Goal: Contribute content

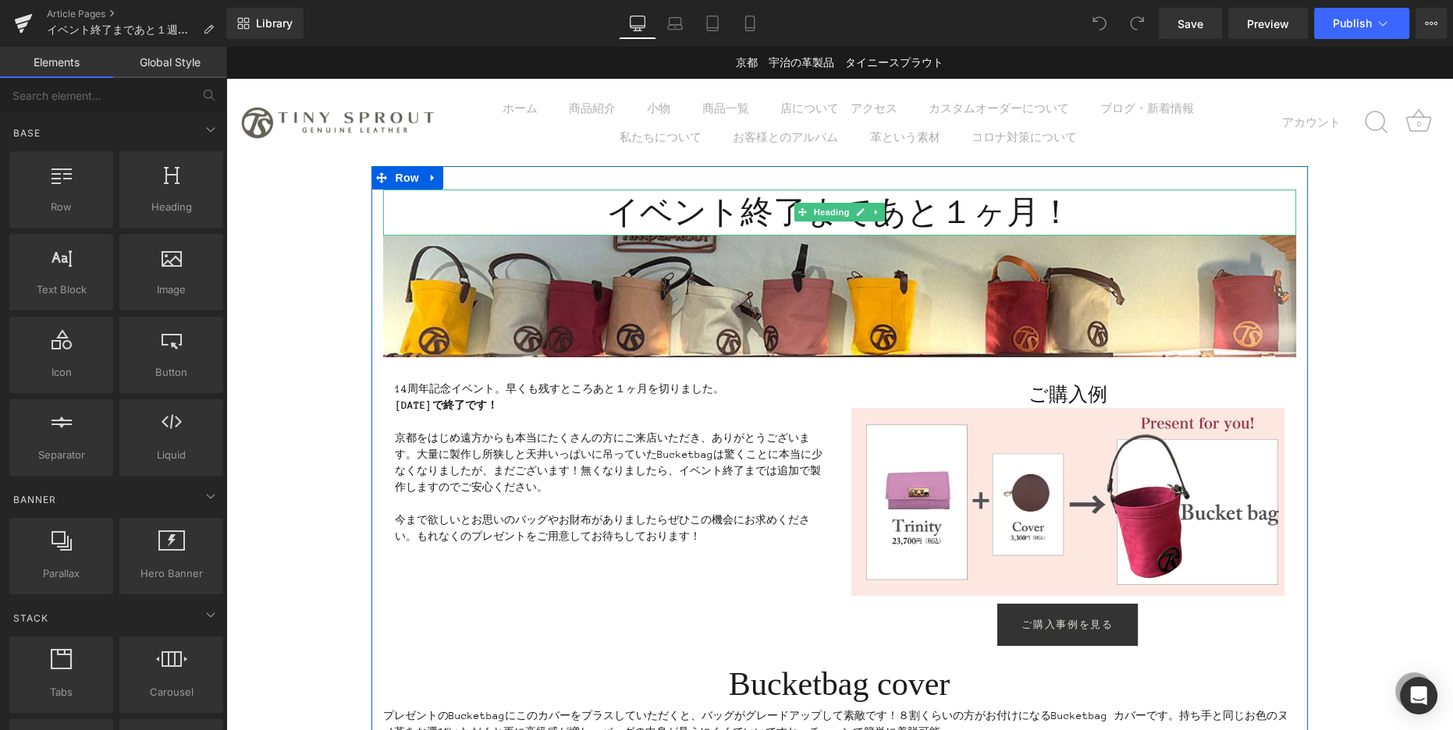
click at [926, 219] on h1 "イベント終了まであと１ヶ月！" at bounding box center [839, 213] width 913 height 46
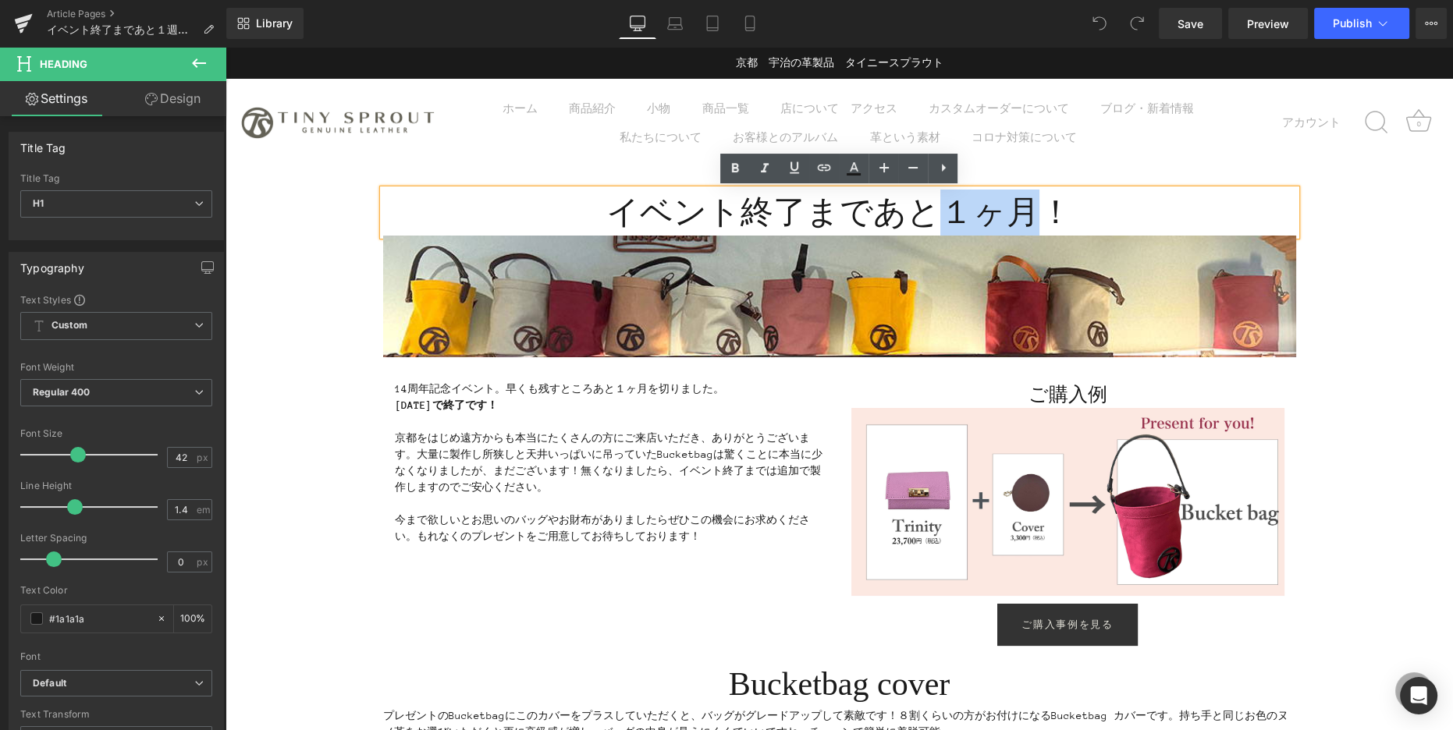
drag, startPoint x: 951, startPoint y: 214, endPoint x: 1026, endPoint y: 212, distance: 74.9
click at [1026, 212] on h1 "イベント終了まであと１ヶ月！" at bounding box center [839, 213] width 913 height 46
click at [964, 217] on h1 "イベント終了まであと１ヶ月！" at bounding box center [839, 213] width 913 height 46
drag, startPoint x: 942, startPoint y: 220, endPoint x: 1025, endPoint y: 214, distance: 83.7
click at [1025, 214] on h1 "イベント終了まであと１ヶ月！" at bounding box center [839, 213] width 913 height 46
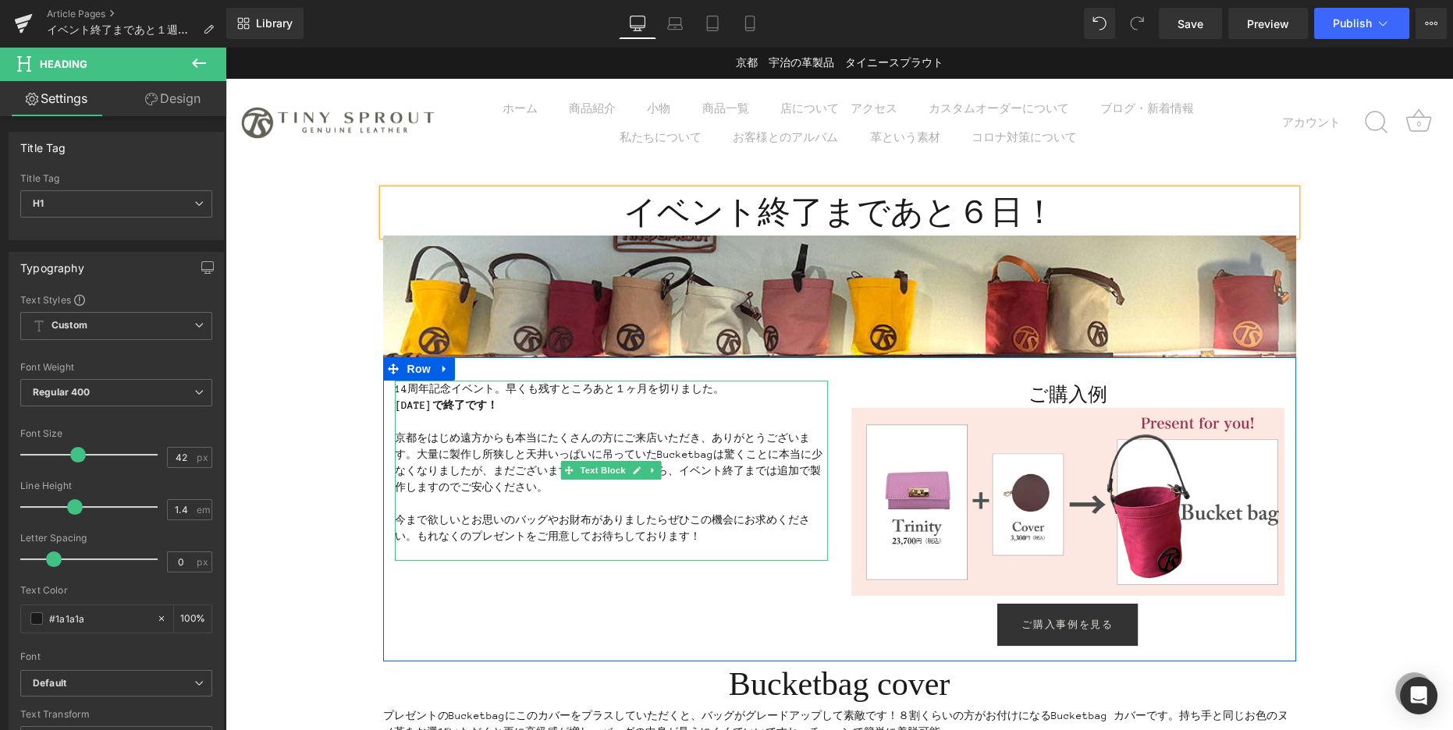
click at [450, 431] on p "京都をはじめ遠方からも本当にたくさんの方にご来店いただき、ありがとうございます。大量に製作し所狭しと天井いっぱいに吊っていたBucketbagは驚くことに本当…" at bounding box center [611, 463] width 433 height 66
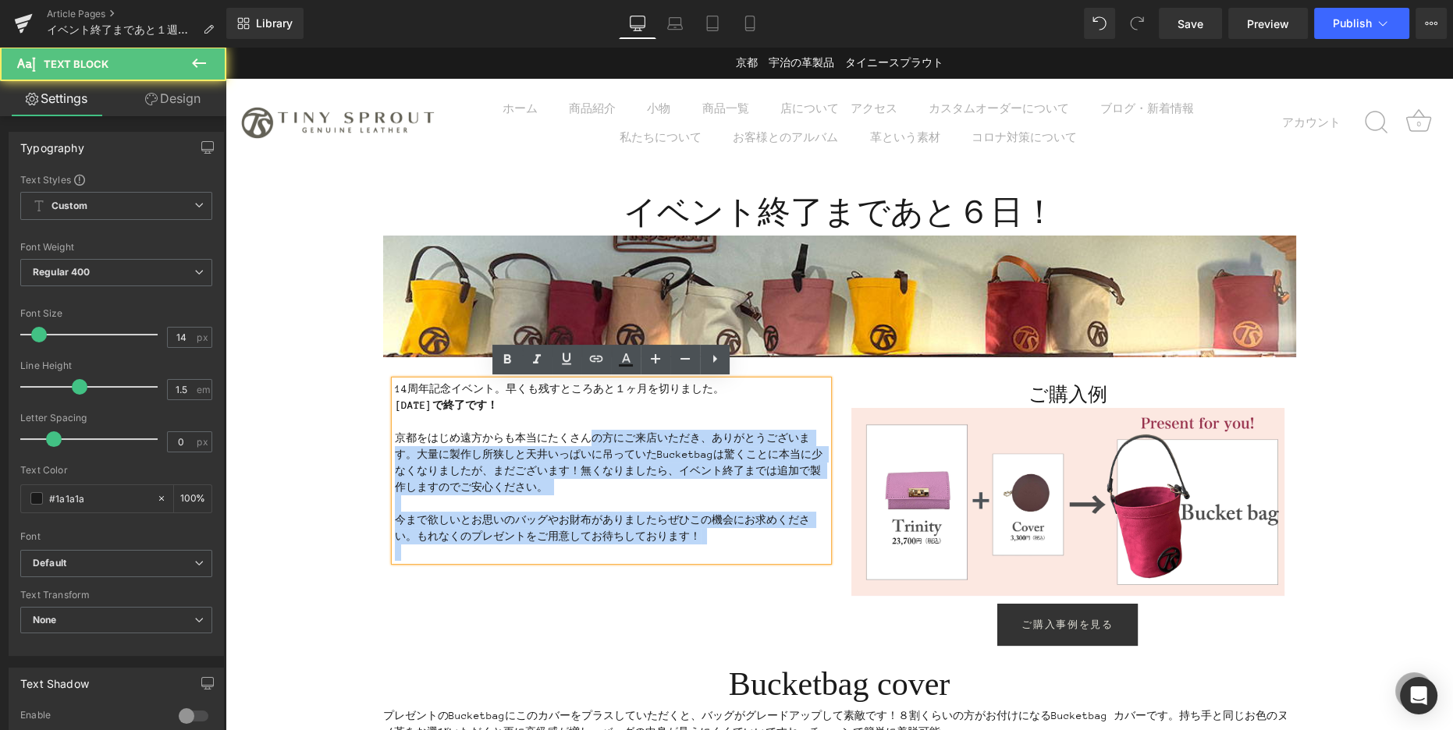
drag, startPoint x: 393, startPoint y: 389, endPoint x: 596, endPoint y: 444, distance: 210.1
click at [596, 444] on div "14周年記念イベント。早くも残すところあと１ヶ月を切りました。 [DATE]で終了です！ 京都をはじめ遠方からも本当にたくさんの方にご来店いただき、ありがとう…" at bounding box center [611, 471] width 433 height 180
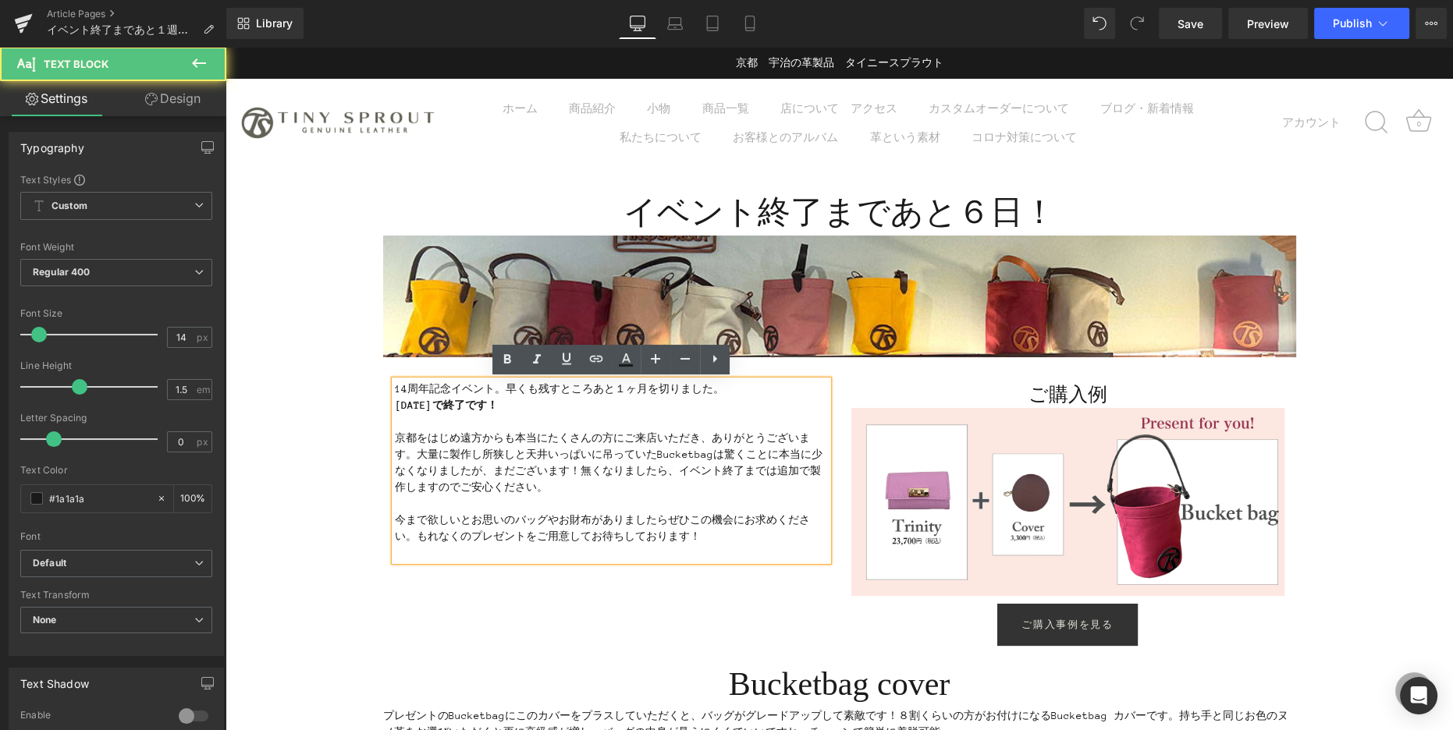
click at [449, 414] on p at bounding box center [611, 422] width 433 height 16
click at [503, 390] on p "14周年記念イベント。早くも残すところあと１ヶ月を切りました。" at bounding box center [611, 389] width 433 height 16
click at [395, 389] on div "14周年記念イベント。早くも残すところあと１ヶ月を切りました。 [DATE]で終了です！ 京都をはじめ遠方からも本当にたくさんの方にご来店いただき、ありがとう…" at bounding box center [611, 471] width 433 height 180
click at [396, 390] on p "14周年記念イベント。早くも残すところあと１ヶ月を切りました。" at bounding box center [611, 389] width 433 height 16
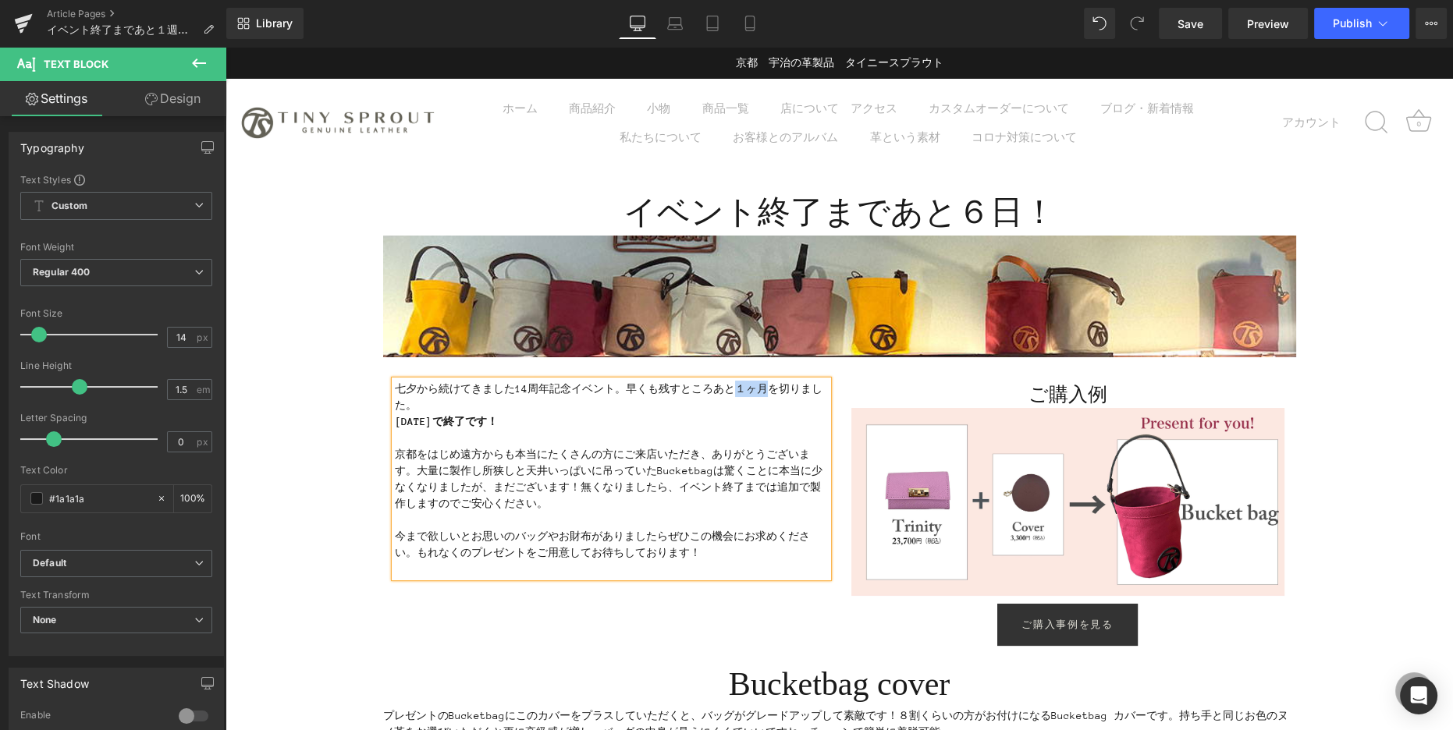
drag, startPoint x: 738, startPoint y: 389, endPoint x: 765, endPoint y: 387, distance: 26.6
click at [765, 387] on p "七夕から続けてきました14周年記念イベント。早くも残すところあと１ヶ月を切りました。" at bounding box center [611, 397] width 433 height 33
drag, startPoint x: 758, startPoint y: 389, endPoint x: 758, endPoint y: 399, distance: 10.2
click at [758, 399] on p "七夕から続けてきました14周年記念イベント。早くも残すところあと６日を切りました。" at bounding box center [611, 397] width 433 height 33
click at [734, 389] on p "七夕から続けてきました14周年記念イベント。早くも残すところあと６日となりました。" at bounding box center [611, 397] width 433 height 33
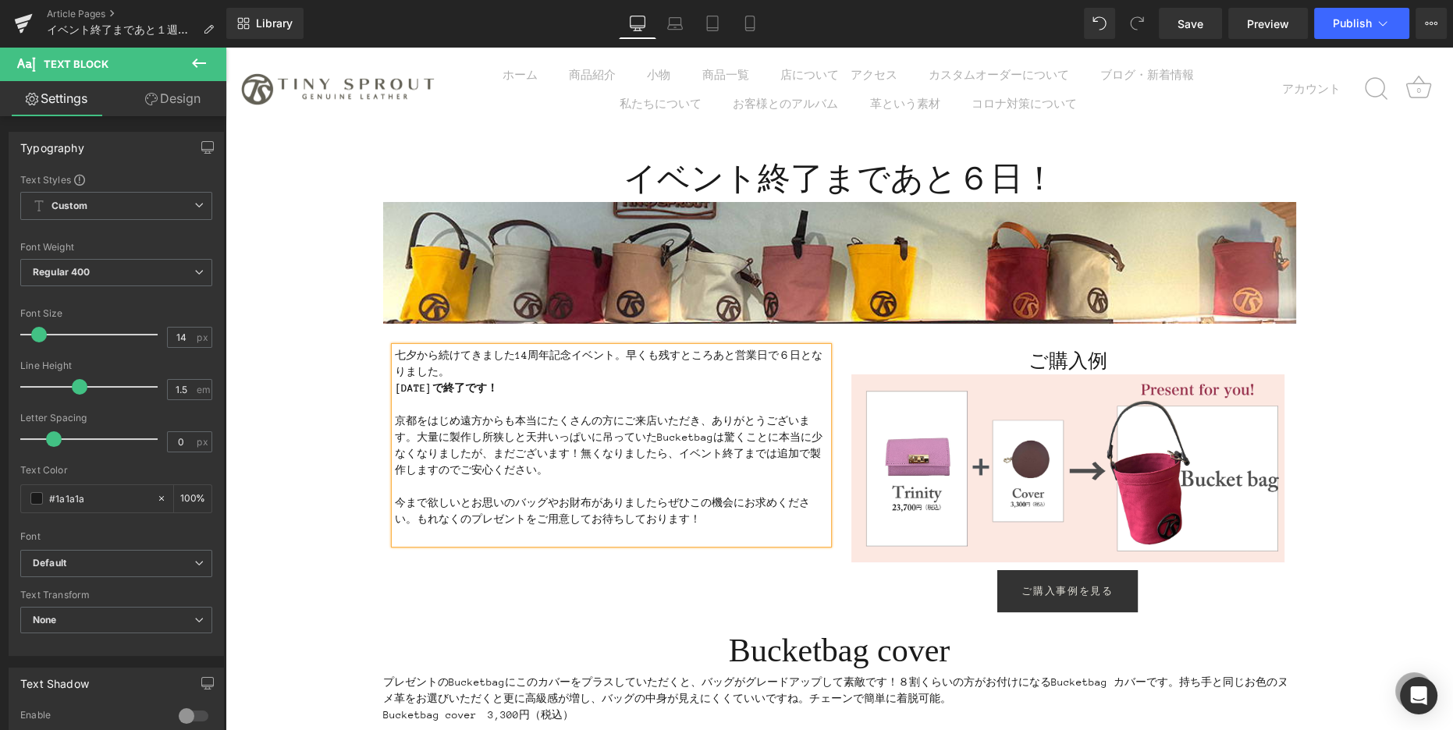
scroll to position [34, 0]
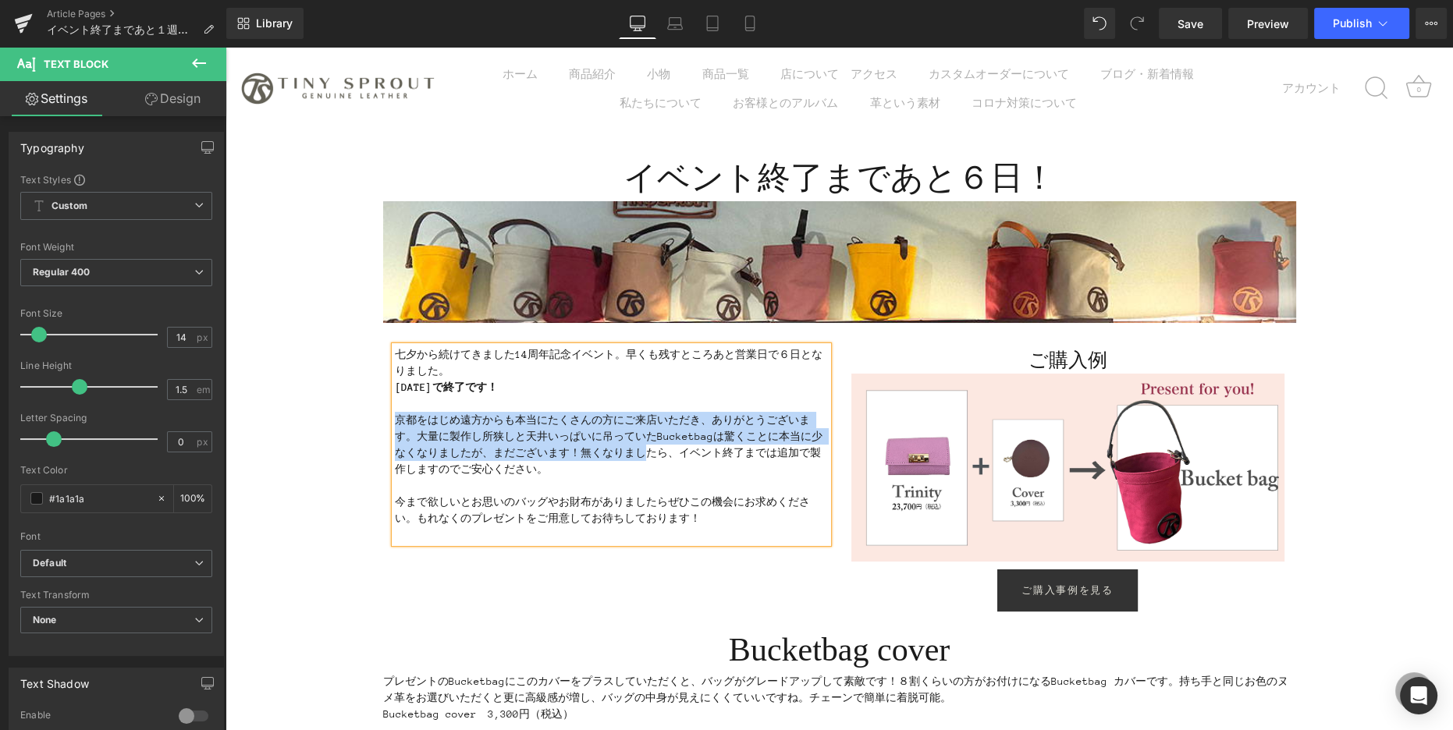
drag, startPoint x: 395, startPoint y: 419, endPoint x: 648, endPoint y: 460, distance: 256.1
click at [648, 460] on p "京都をはじめ遠方からも本当にたくさんの方にご来店いただき、ありがとうございます。大量に製作し所狭しと天井いっぱいに吊っていたBucketbagは驚くことに本当…" at bounding box center [611, 445] width 433 height 66
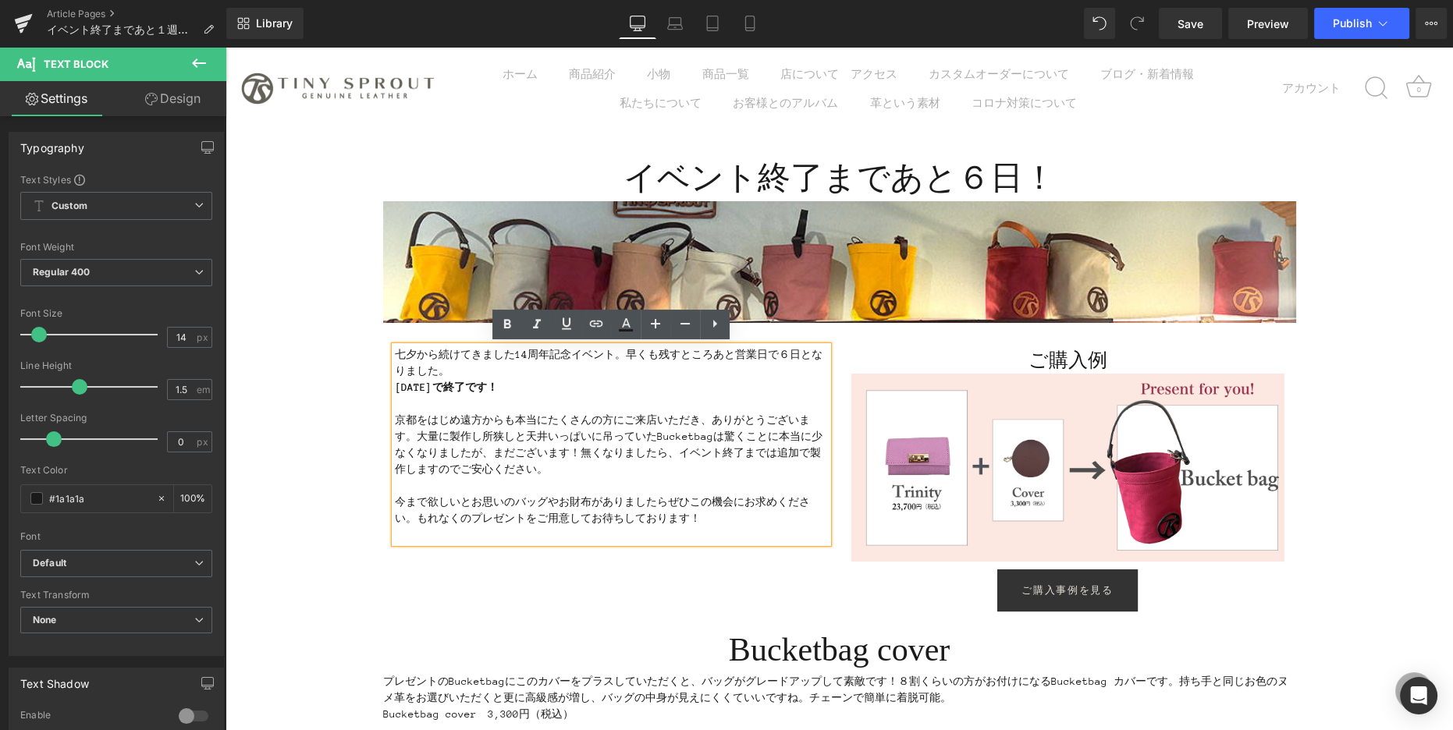
click at [606, 463] on p "京都をはじめ遠方からも本当にたくさんの方にご来店いただき、ありがとうございます。大量に製作し所狭しと天井いっぱいに吊っていたBucketbagは驚くことに本当…" at bounding box center [611, 445] width 433 height 66
click at [396, 421] on p "京都をはじめ遠方からも本当にたくさんの方にご来店いただき、ありがとうございます。大量に製作し所狭しと天井いっぱいに吊っていたBucketbagは驚くことに本当…" at bounding box center [611, 445] width 433 height 66
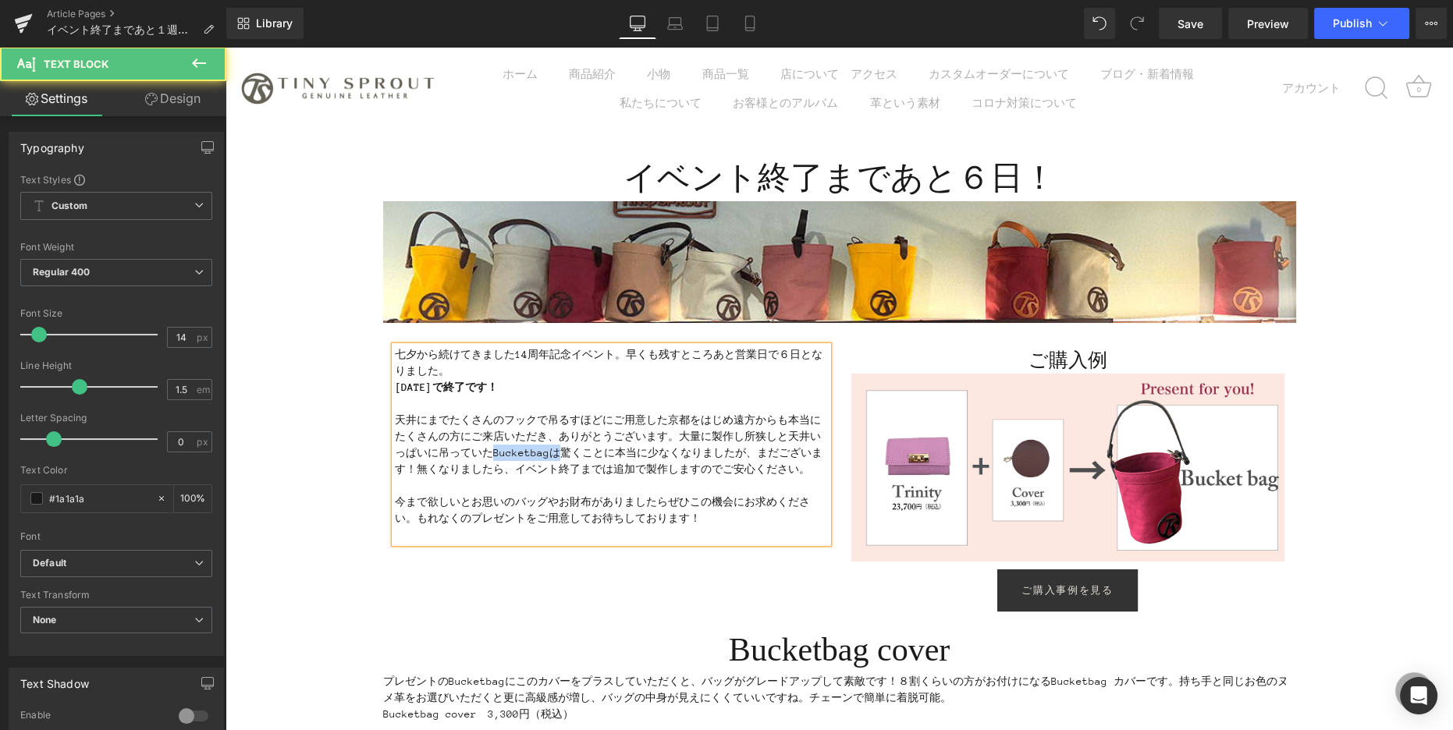
drag, startPoint x: 492, startPoint y: 456, endPoint x: 557, endPoint y: 455, distance: 64.8
click at [557, 455] on p "天井にまでたくさんのフックで吊るすほどにご用意した京都をはじめ遠方からも本当にたくさんの方にご来店いただき、ありがとうございます。大量に製作し所狭しと天井いっ…" at bounding box center [611, 445] width 433 height 66
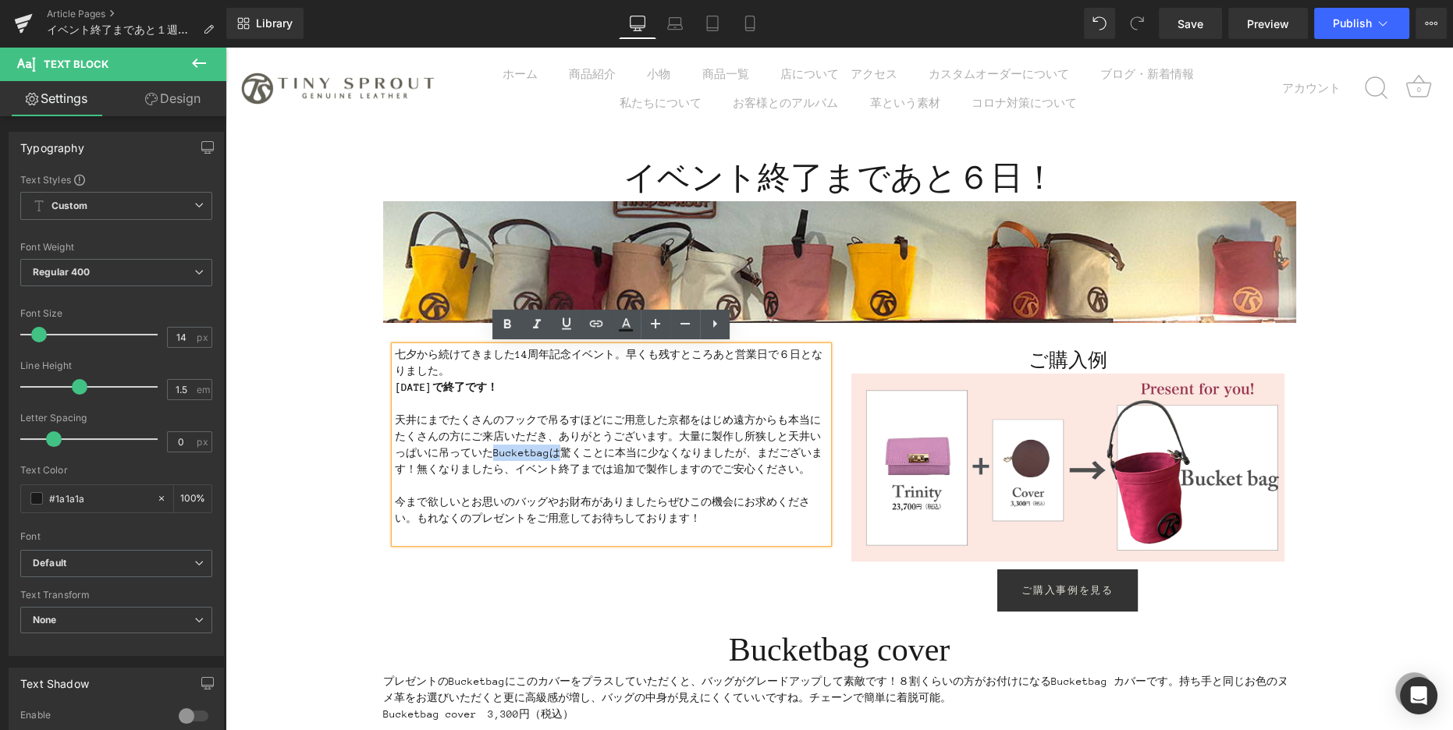
copy p "Bucketbagは"
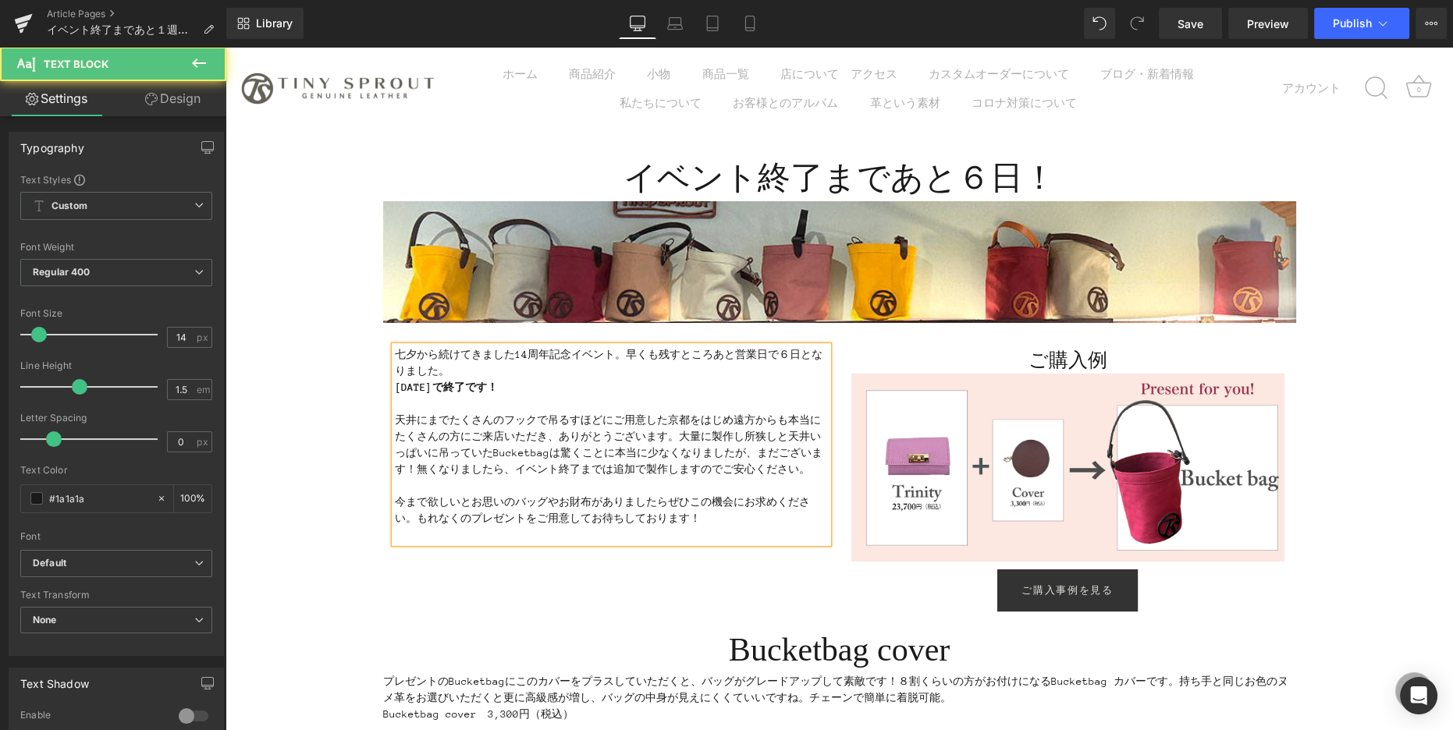
click at [669, 421] on p "天井にまでたくさんのフックで吊るすほどにご用意した京都をはじめ遠方からも本当にたくさんの方にご来店いただき、ありがとうございます。大量に製作し所狭しと天井いっ…" at bounding box center [611, 445] width 433 height 66
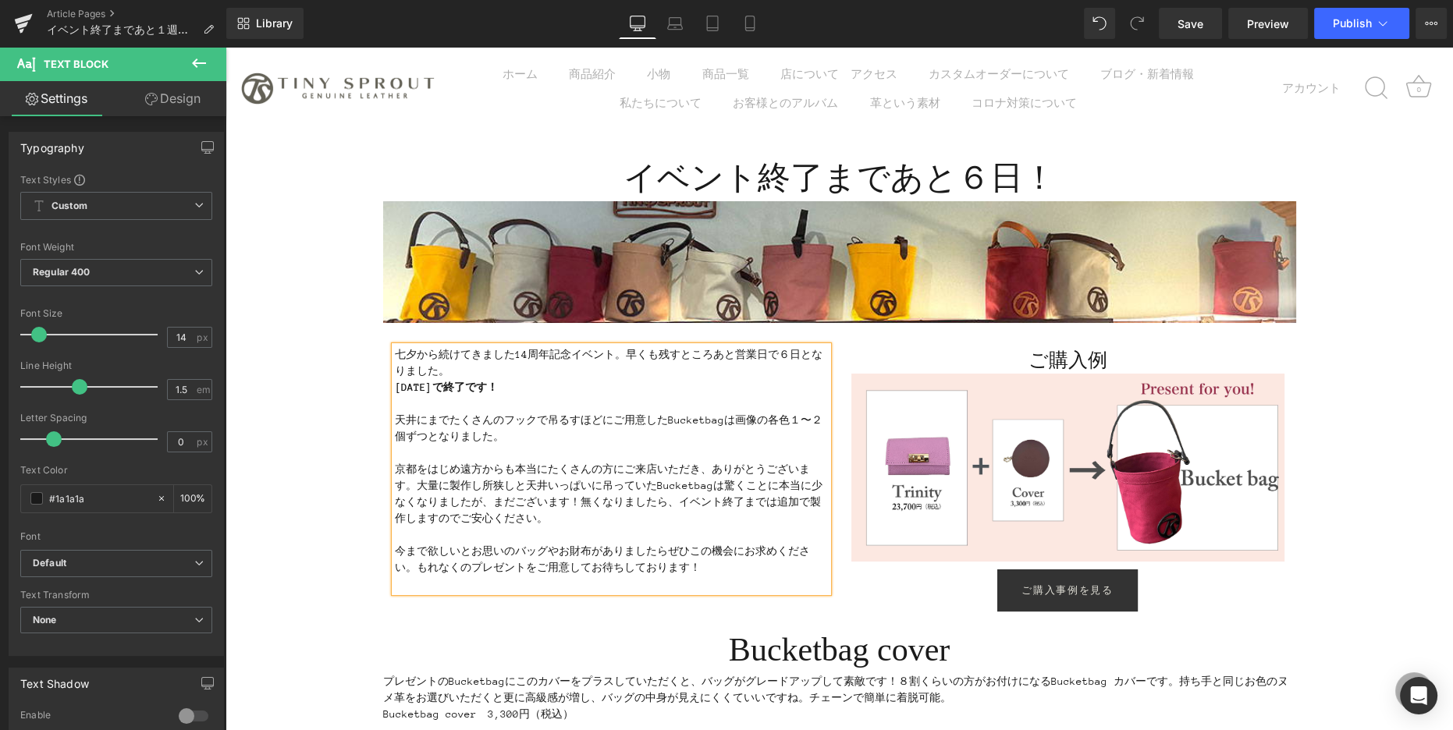
click at [610, 441] on p "天井にまでたくさんのフックで吊るすほどにご用意したBucketbagは画像の各色１〜２個ずつとなりました。" at bounding box center [611, 428] width 433 height 33
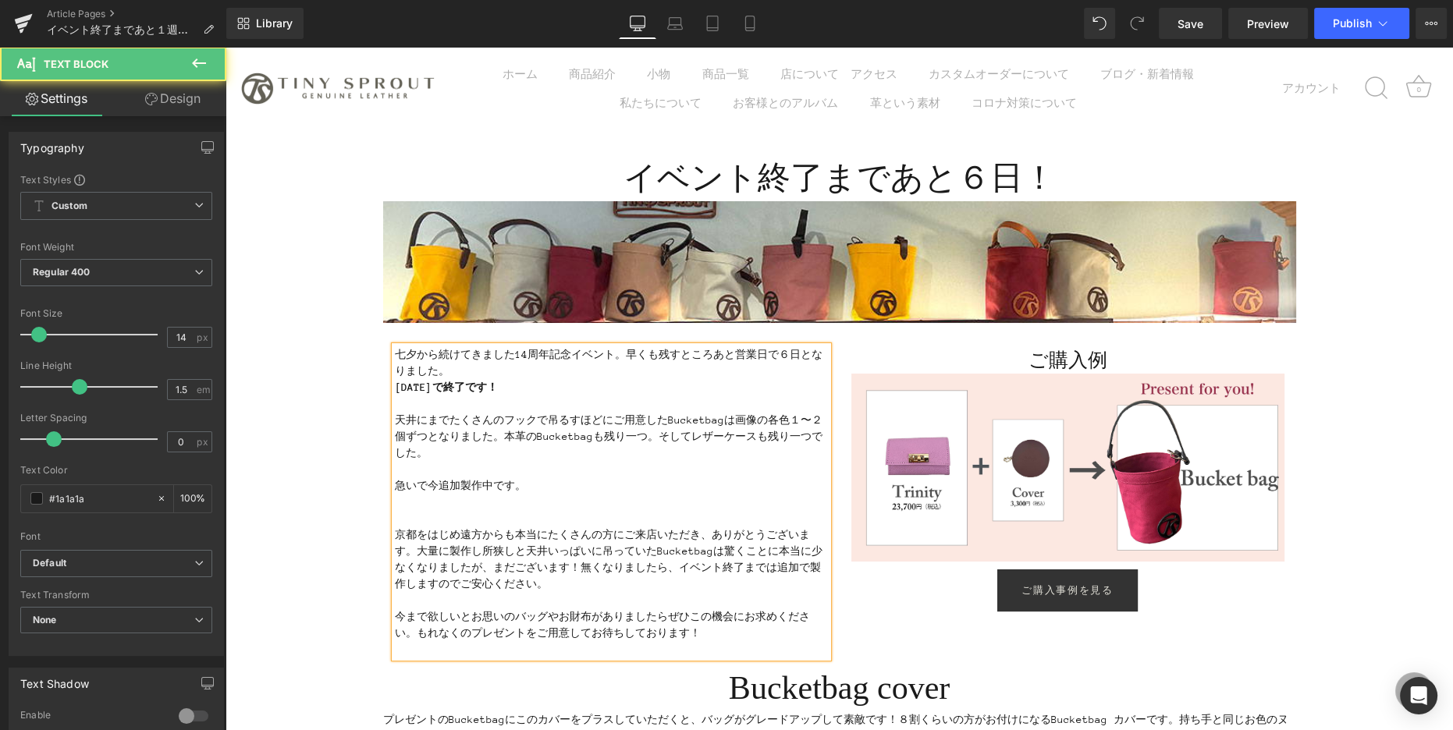
click at [590, 435] on p "天井にまでたくさんのフックで吊るすほどにご用意したBucketbagは画像の各色１〜２個ずつとなりました。本革のBucketbagも残り一つ。そしてレザーケー…" at bounding box center [611, 436] width 433 height 49
click at [687, 440] on p "天井にまでたくさんのフックで吊るすほどにご用意したBucketbagは画像の各色１〜２個ずつとなりました。本革のBucketbagとレザーケースもも残り一つ。…" at bounding box center [611, 436] width 433 height 49
click at [722, 435] on p "天井にまでたくさんのフックで吊るすほどにご用意したBucketbagは画像の各色１〜２個ずつとなりました。本革のBucketbagとレザーケースも残り一つ。そ…" at bounding box center [611, 436] width 433 height 49
click at [677, 434] on p "天井にまでたくさんのフックで吊るすほどにご用意したBucketbagは画像の各色１〜２個ずつとなりました。本革のBucketbagとレザーケースも残り一つずつ…" at bounding box center [611, 436] width 433 height 49
click at [788, 449] on p "天井にまでたくさんのフックで吊るすほどにご用意したBucketbagは画像の各色１〜２個ずつとなりました。本革のBucketbagとレザーケースもなんと残り一…" at bounding box center [611, 436] width 433 height 49
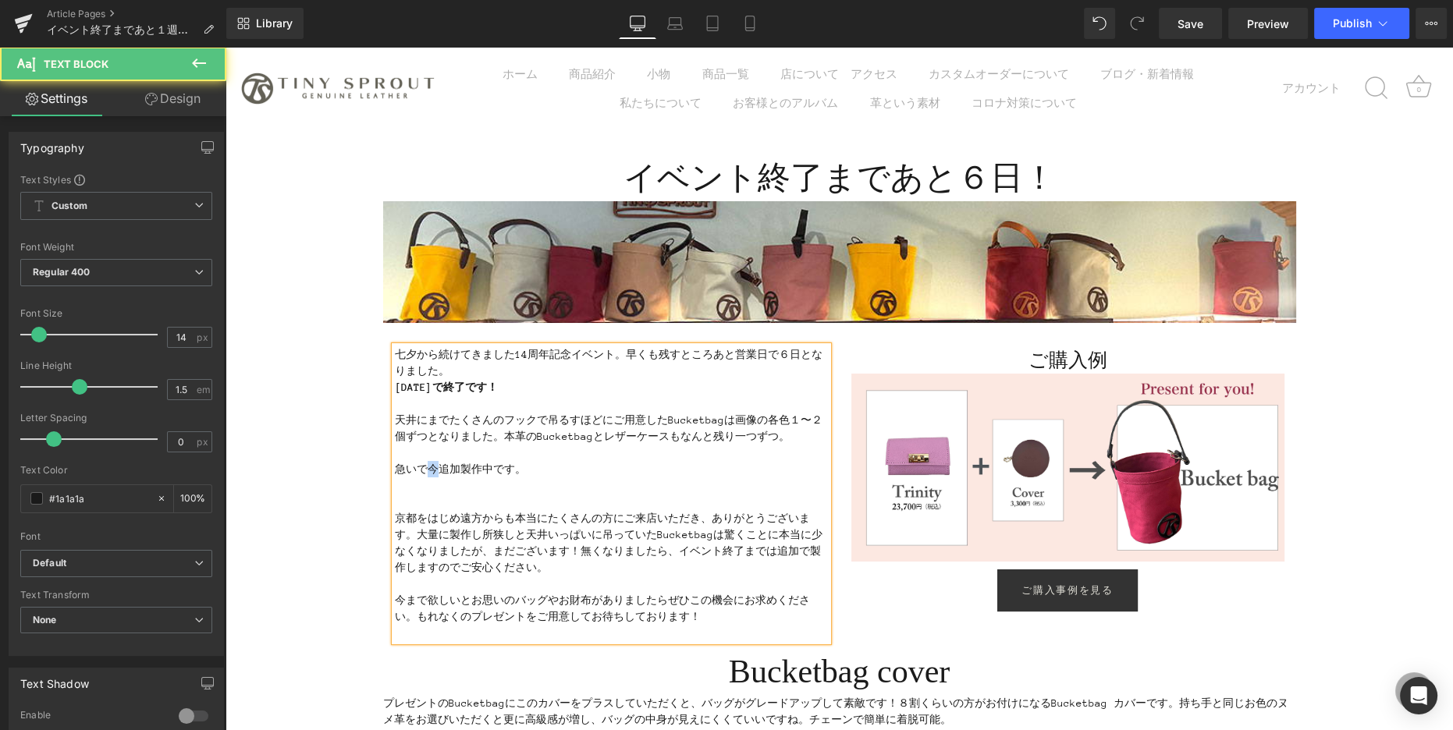
click at [428, 470] on p "急いで今追加製作中です。" at bounding box center [611, 469] width 433 height 16
click at [556, 474] on p "急いで現在追加製作中です。" at bounding box center [611, 469] width 433 height 16
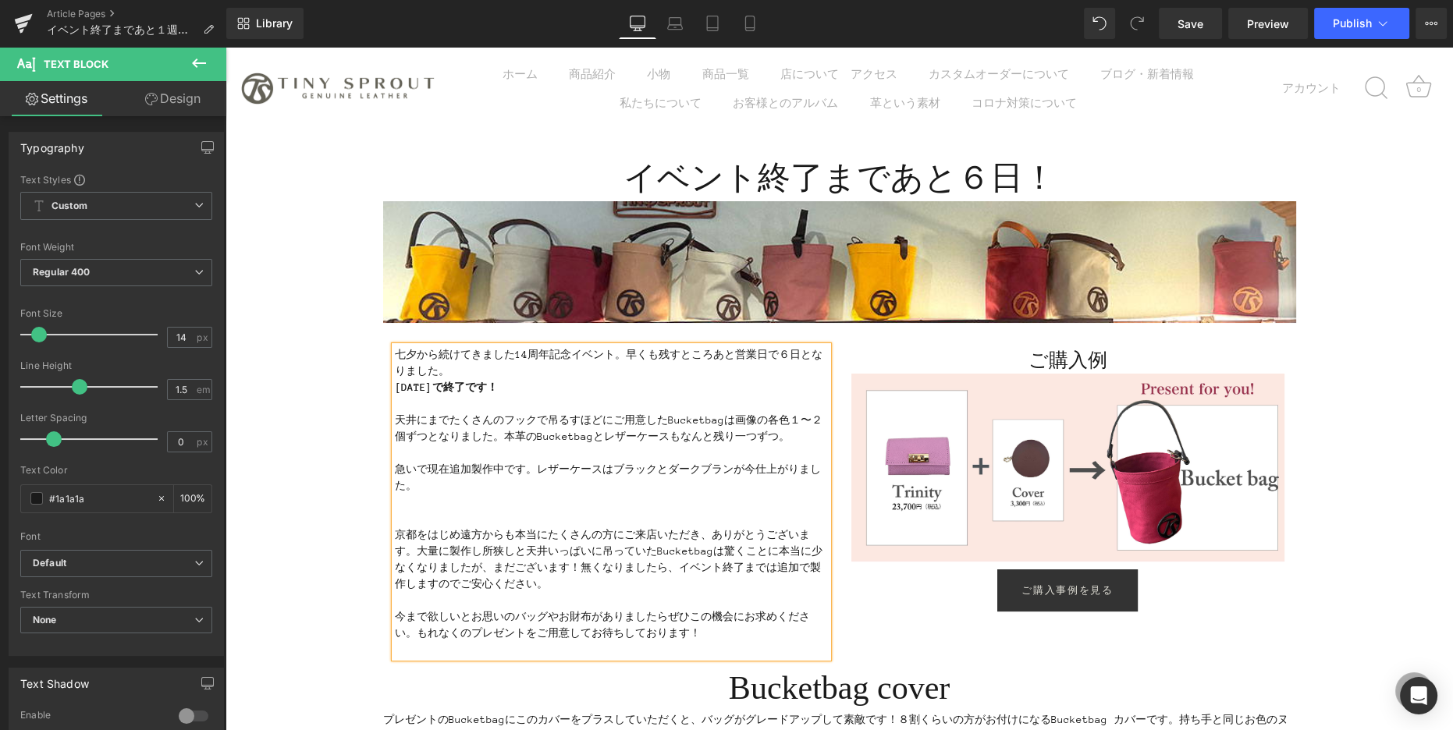
click at [396, 538] on p "京都をはじめ遠方からも本当にたくさんの方にご来店いただき、ありがとうございます。大量に製作し所狭しと天井いっぱいに吊っていたBucketbagは驚くことに本当…" at bounding box center [611, 560] width 433 height 66
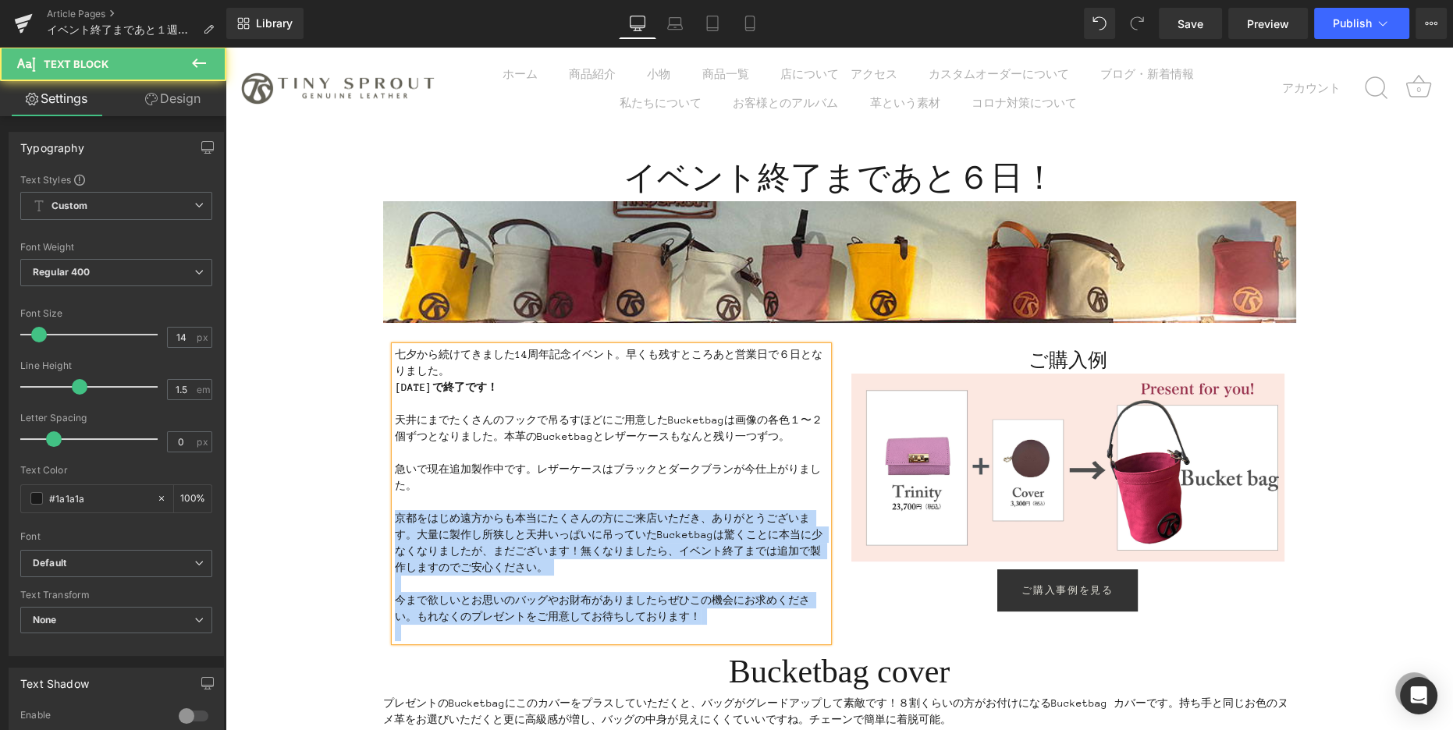
drag, startPoint x: 396, startPoint y: 519, endPoint x: 730, endPoint y: 623, distance: 350.0
click at [739, 626] on div "七夕から続けてきました14周年記念イベント。早くも残すところあと営業日で６日となりました。 [DATE]で終了です！ 天井にまでたくさんのフックで吊るすほどに…" at bounding box center [611, 493] width 433 height 295
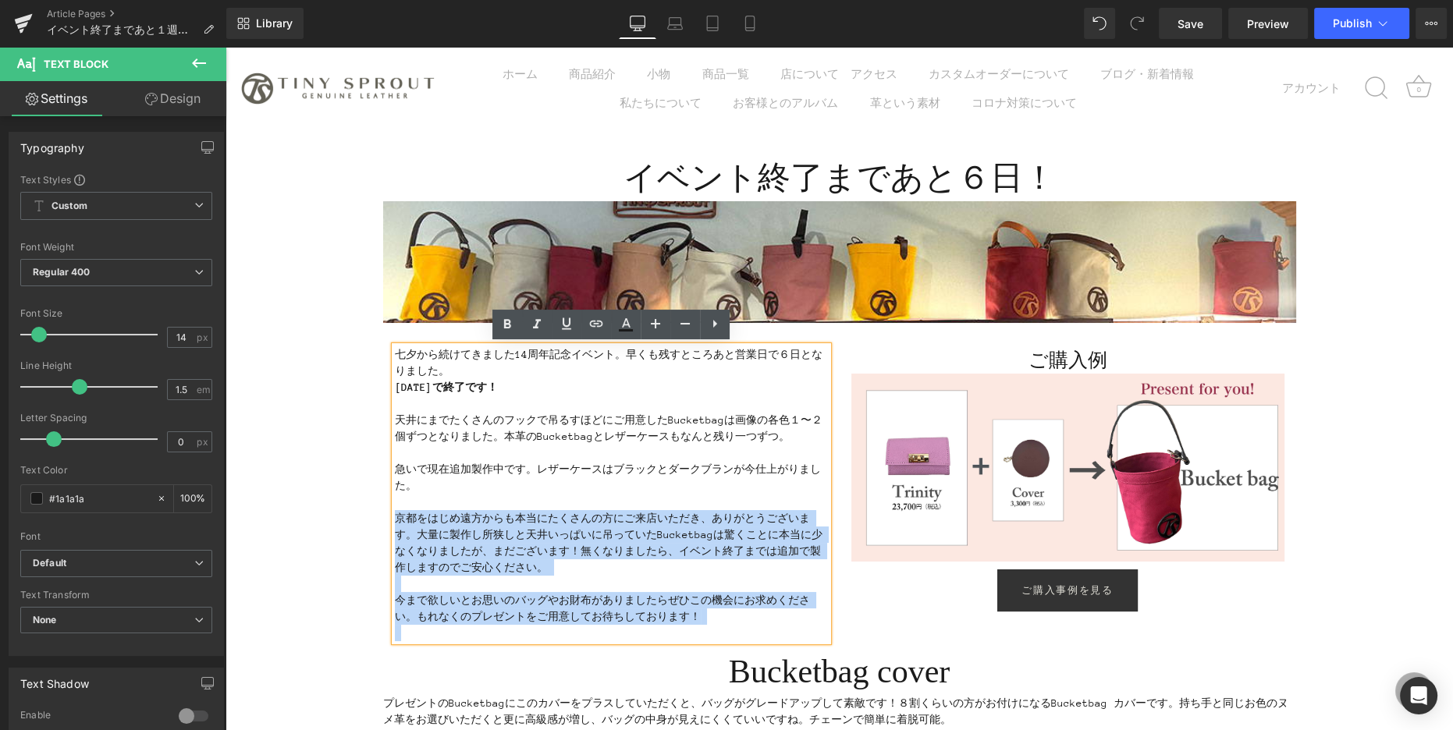
click at [584, 556] on p "京都をはじめ遠方からも本当にたくさんの方にご来店いただき、ありがとうございます。大量に製作し所狭しと天井いっぱいに吊っていたBucketbagは驚くことに本当…" at bounding box center [611, 543] width 433 height 66
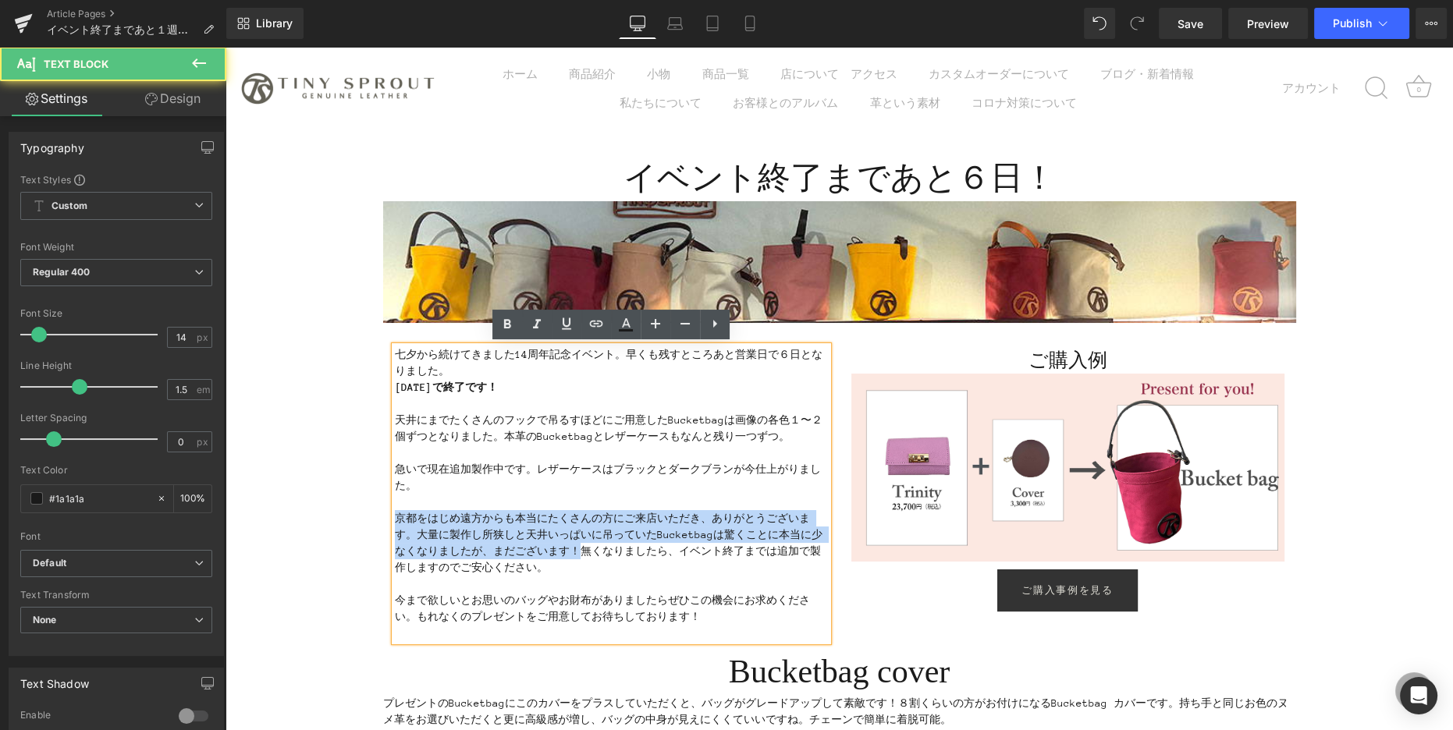
drag, startPoint x: 578, startPoint y: 549, endPoint x: 395, endPoint y: 515, distance: 186.4
click at [395, 515] on p "京都をはじめ遠方からも本当にたくさんの方にご来店いただき、ありがとうございます。大量に製作し所狭しと天井いっぱいに吊っていたBucketbagは驚くことに本当…" at bounding box center [611, 543] width 433 height 66
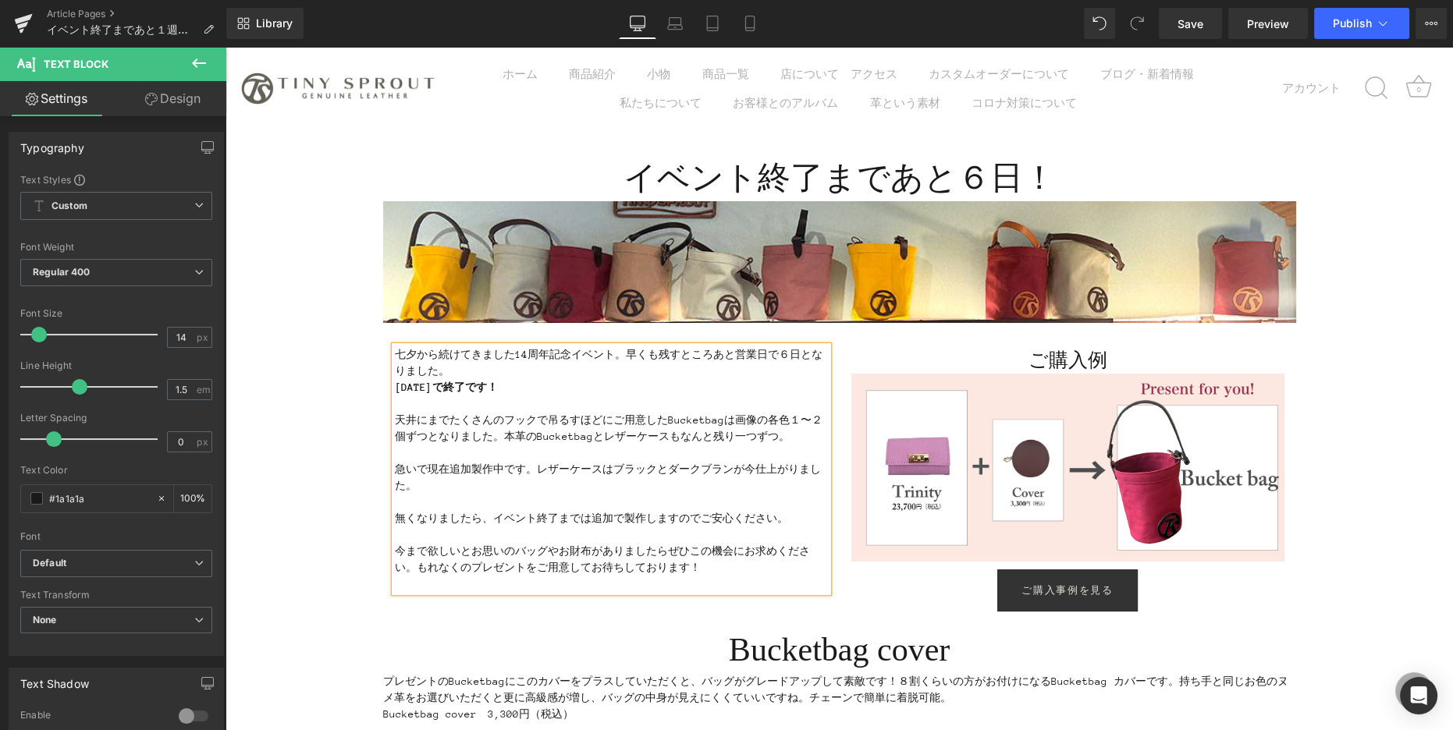
click at [460, 514] on span "無くなりましたら、イベント終了までは追加で製作しますのでご安心ください。" at bounding box center [591, 519] width 393 height 12
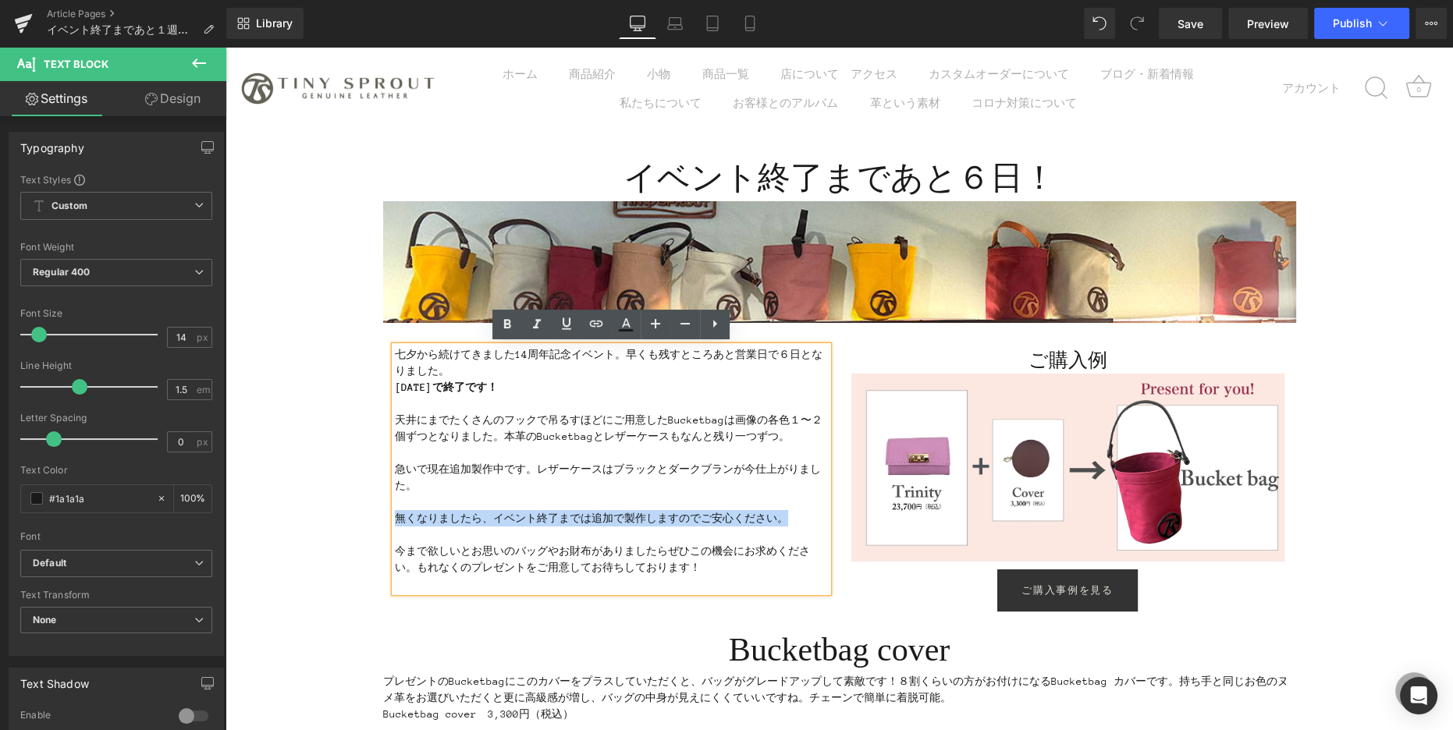
drag, startPoint x: 394, startPoint y: 517, endPoint x: 791, endPoint y: 519, distance: 397.2
click at [791, 519] on p "無くなりましたら、イベント終了までは追加で製作しますのでご安心ください。" at bounding box center [611, 518] width 433 height 16
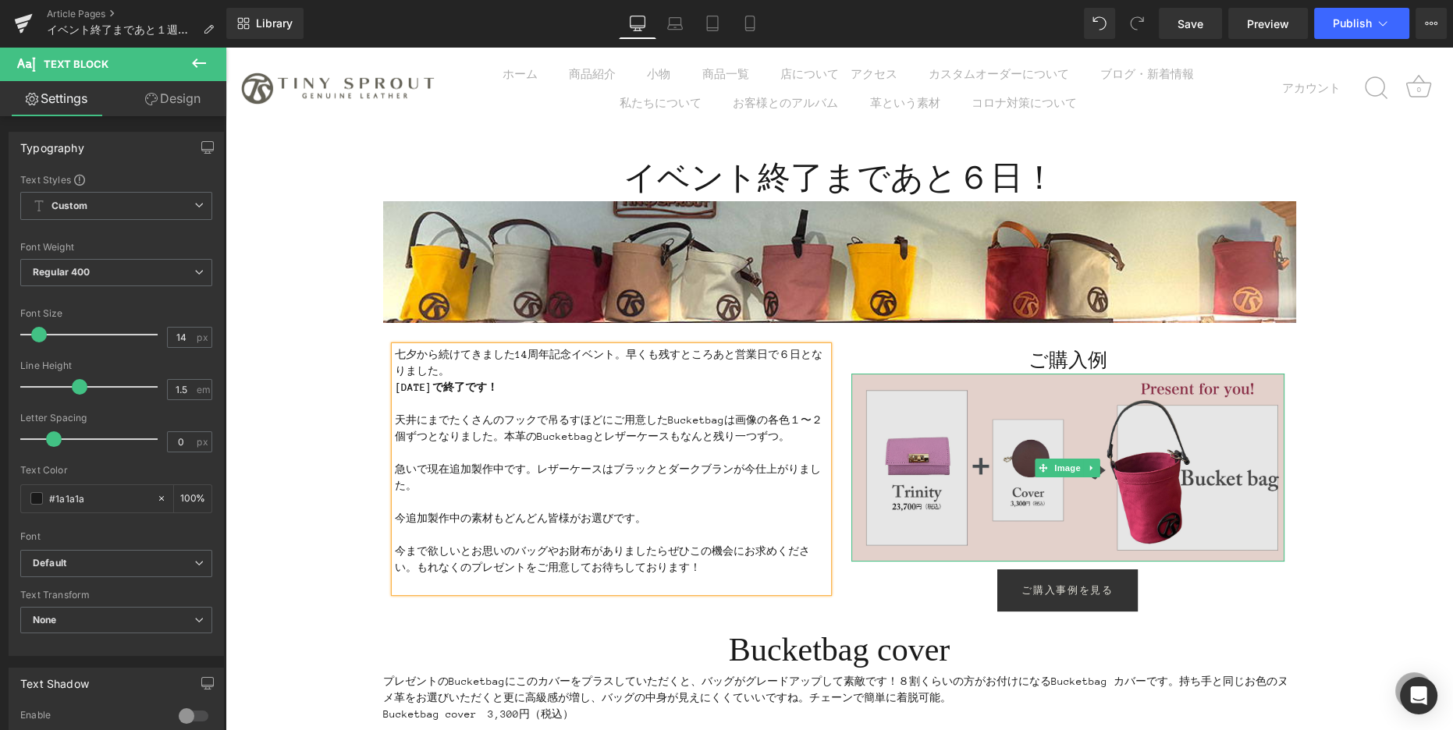
click at [1003, 439] on img at bounding box center [1067, 468] width 433 height 188
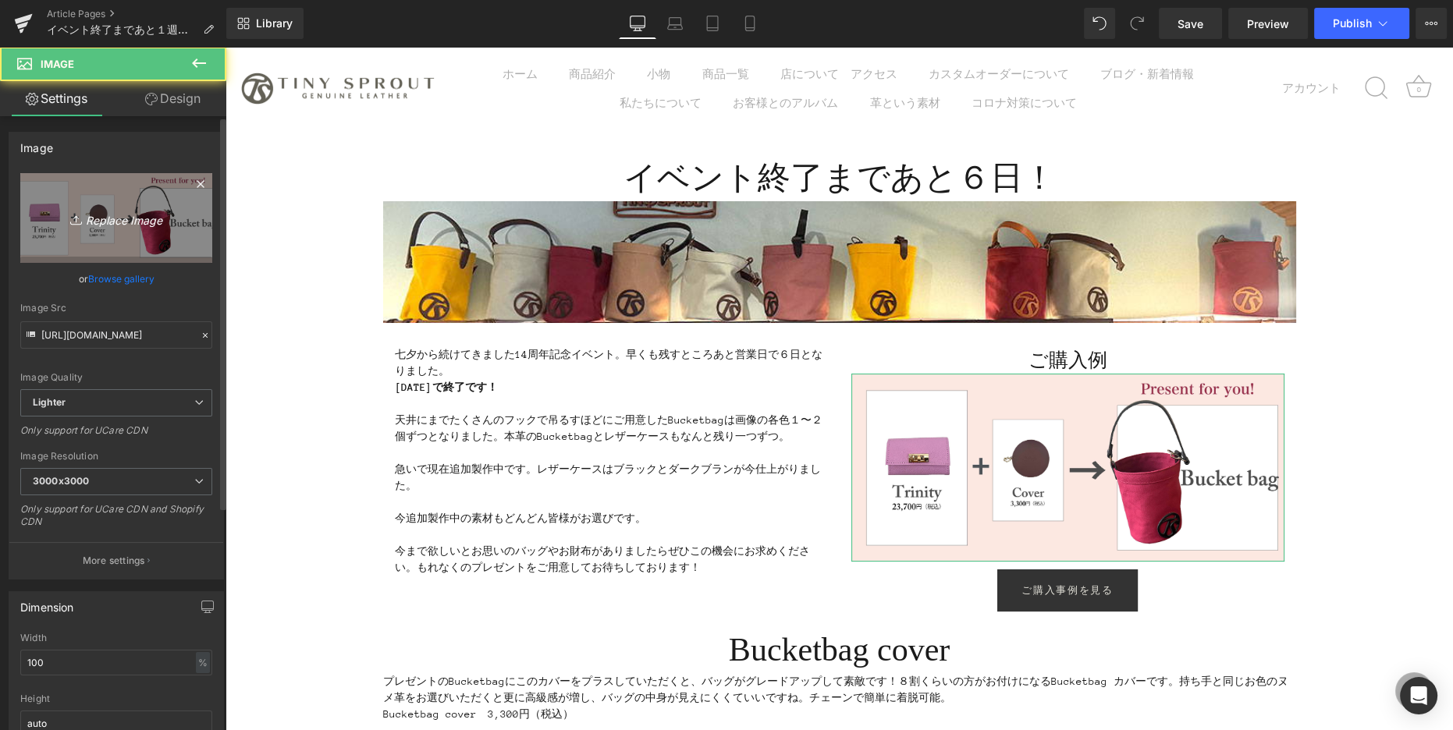
click at [74, 222] on icon at bounding box center [78, 220] width 16 height 16
type input "C:\fakepath\IMG_0795.jpg"
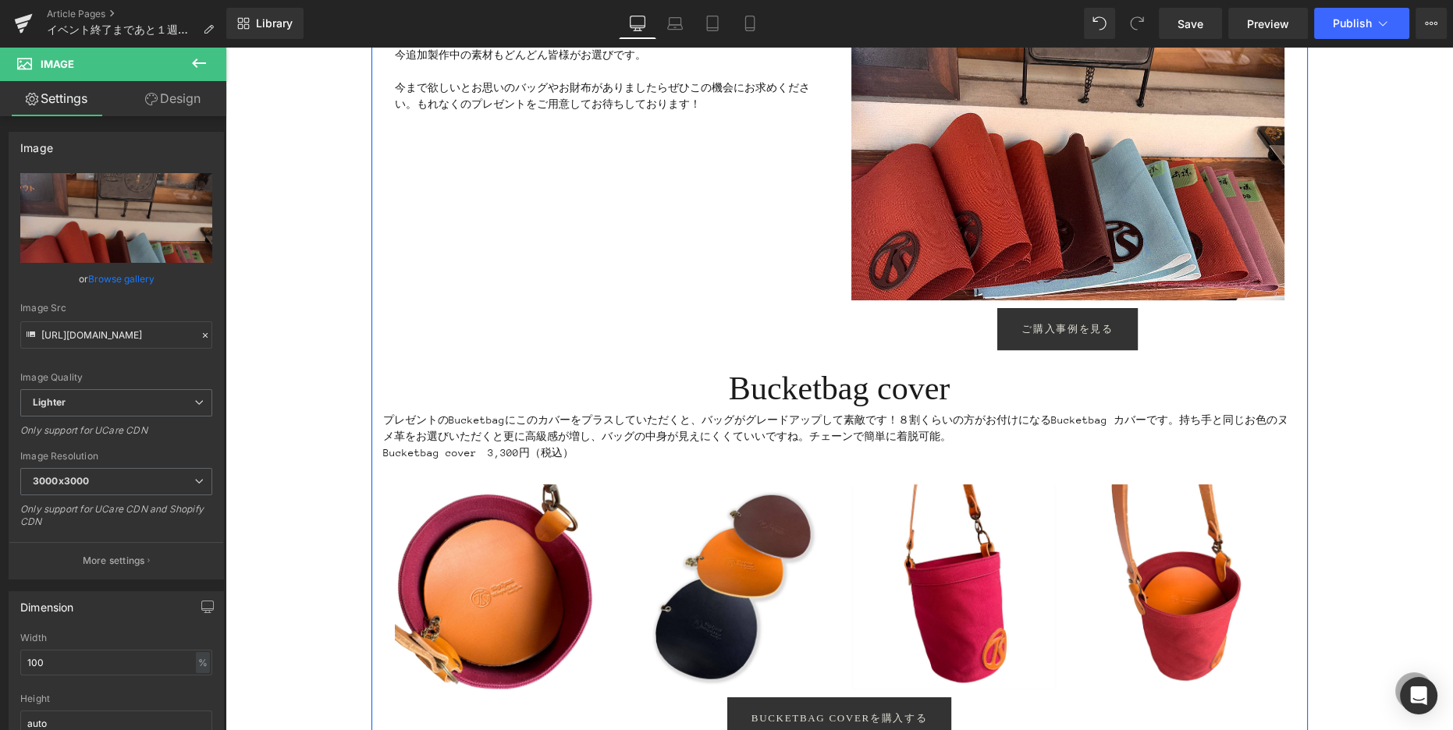
scroll to position [529, 0]
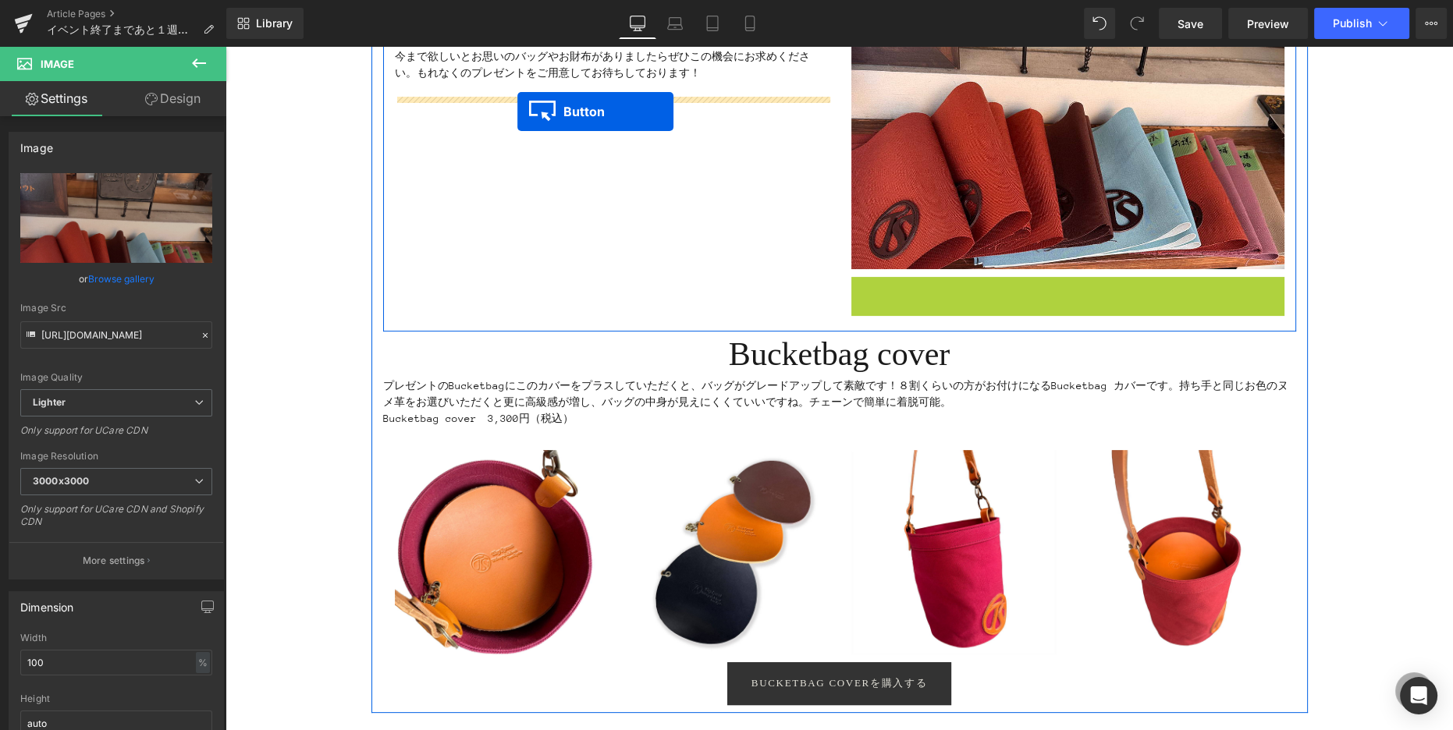
drag, startPoint x: 1042, startPoint y: 302, endPoint x: 517, endPoint y: 111, distance: 558.1
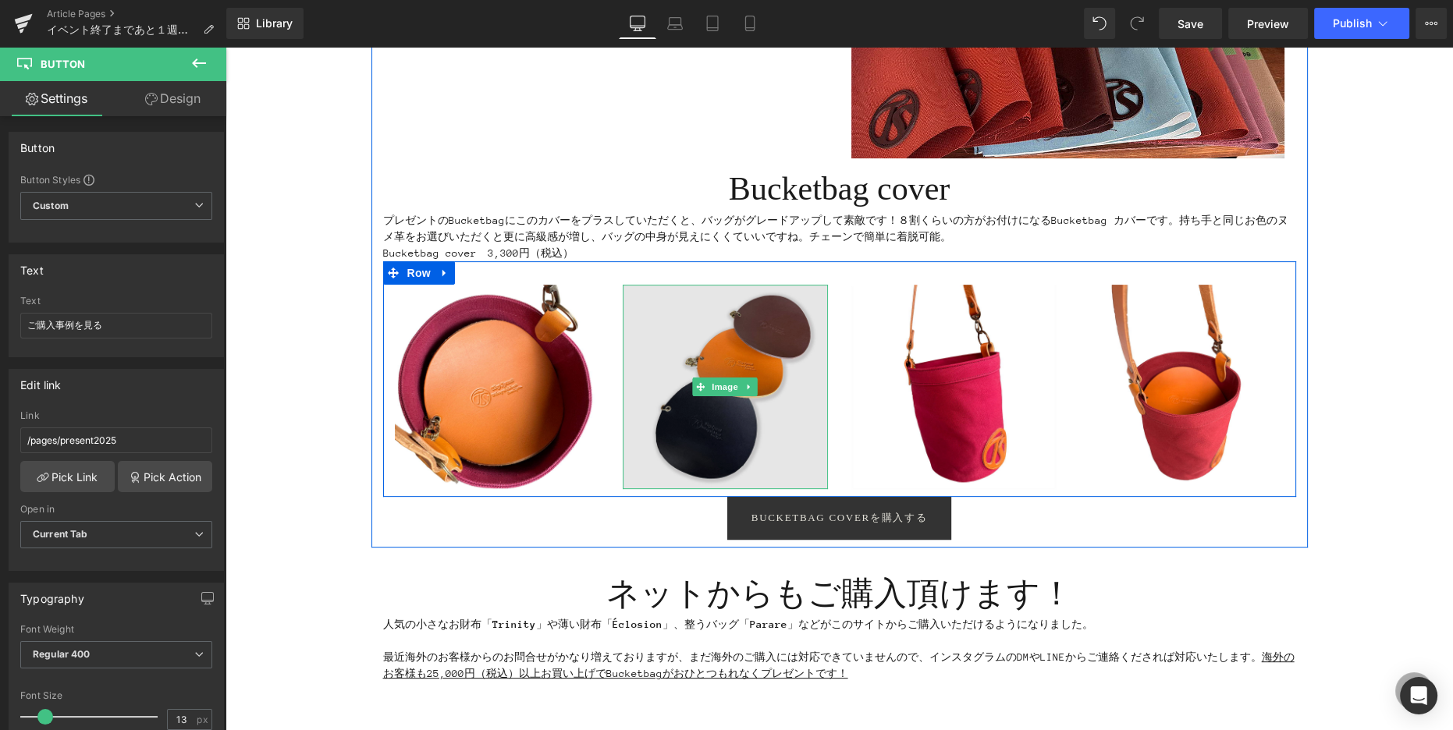
scroll to position [636, 0]
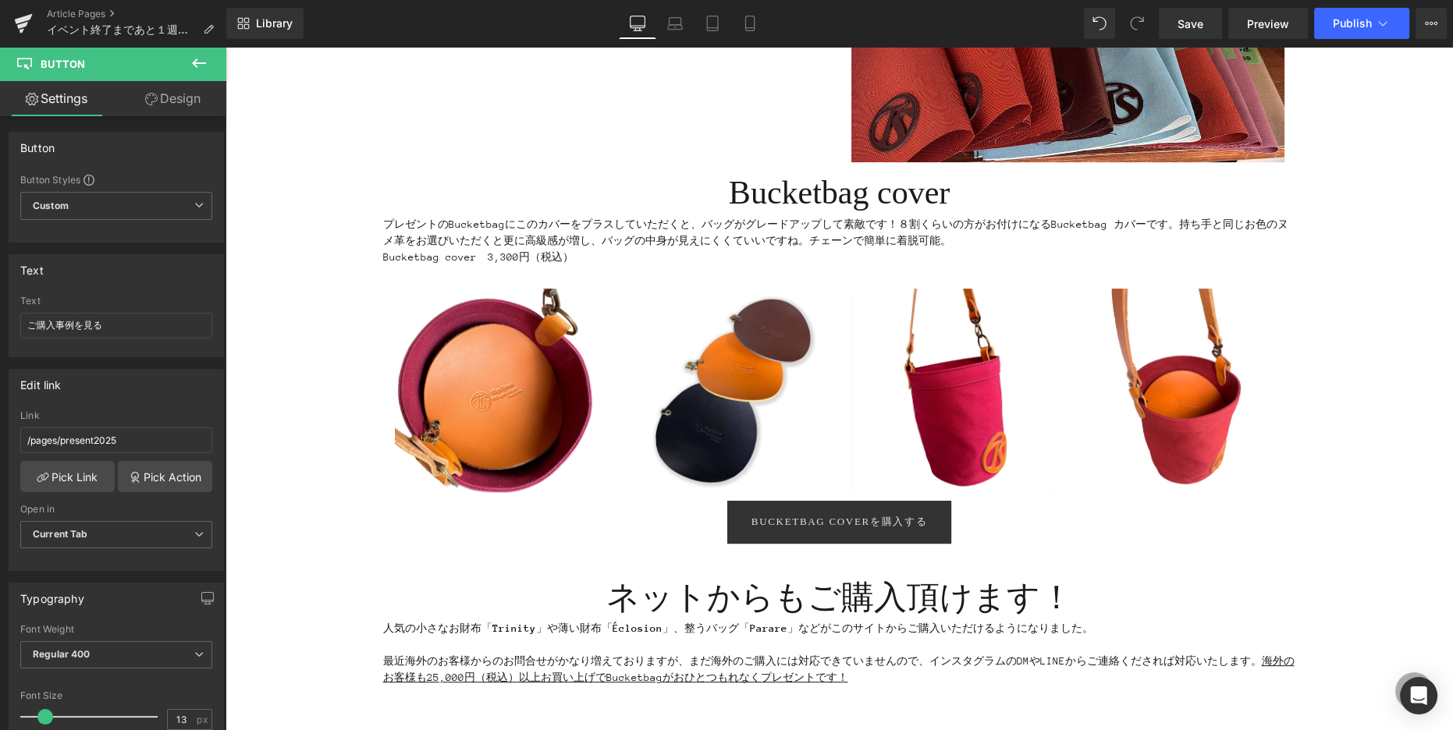
click at [197, 64] on icon at bounding box center [199, 63] width 19 height 19
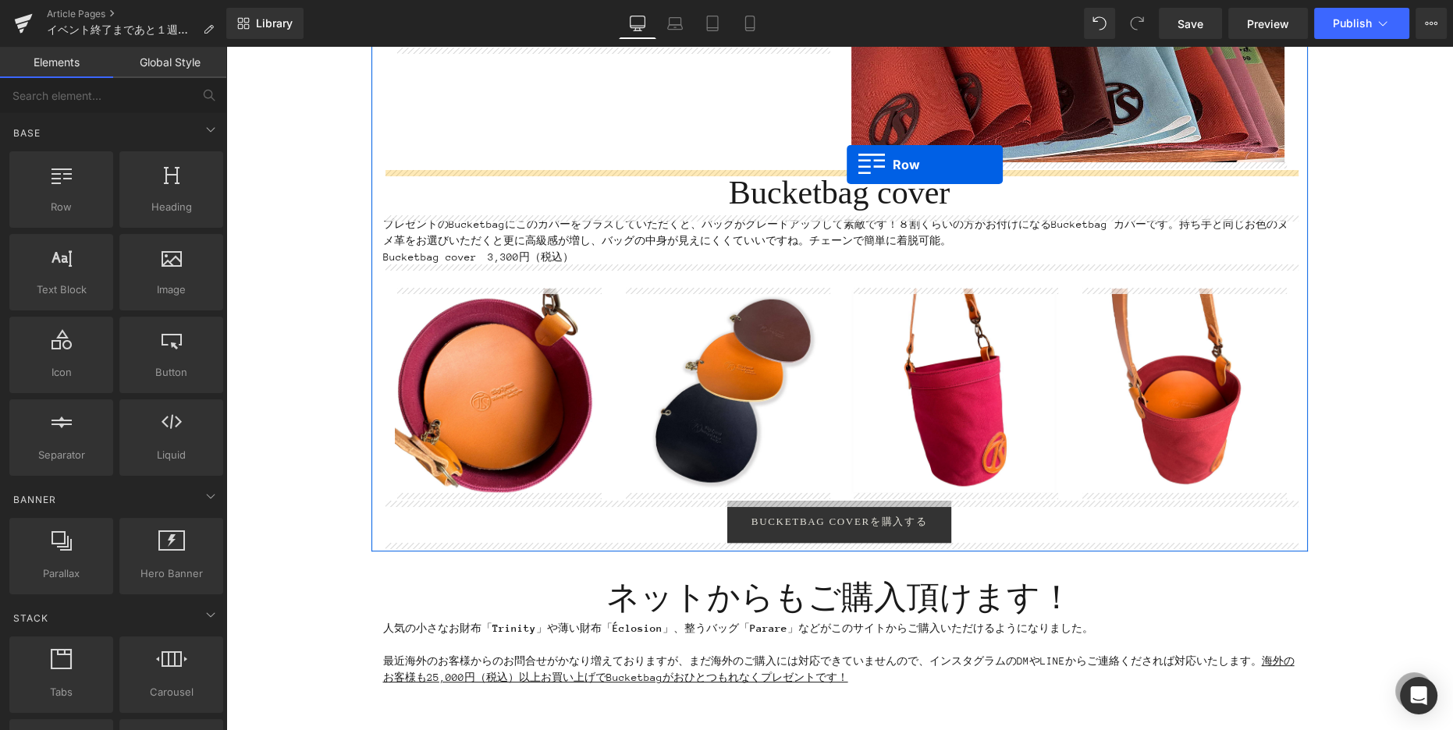
drag, startPoint x: 305, startPoint y: 258, endPoint x: 847, endPoint y: 164, distance: 549.6
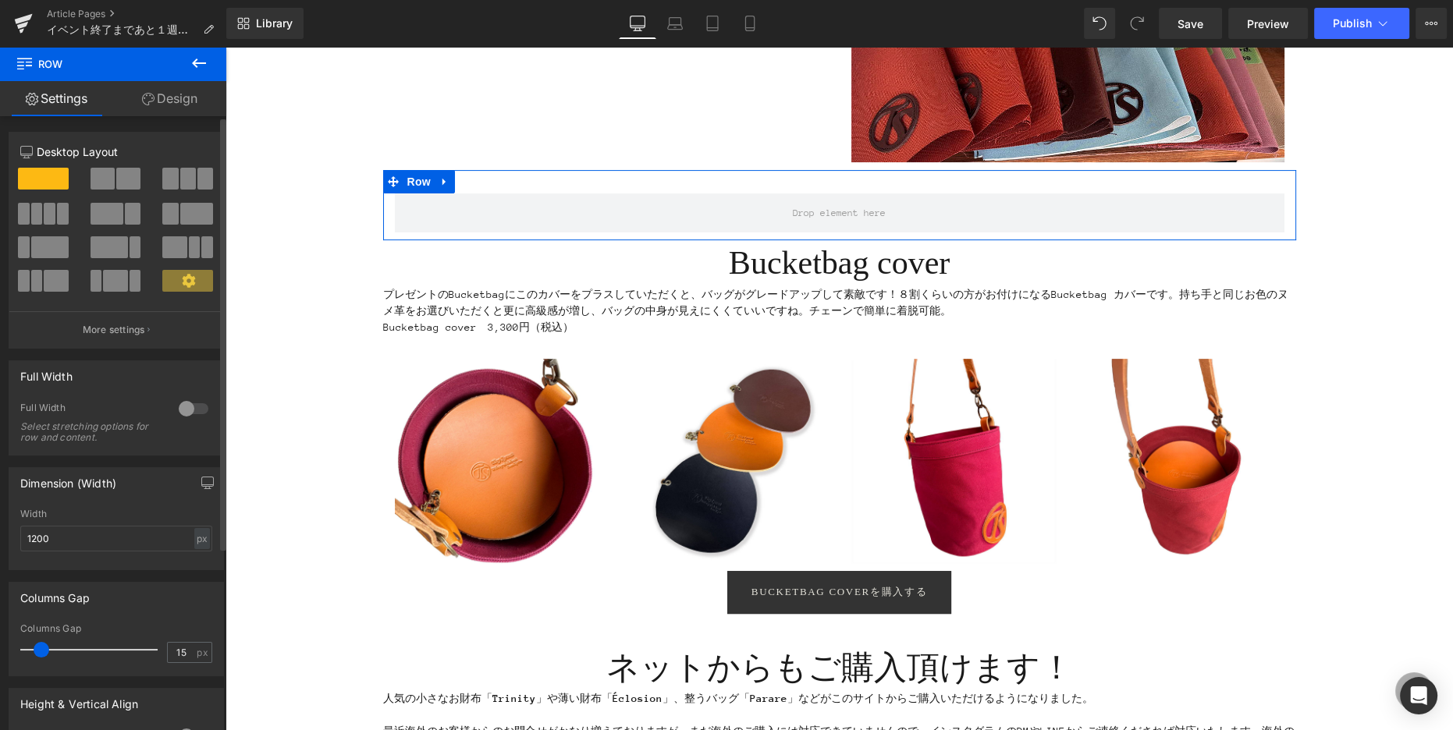
click at [57, 215] on span at bounding box center [63, 214] width 12 height 22
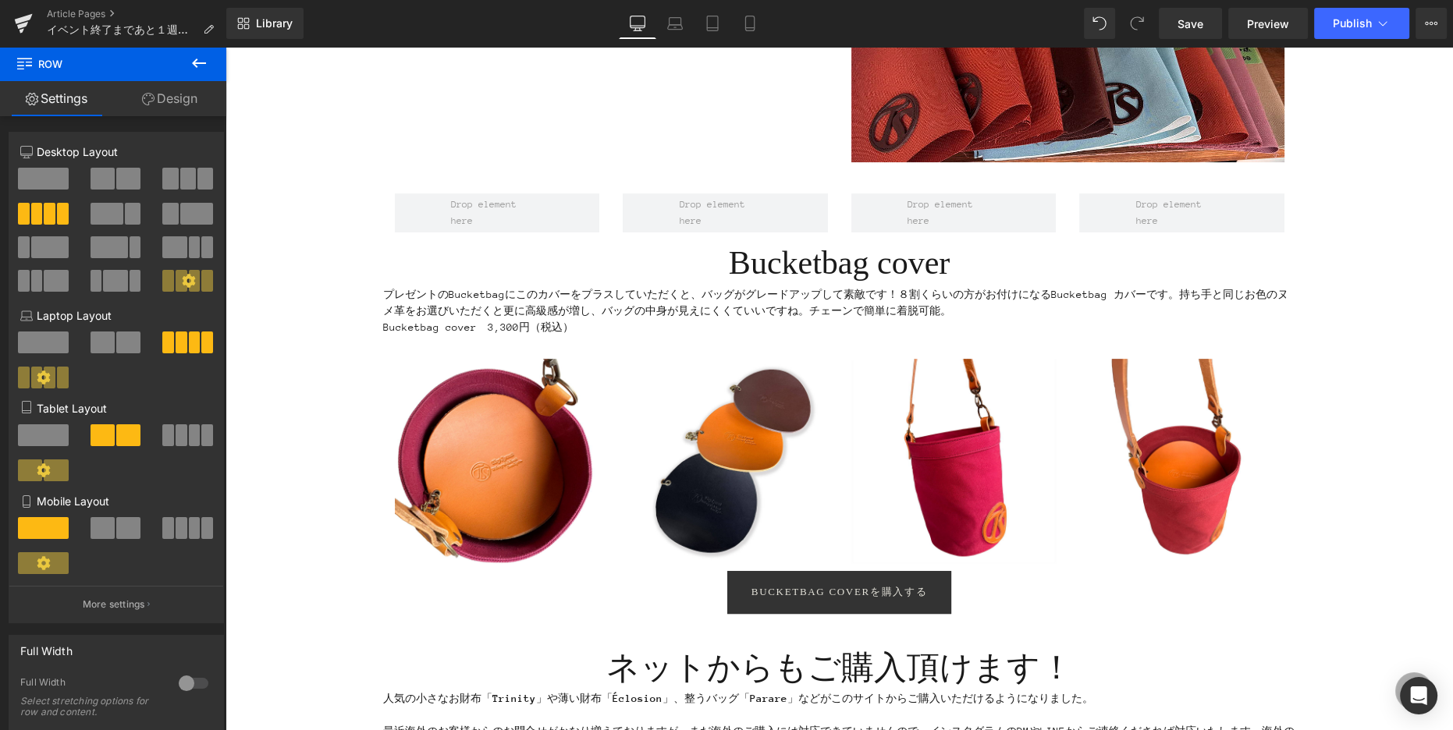
click at [209, 62] on button at bounding box center [199, 64] width 55 height 34
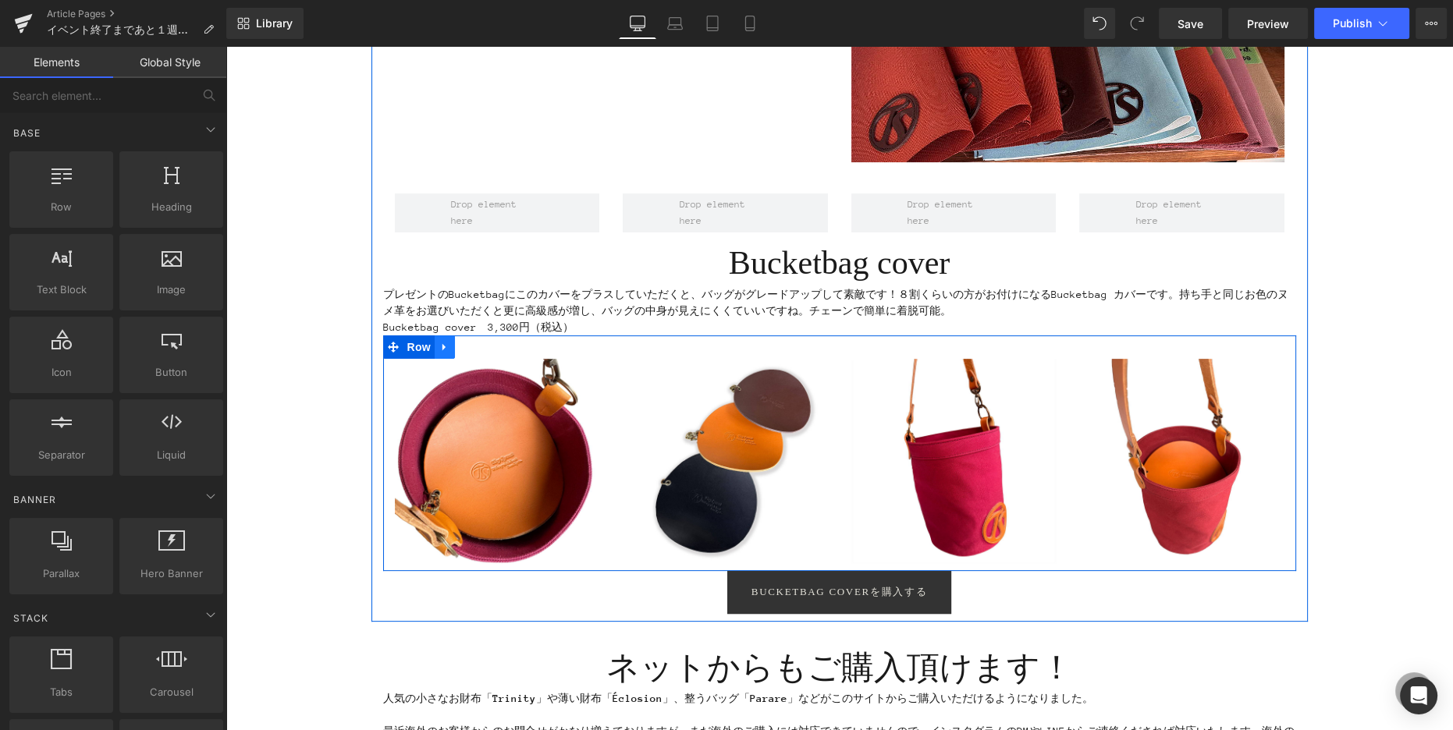
click at [449, 346] on icon at bounding box center [444, 347] width 11 height 12
click at [468, 346] on icon at bounding box center [465, 347] width 11 height 12
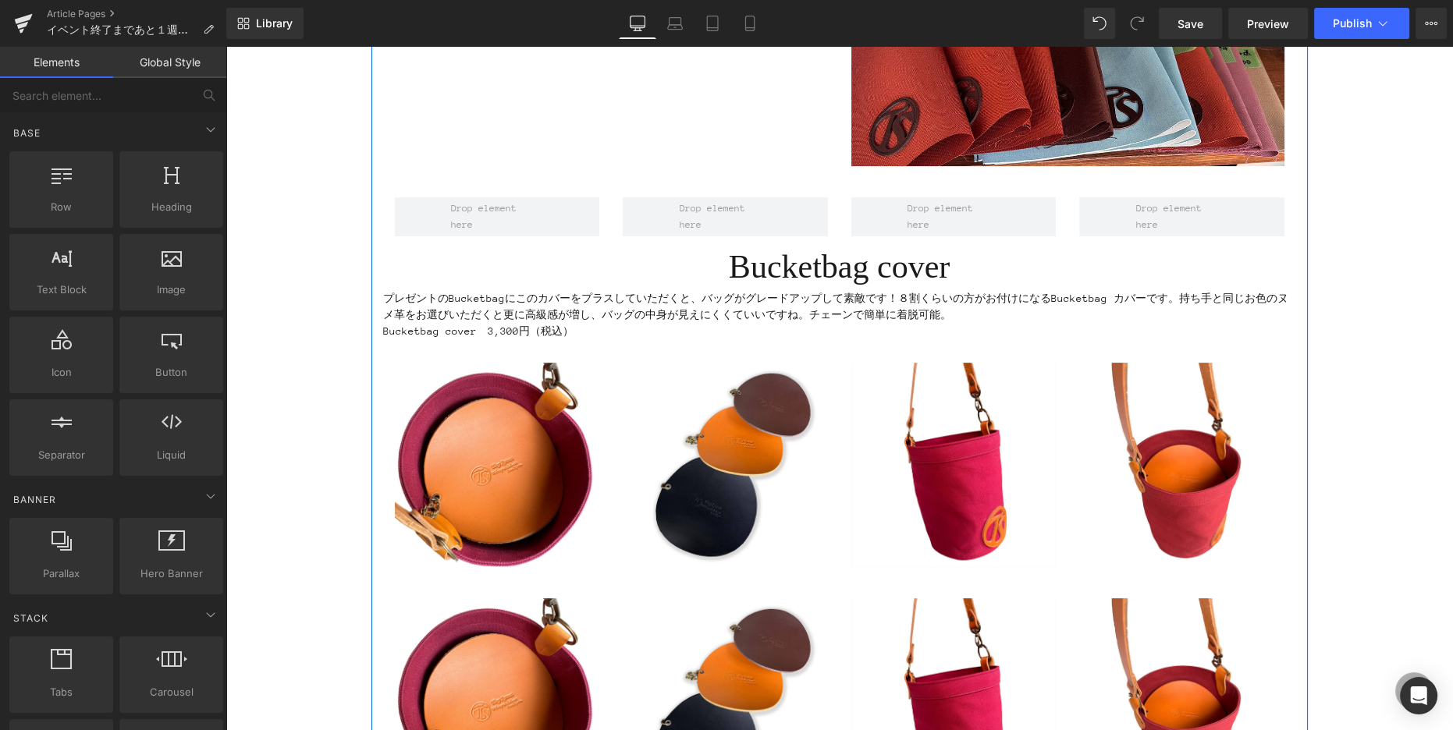
scroll to position [579, 0]
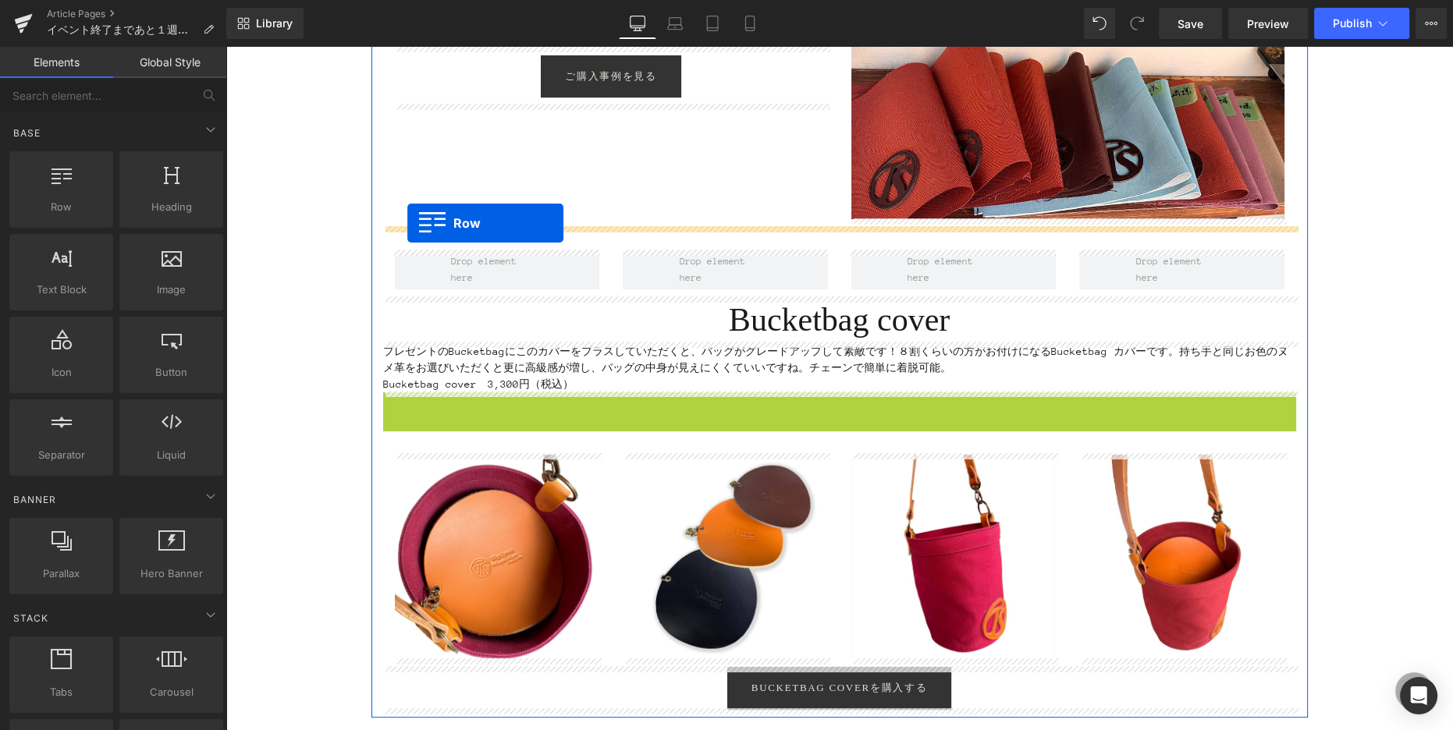
drag, startPoint x: 389, startPoint y: 401, endPoint x: 407, endPoint y: 223, distance: 178.8
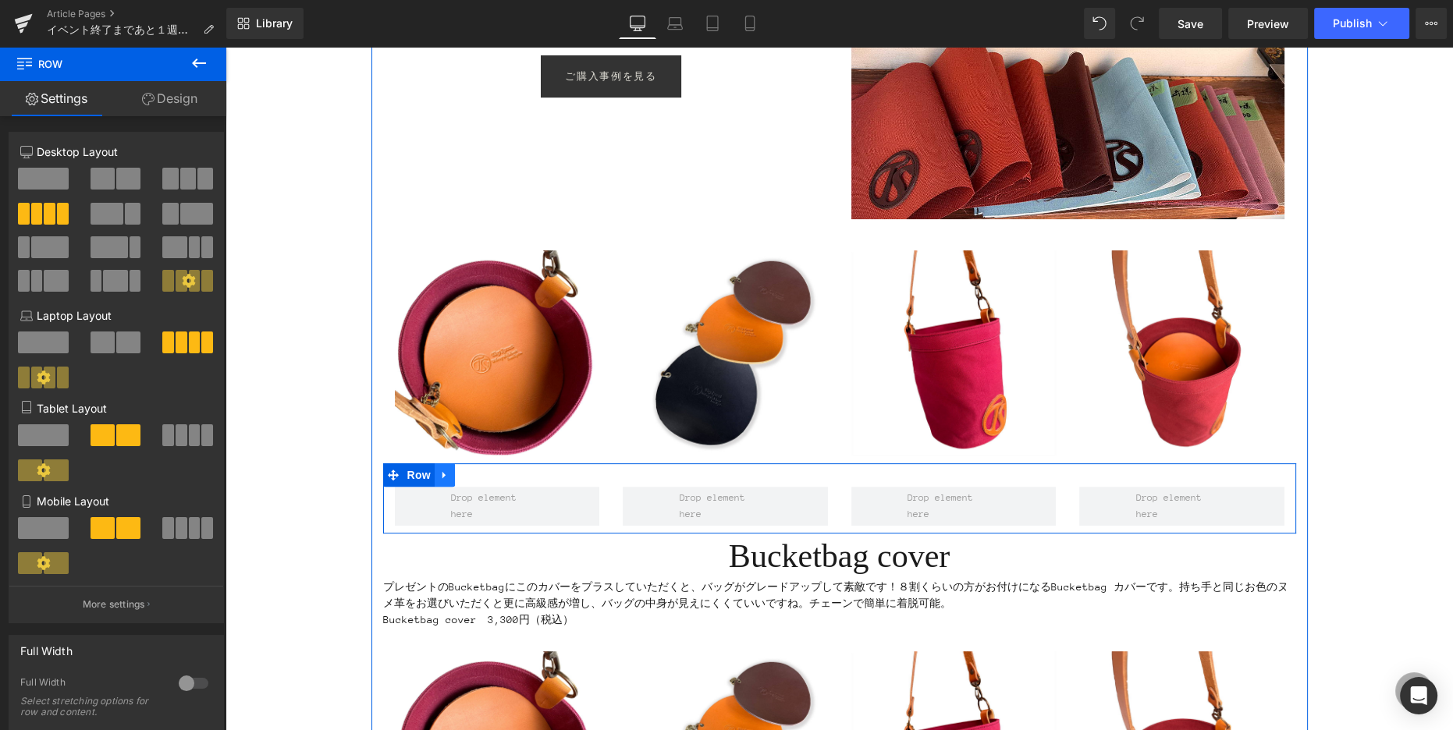
click at [444, 475] on icon at bounding box center [443, 474] width 3 height 7
click at [480, 472] on icon at bounding box center [485, 475] width 11 height 12
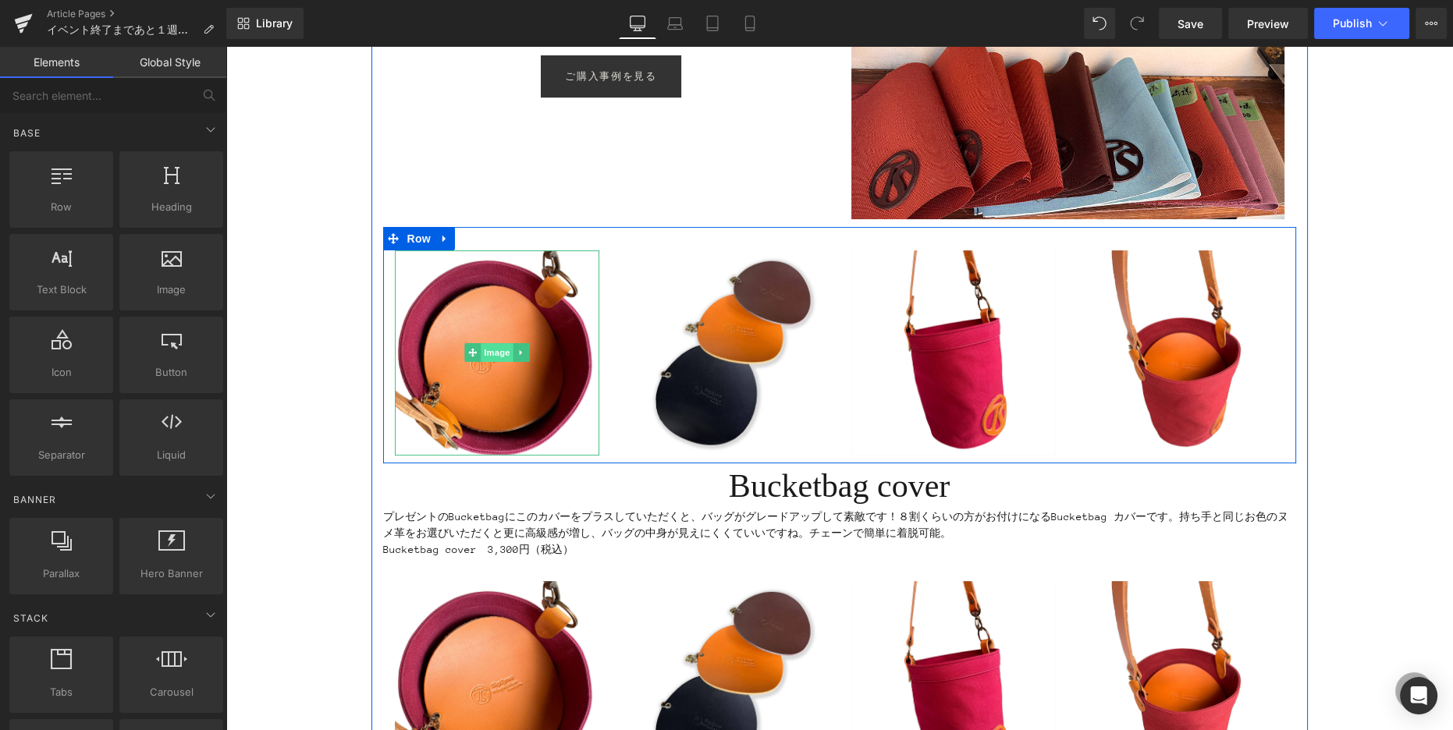
click at [509, 346] on span "Image" at bounding box center [497, 352] width 33 height 19
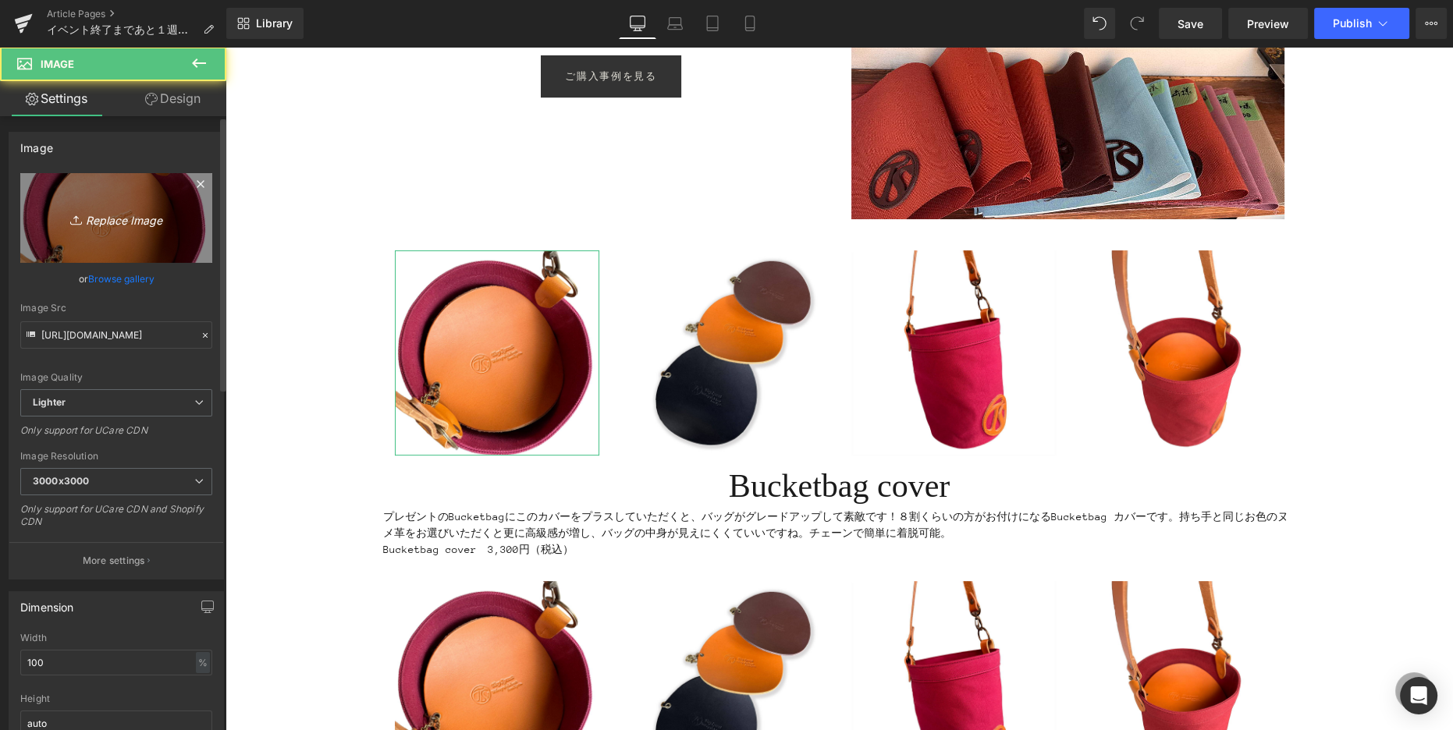
click at [160, 194] on link "Replace Image" at bounding box center [116, 218] width 192 height 90
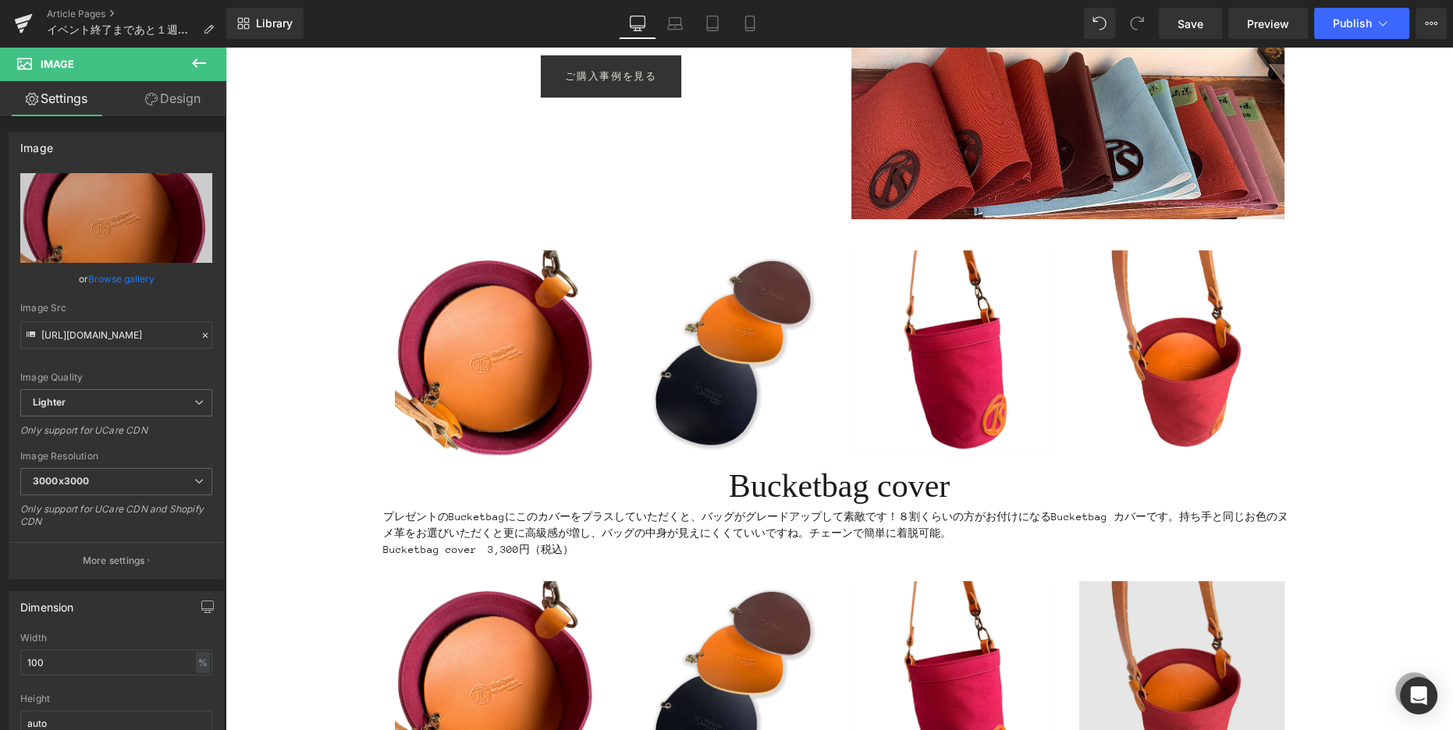
type input "C:\fakepath\IMG_0812.jpg"
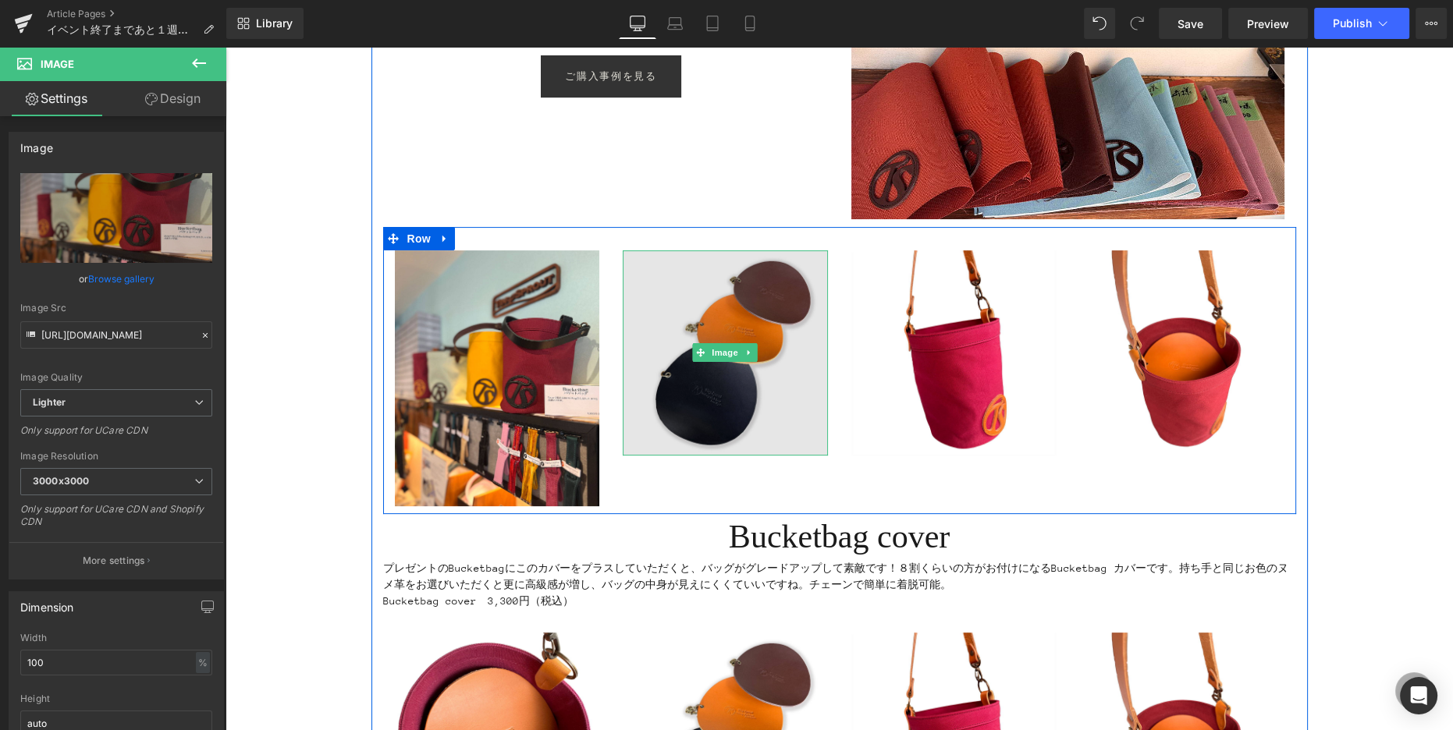
click at [677, 309] on img at bounding box center [725, 352] width 205 height 205
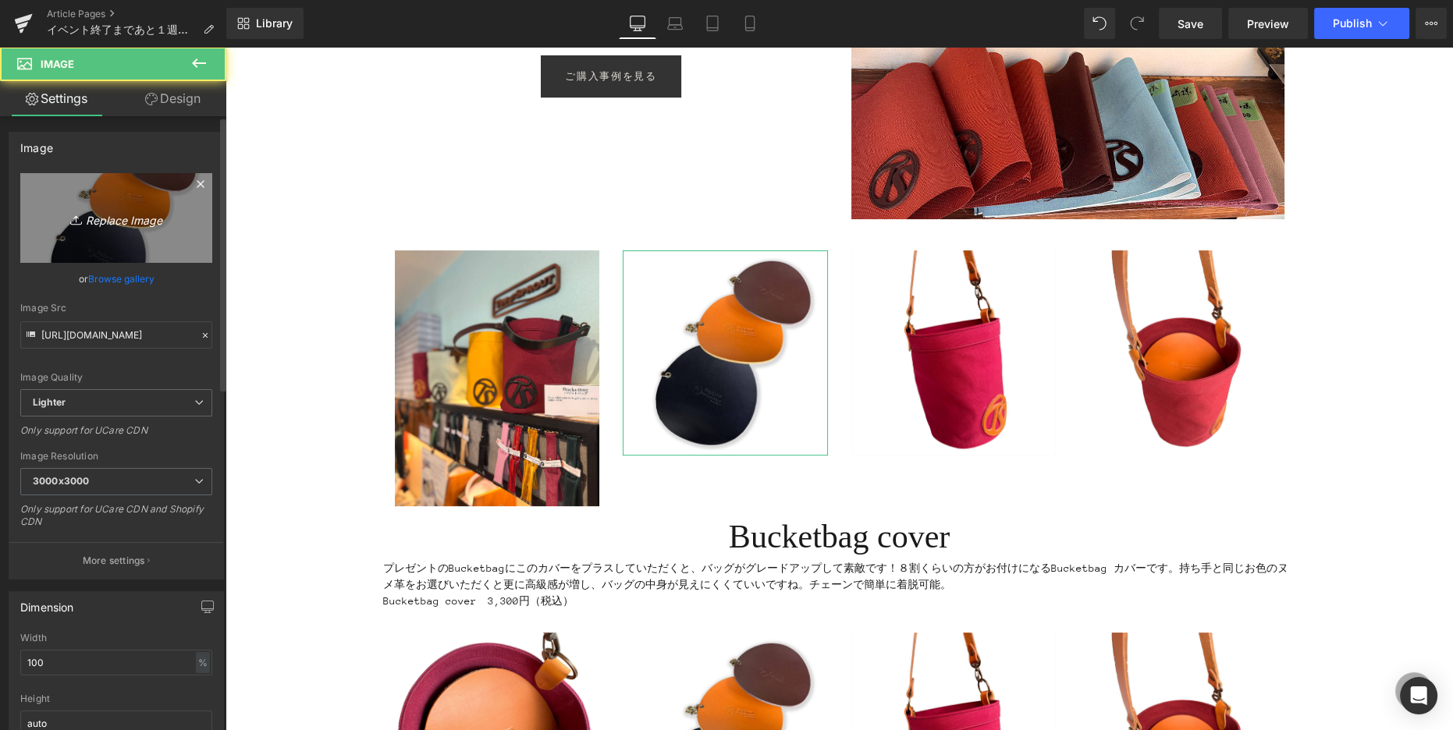
click at [140, 225] on icon "Replace Image" at bounding box center [116, 218] width 125 height 20
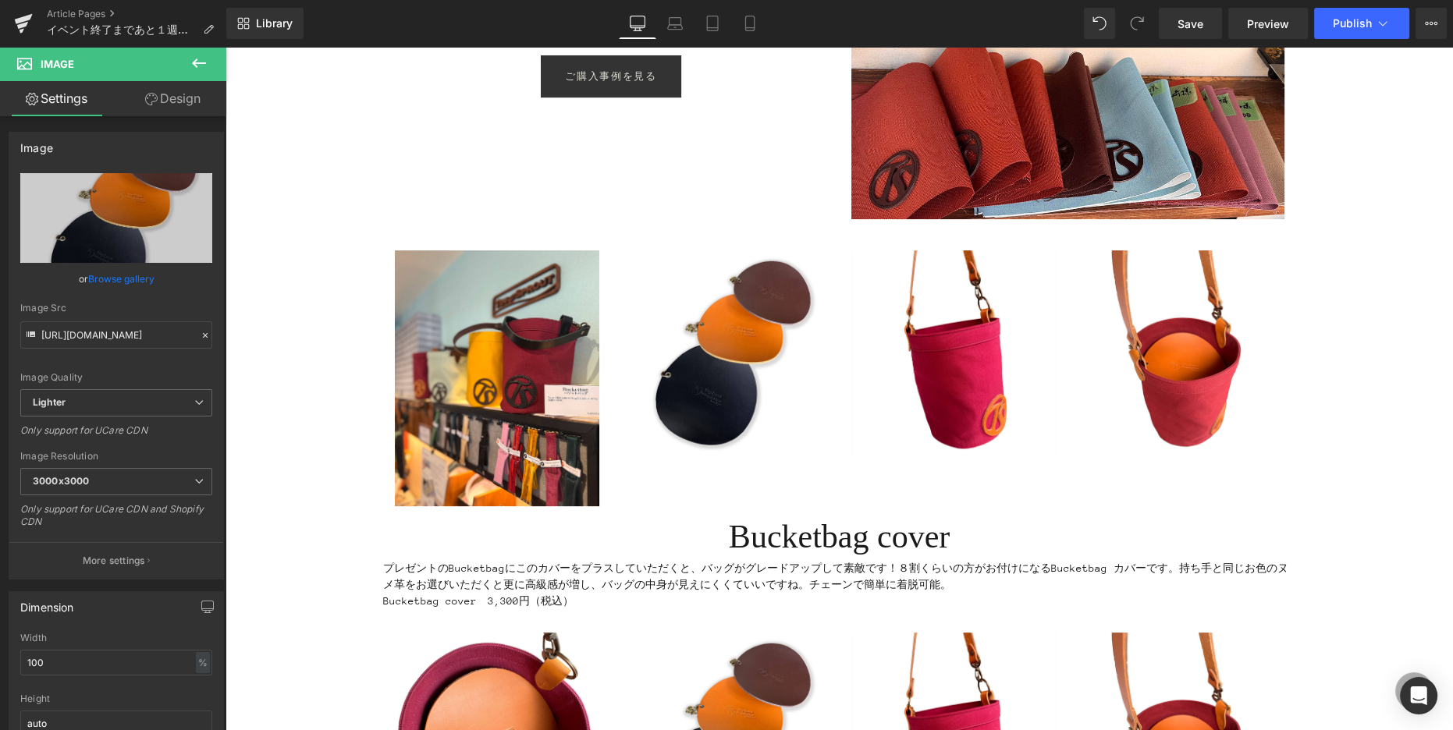
type input "C:\fakepath\IMG_0810.jpg"
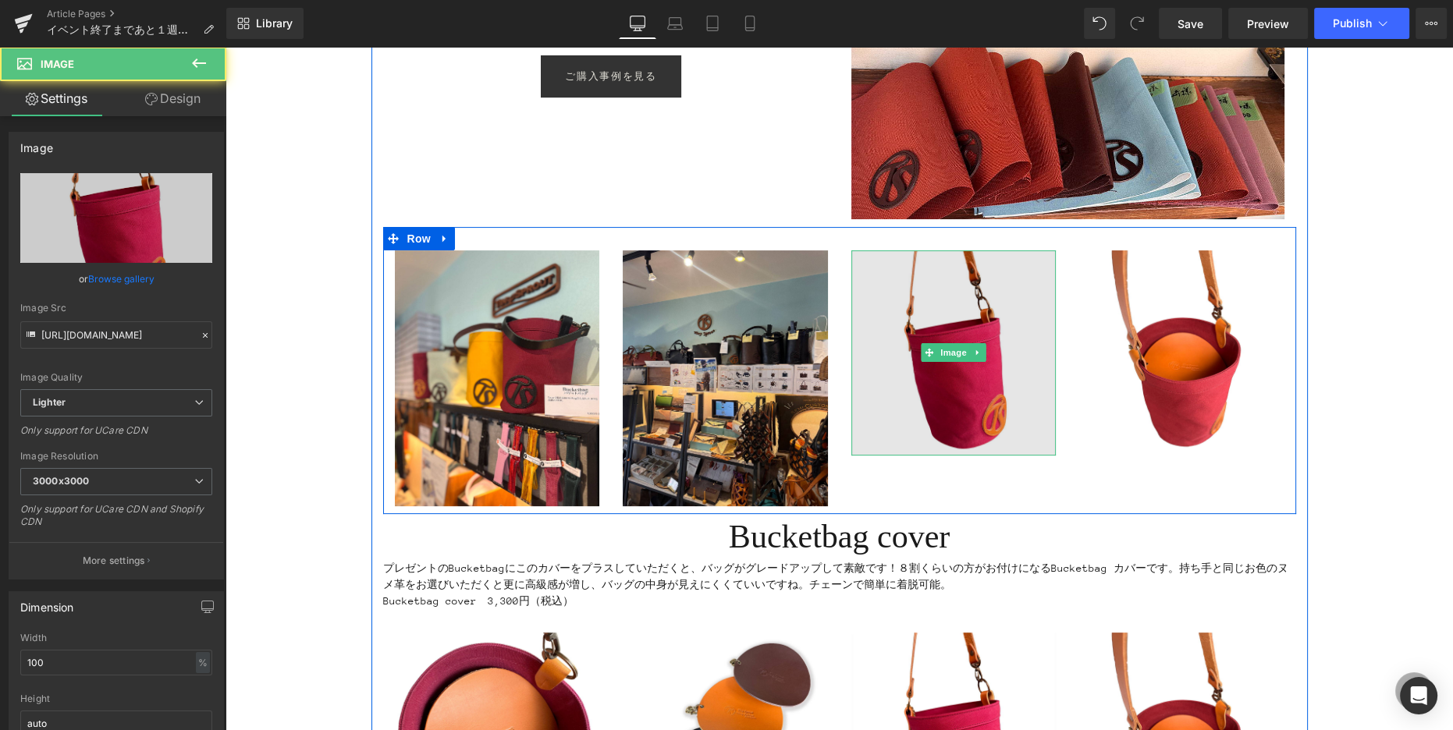
click at [890, 295] on img at bounding box center [953, 352] width 205 height 205
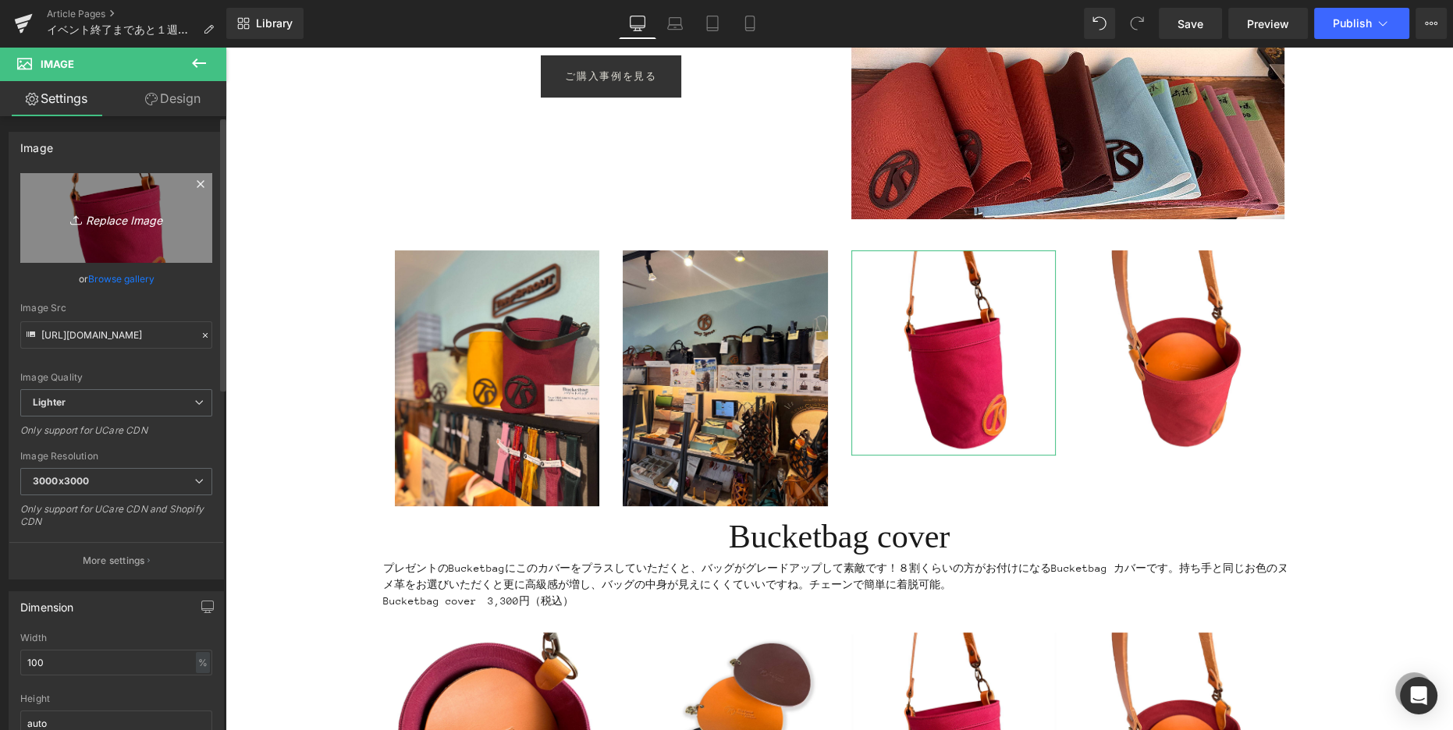
click at [98, 216] on icon "Replace Image" at bounding box center [116, 218] width 125 height 20
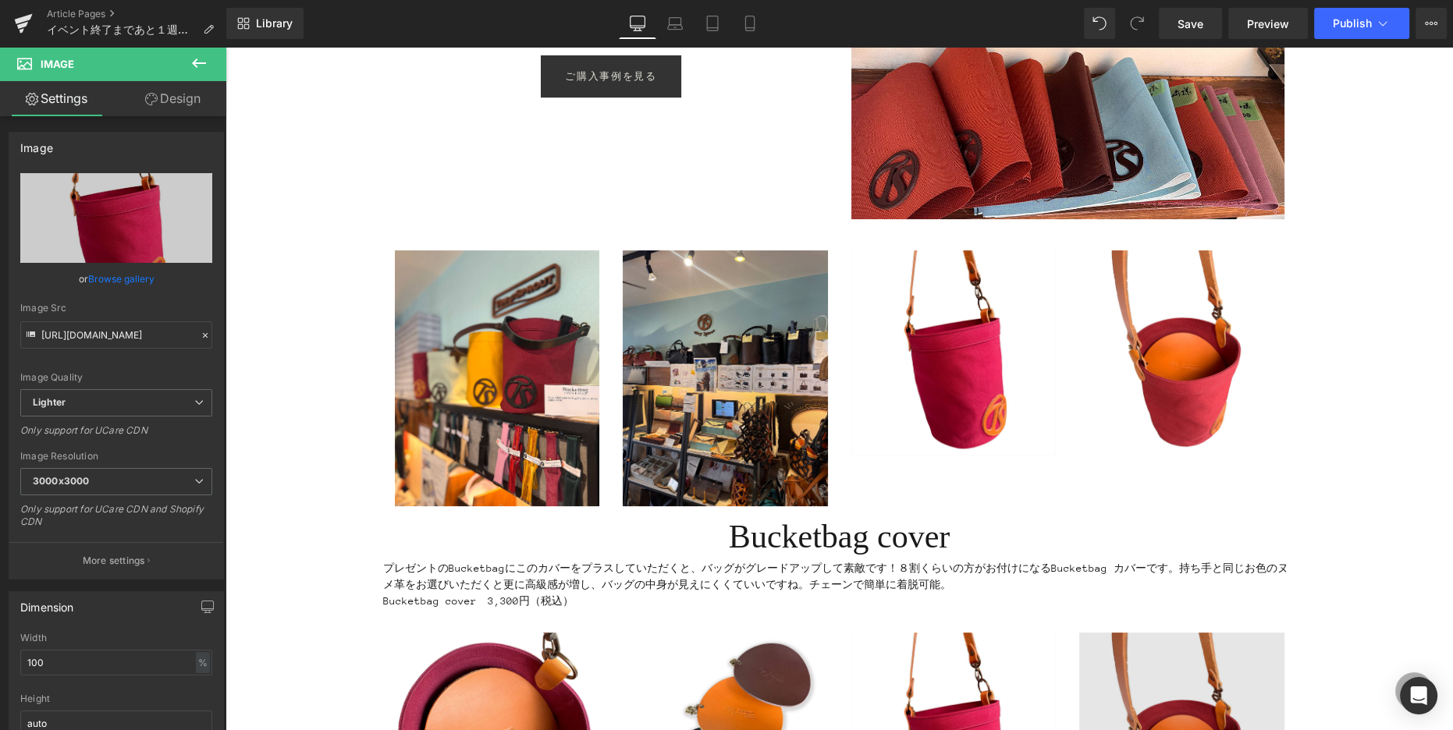
type input "C:\fakepath\IMG_0808.jpg"
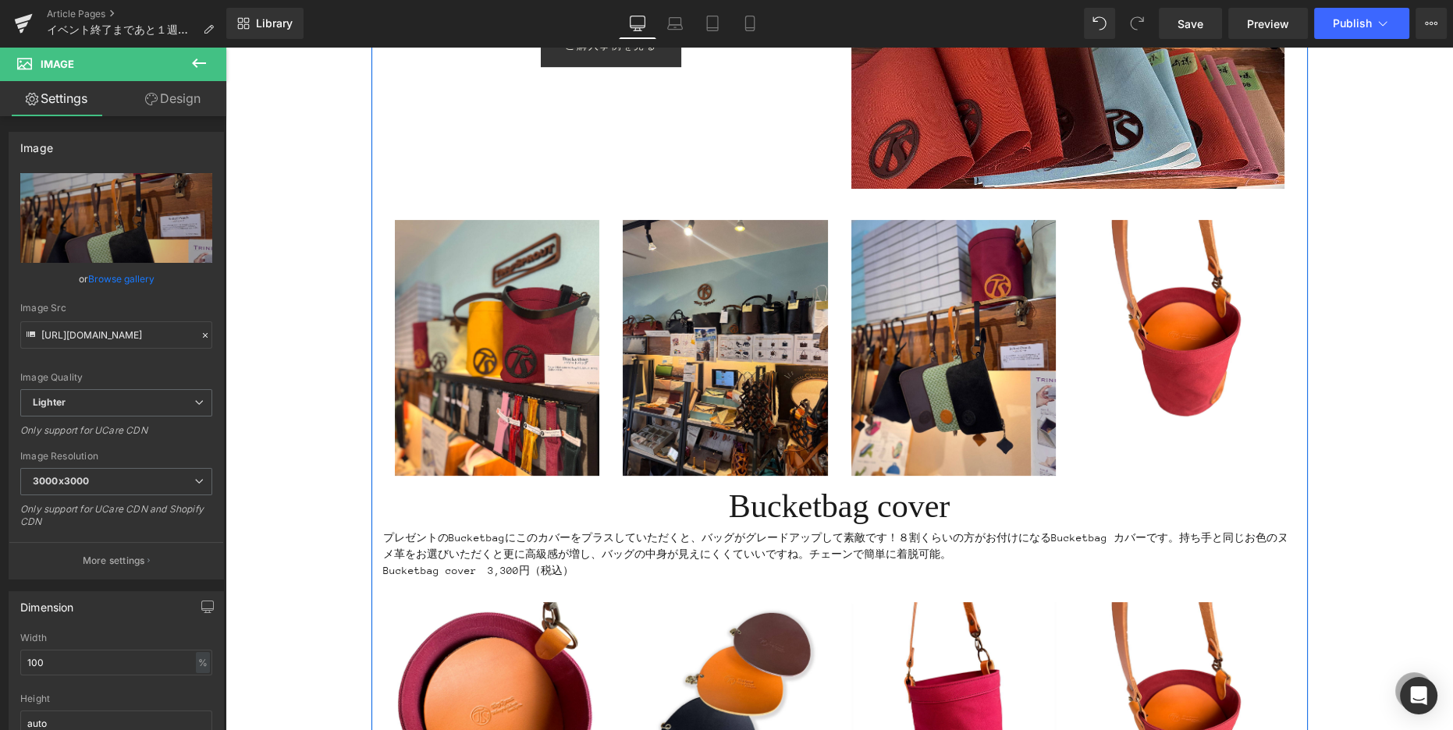
scroll to position [631, 0]
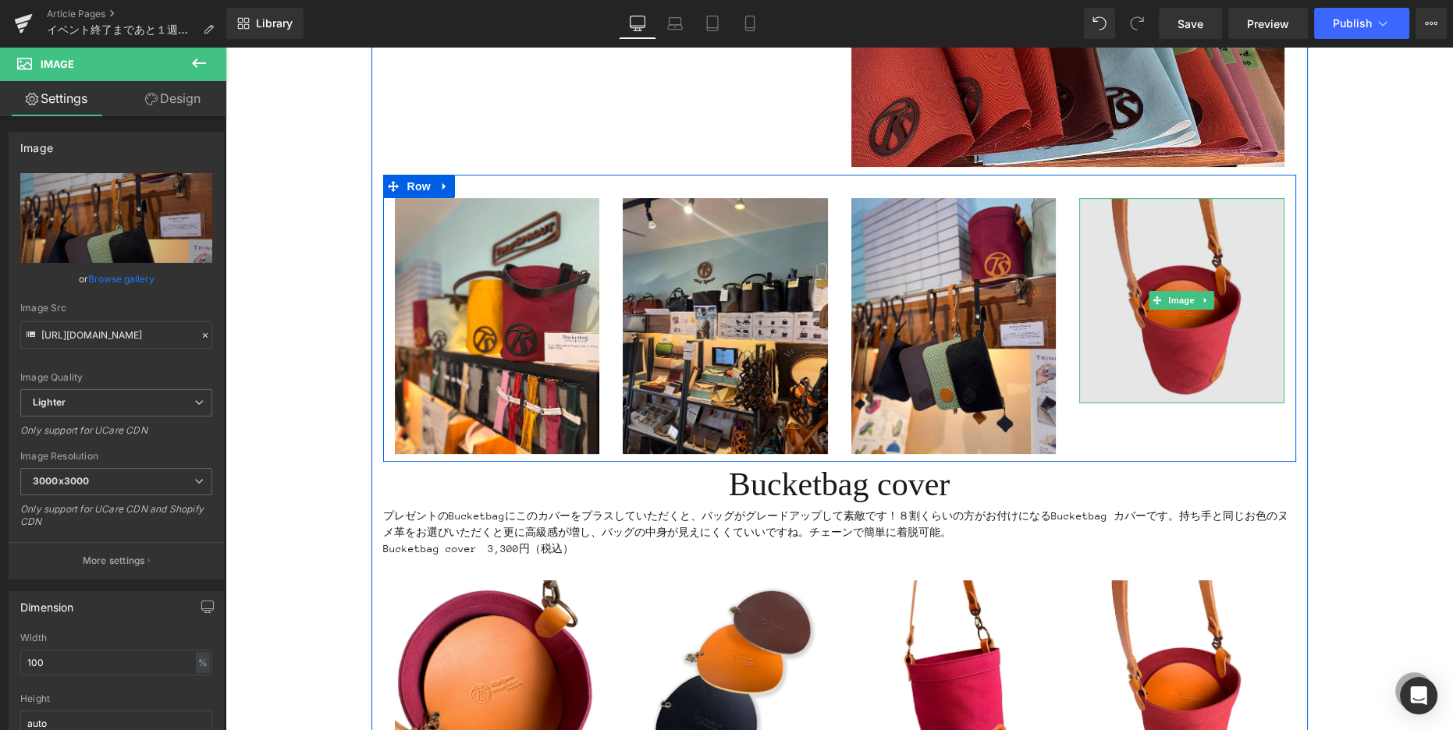
drag, startPoint x: 1176, startPoint y: 252, endPoint x: 1215, endPoint y: 292, distance: 55.7
click at [1176, 252] on img at bounding box center [1181, 300] width 205 height 205
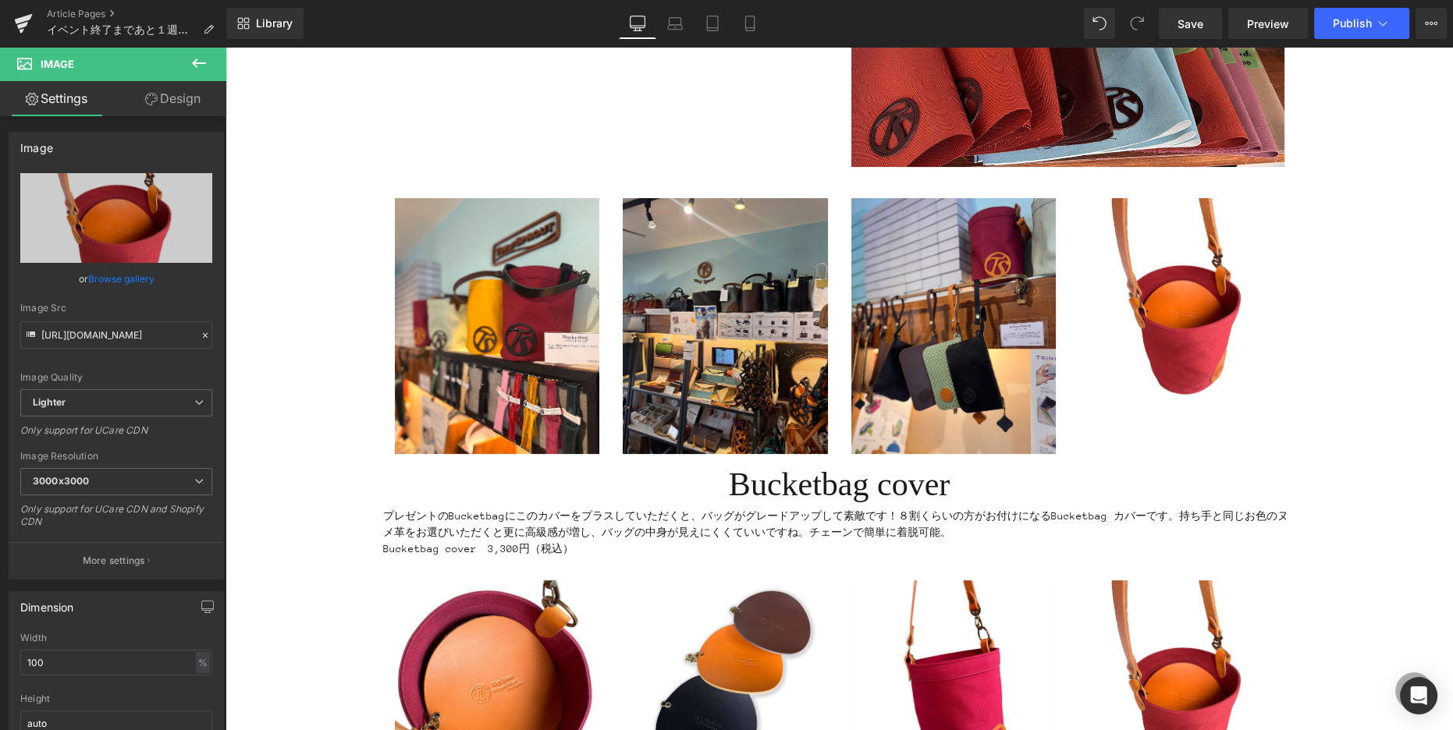
click at [194, 59] on icon at bounding box center [199, 63] width 19 height 19
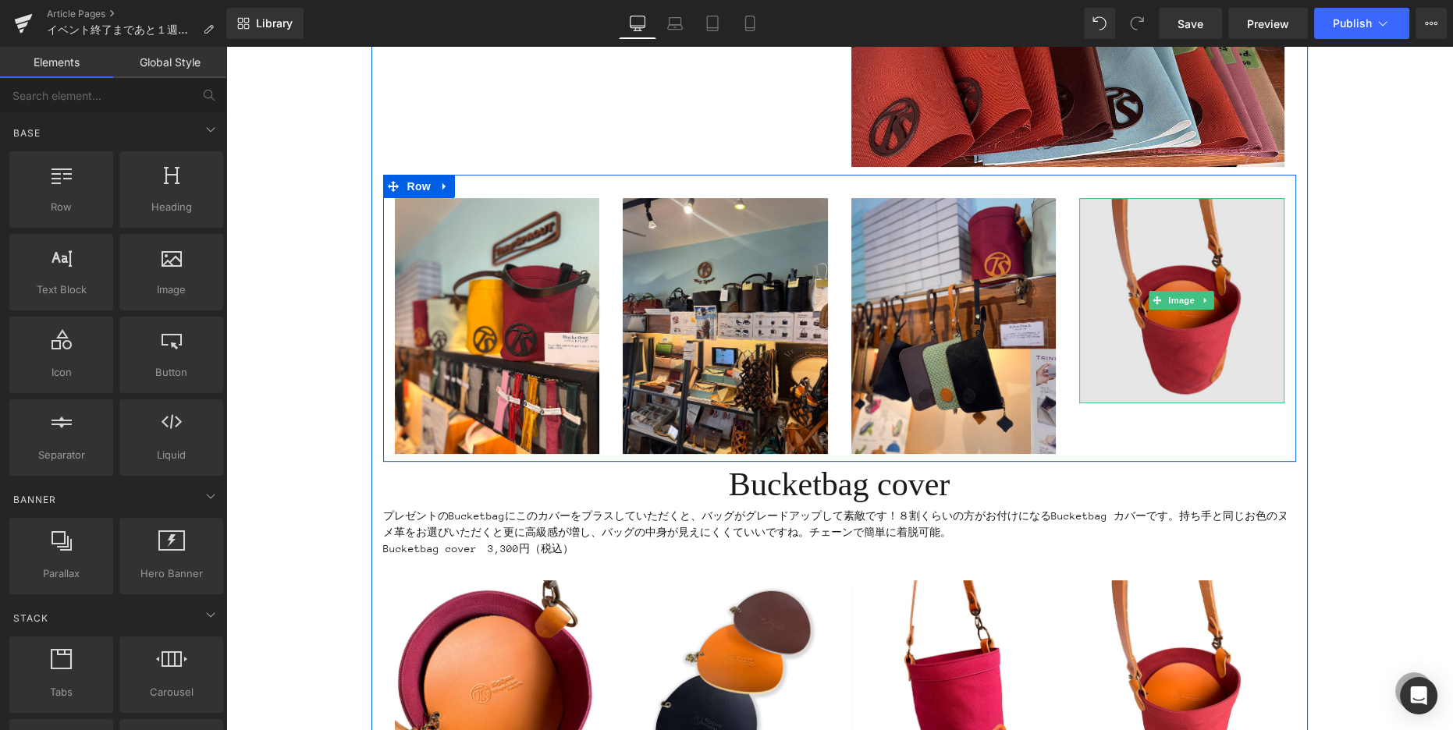
click at [1166, 249] on img at bounding box center [1181, 300] width 205 height 205
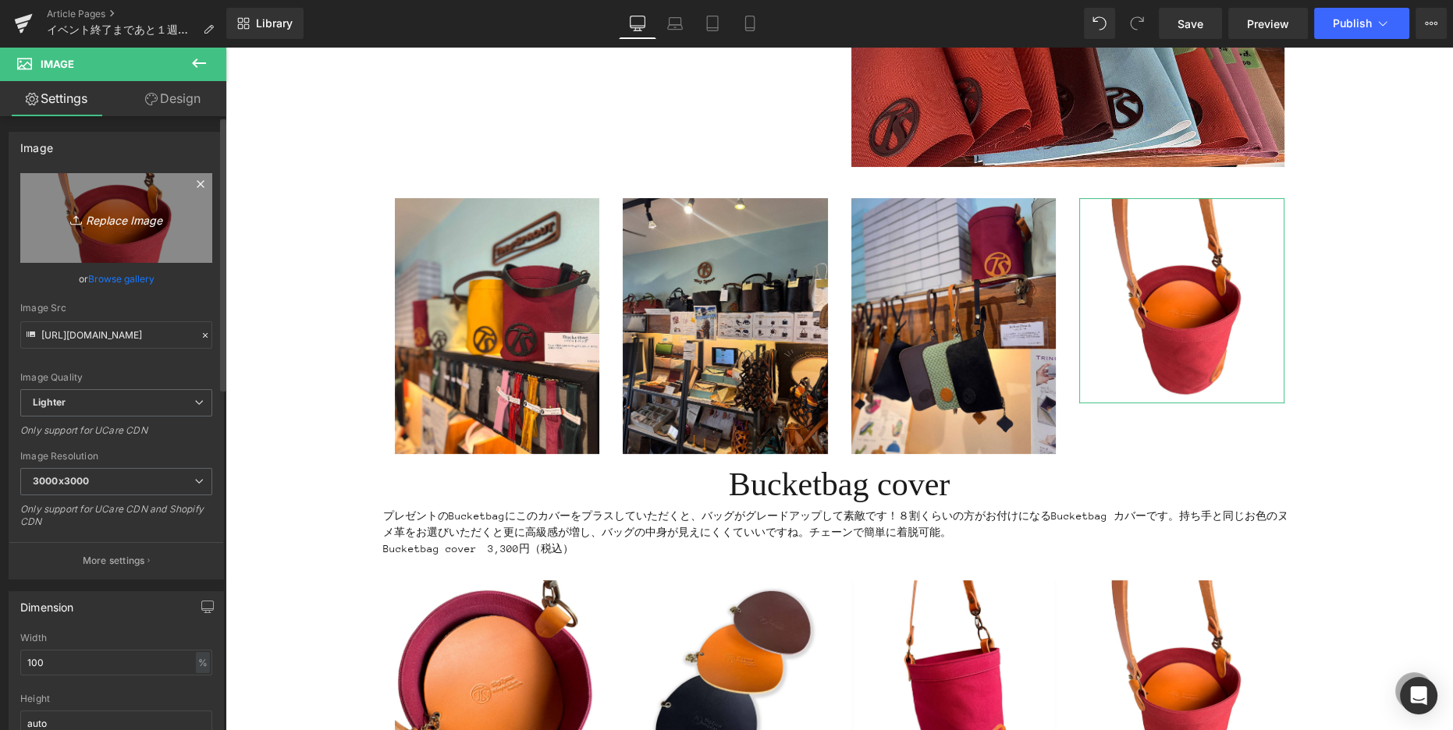
click at [178, 228] on link "Replace Image" at bounding box center [116, 218] width 192 height 90
type input "C:\fakepath\IMG_0796.jpg"
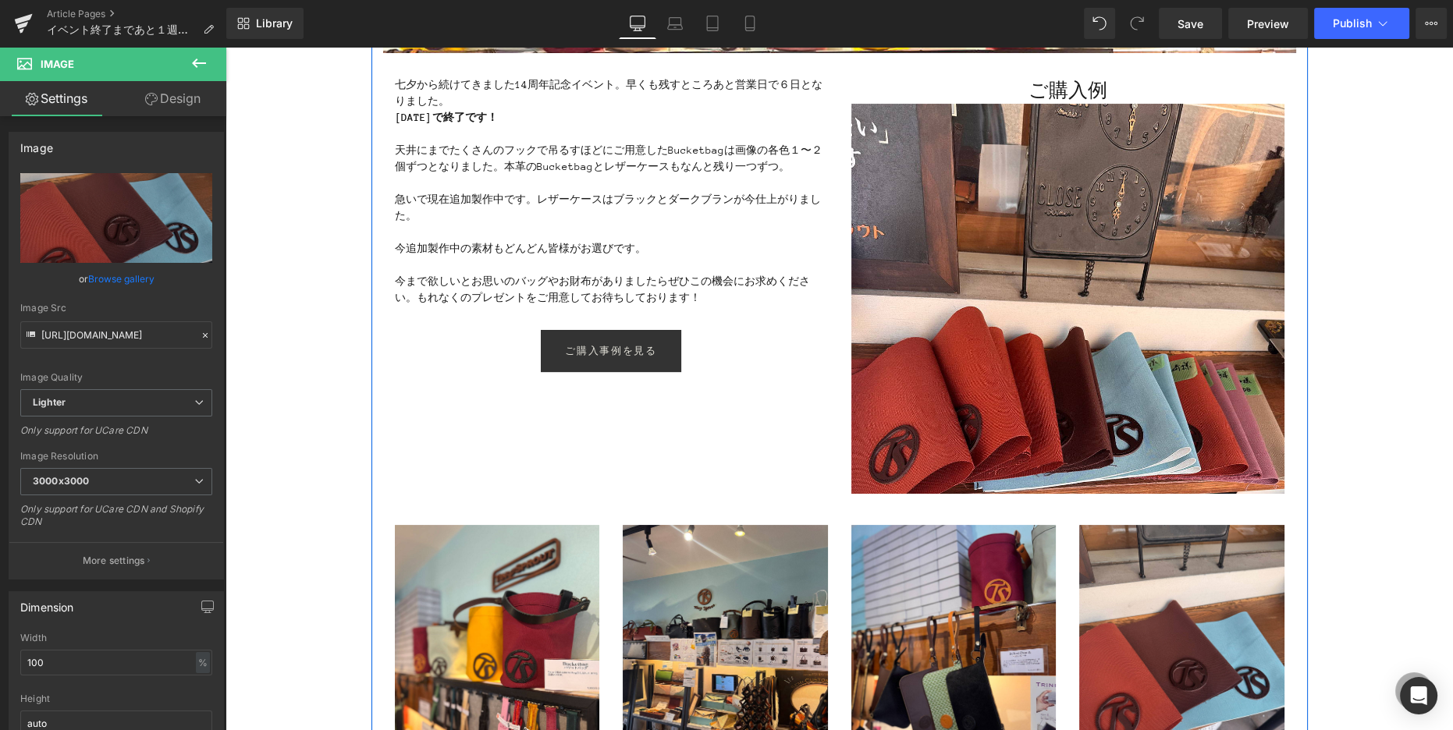
scroll to position [374, 0]
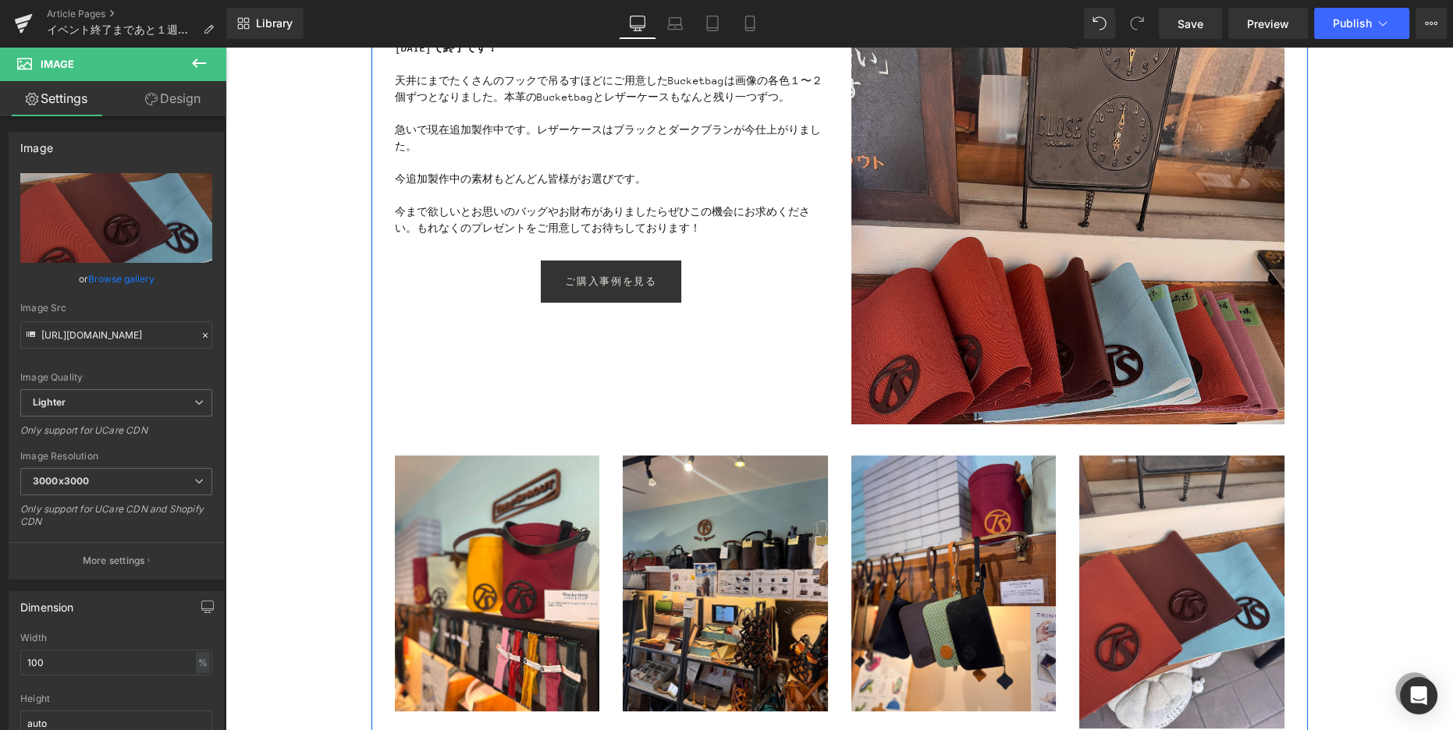
click at [919, 253] on img at bounding box center [1067, 229] width 433 height 390
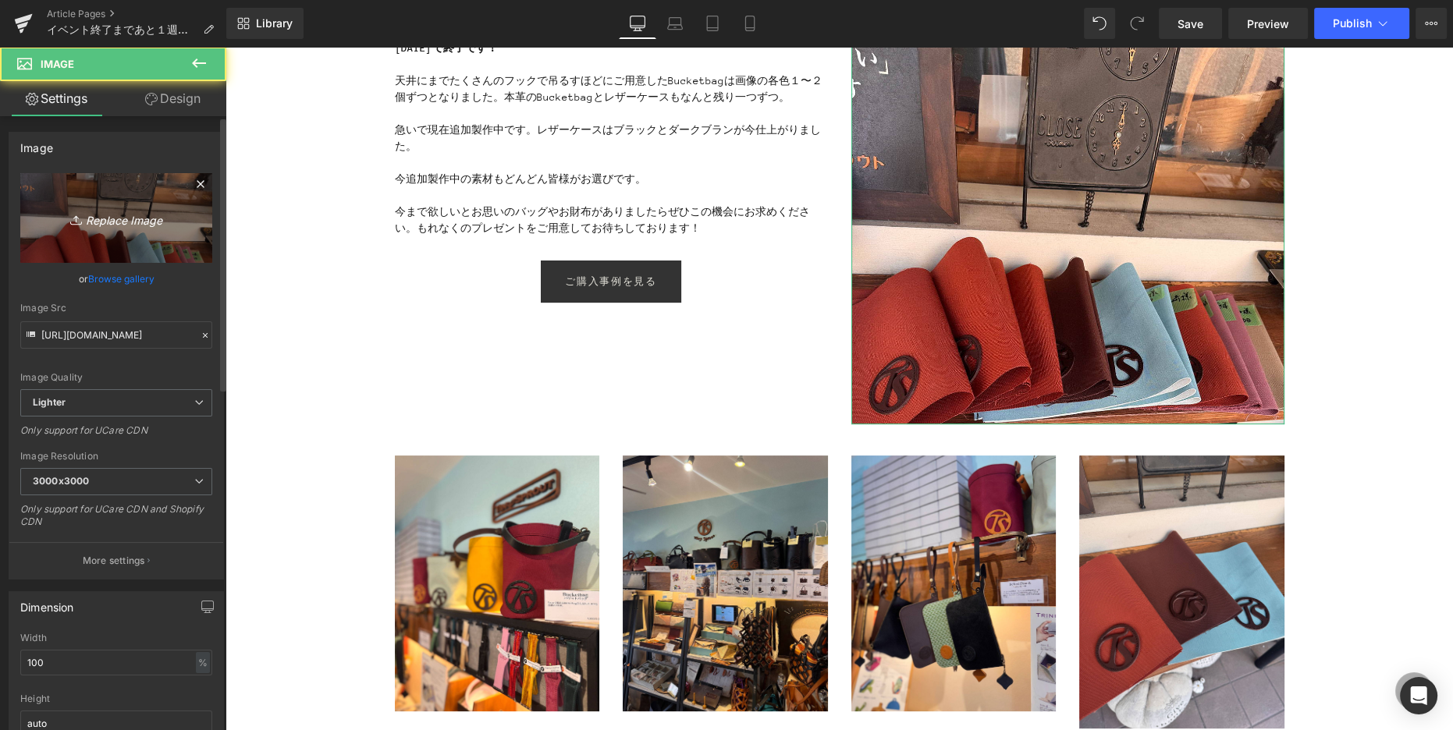
click at [123, 233] on link "Replace Image" at bounding box center [116, 218] width 192 height 90
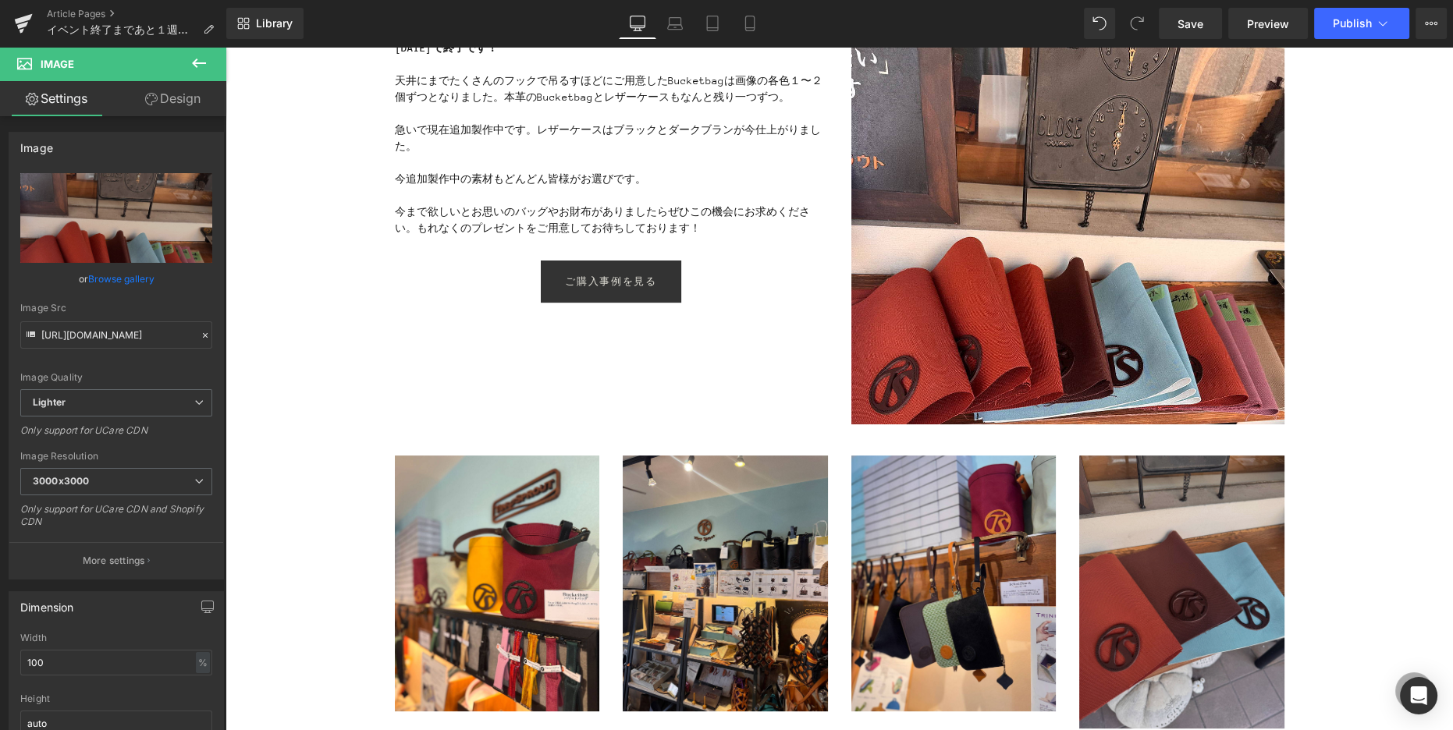
type input "C:\fakepath\IMG_0795.jpg"
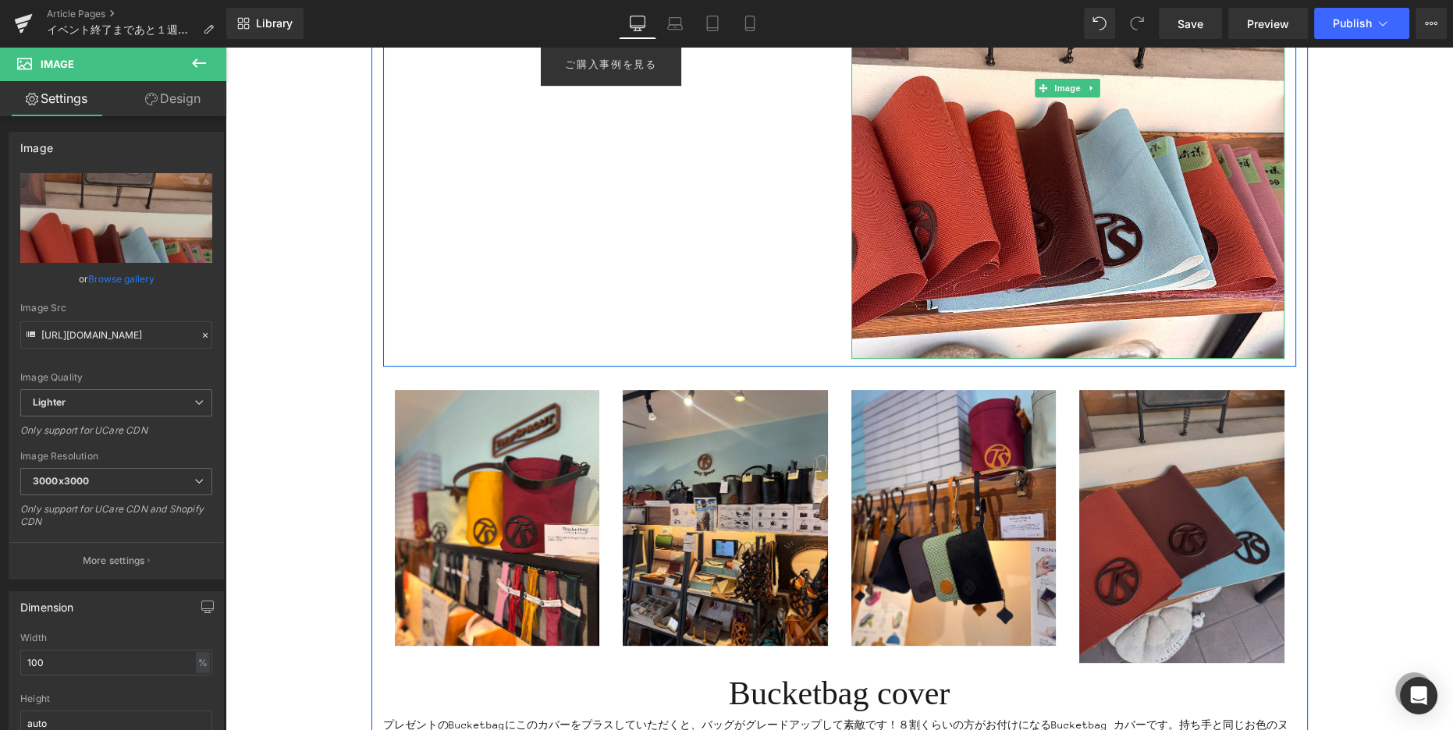
scroll to position [652, 0]
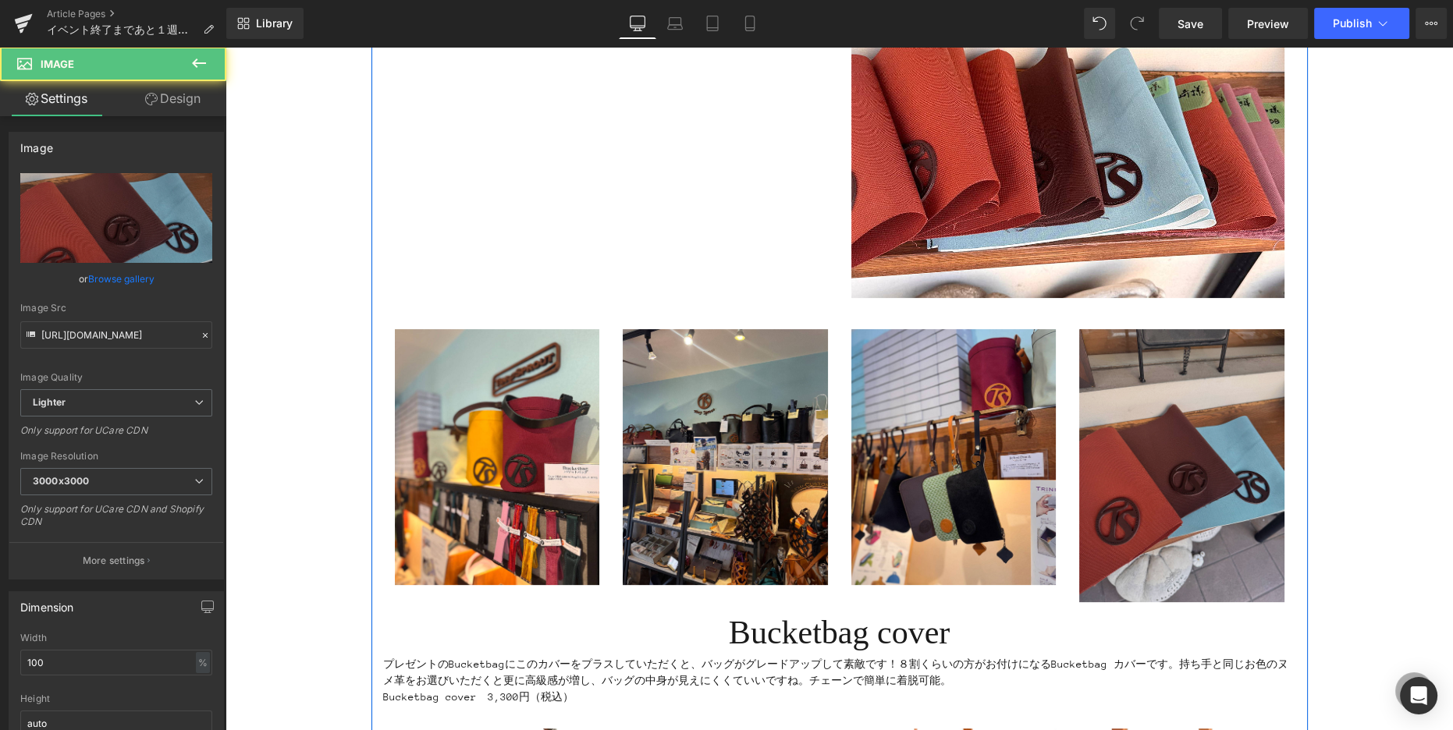
click at [1121, 383] on img at bounding box center [1181, 465] width 205 height 273
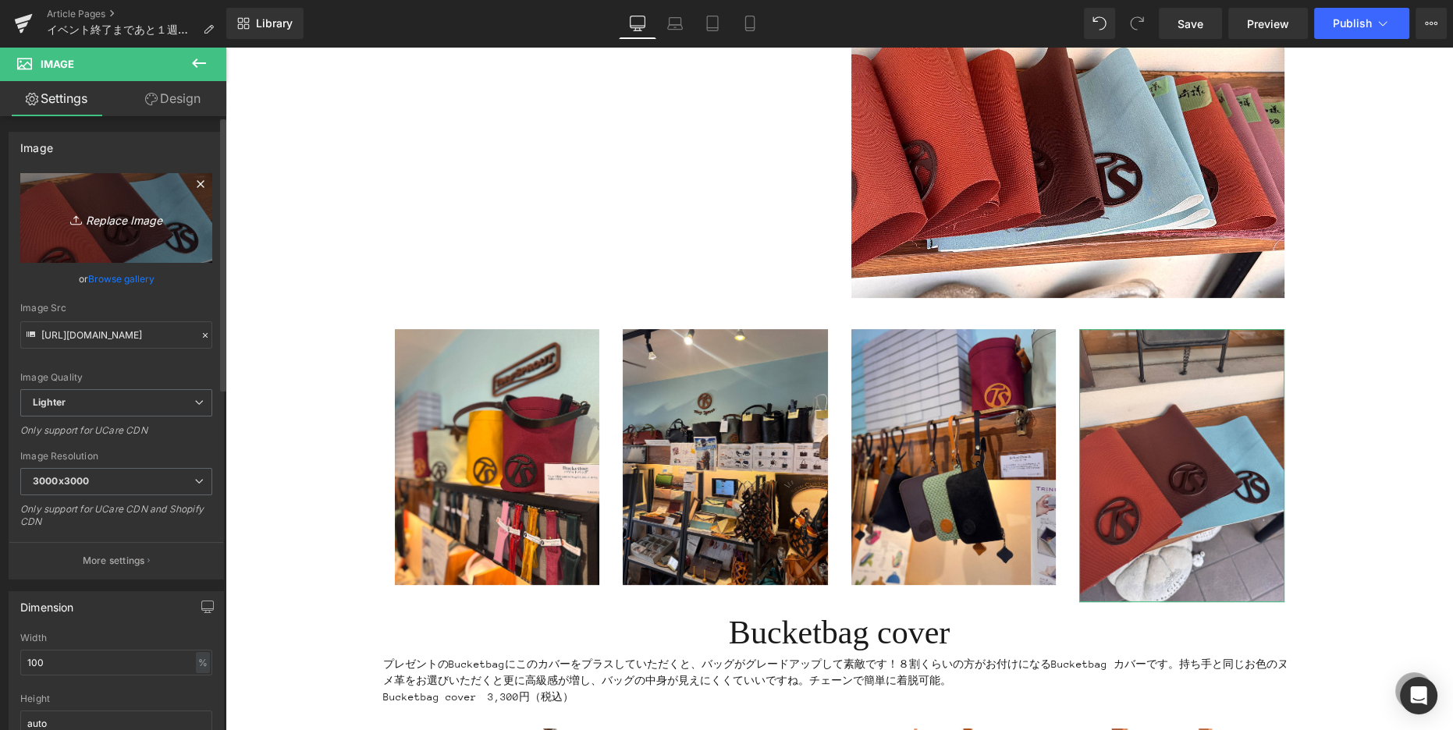
click at [177, 256] on link "Replace Image" at bounding box center [116, 218] width 192 height 90
type input "C:\fakepath\IMG_0796.jpg"
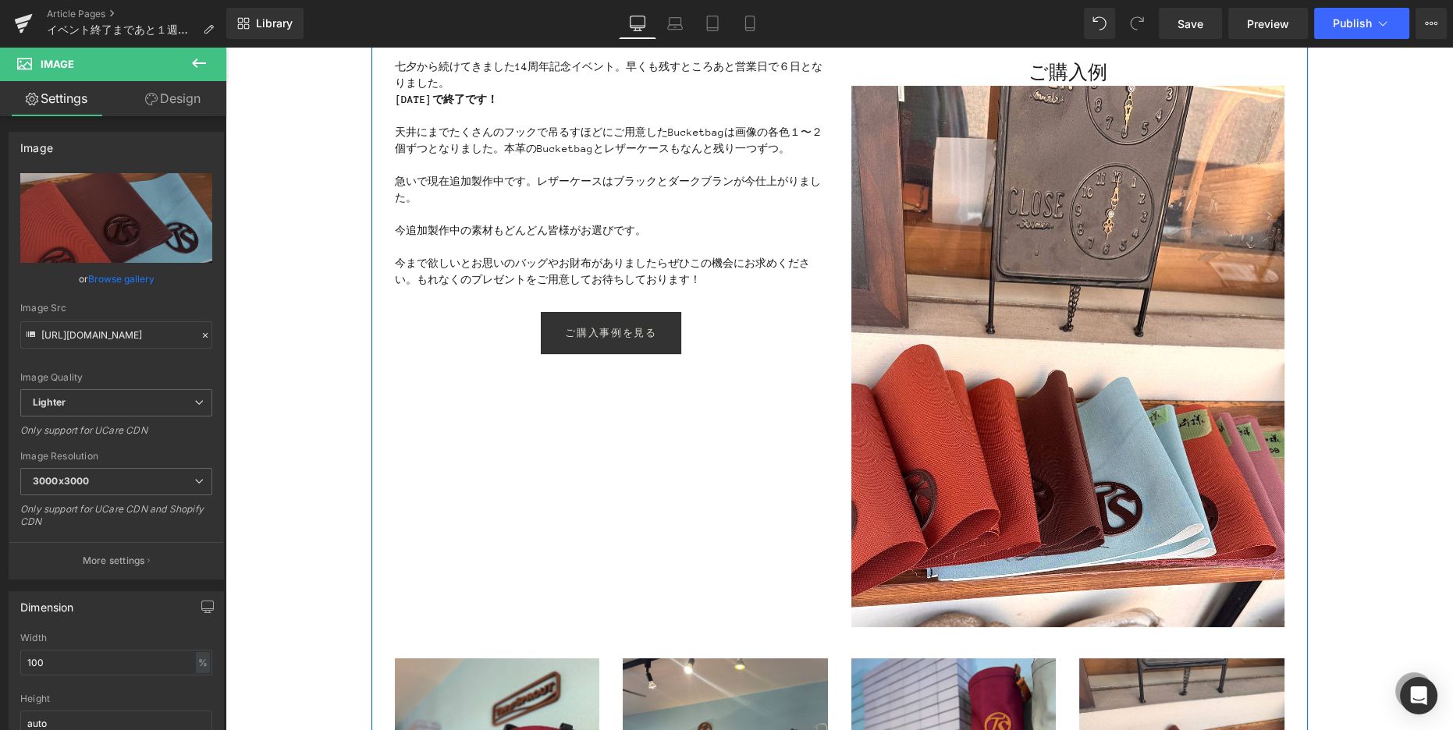
scroll to position [320, 0]
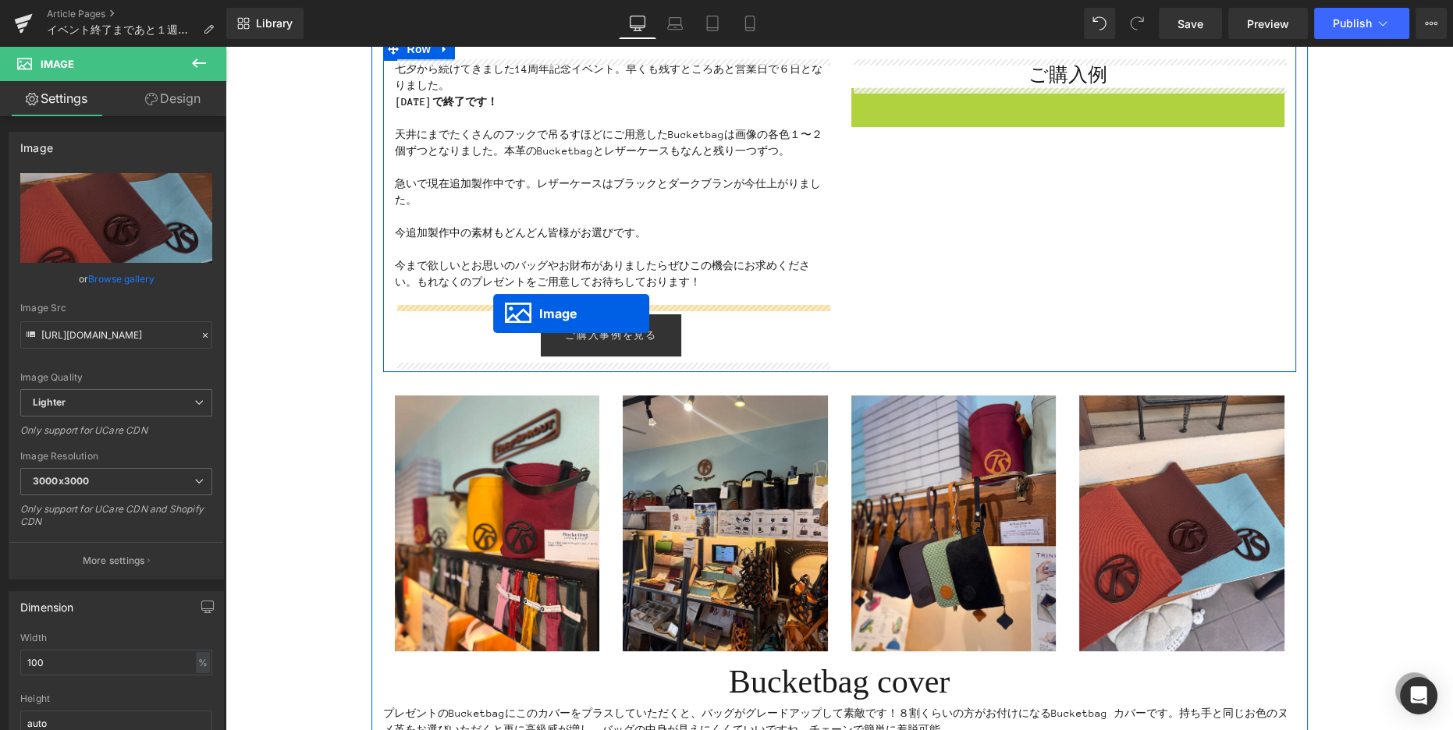
drag, startPoint x: 1037, startPoint y: 357, endPoint x: 493, endPoint y: 314, distance: 545.6
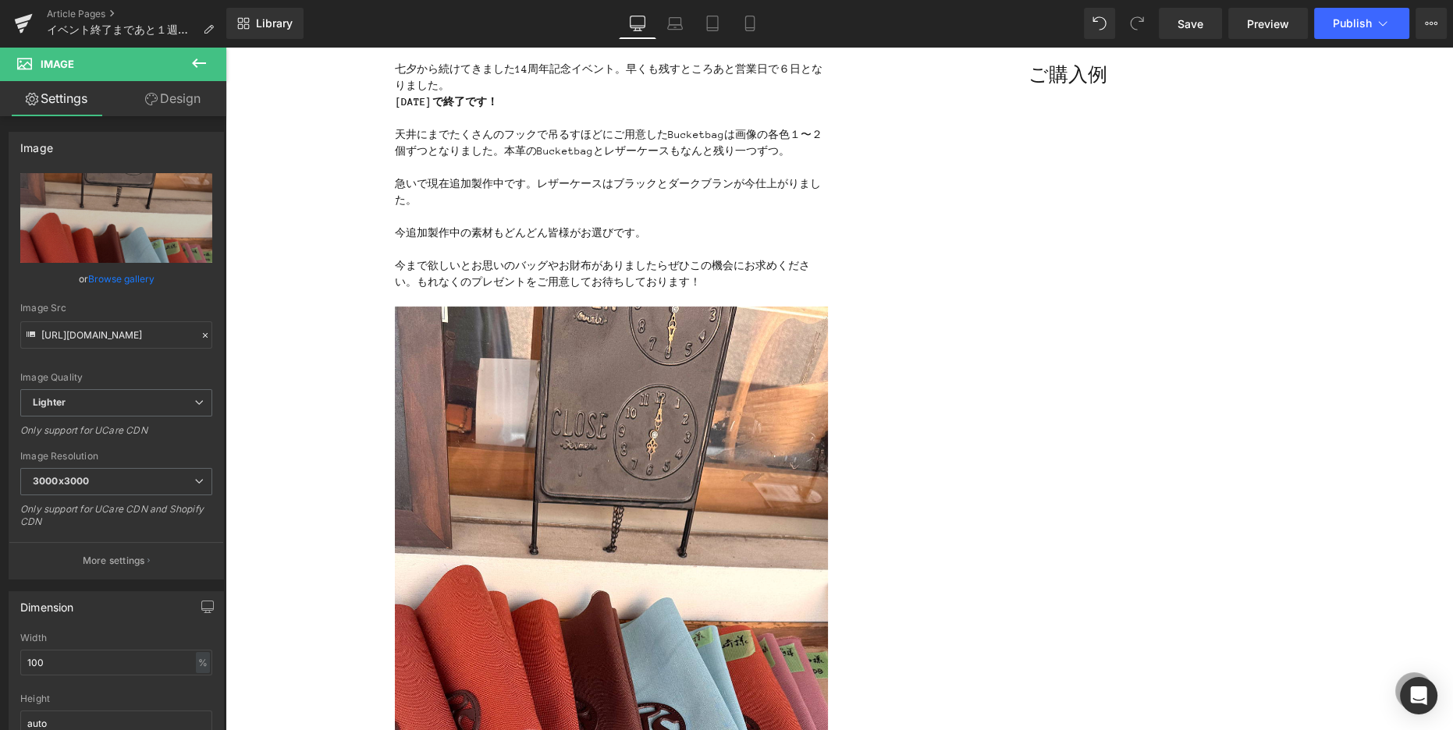
click at [194, 62] on icon at bounding box center [199, 63] width 14 height 9
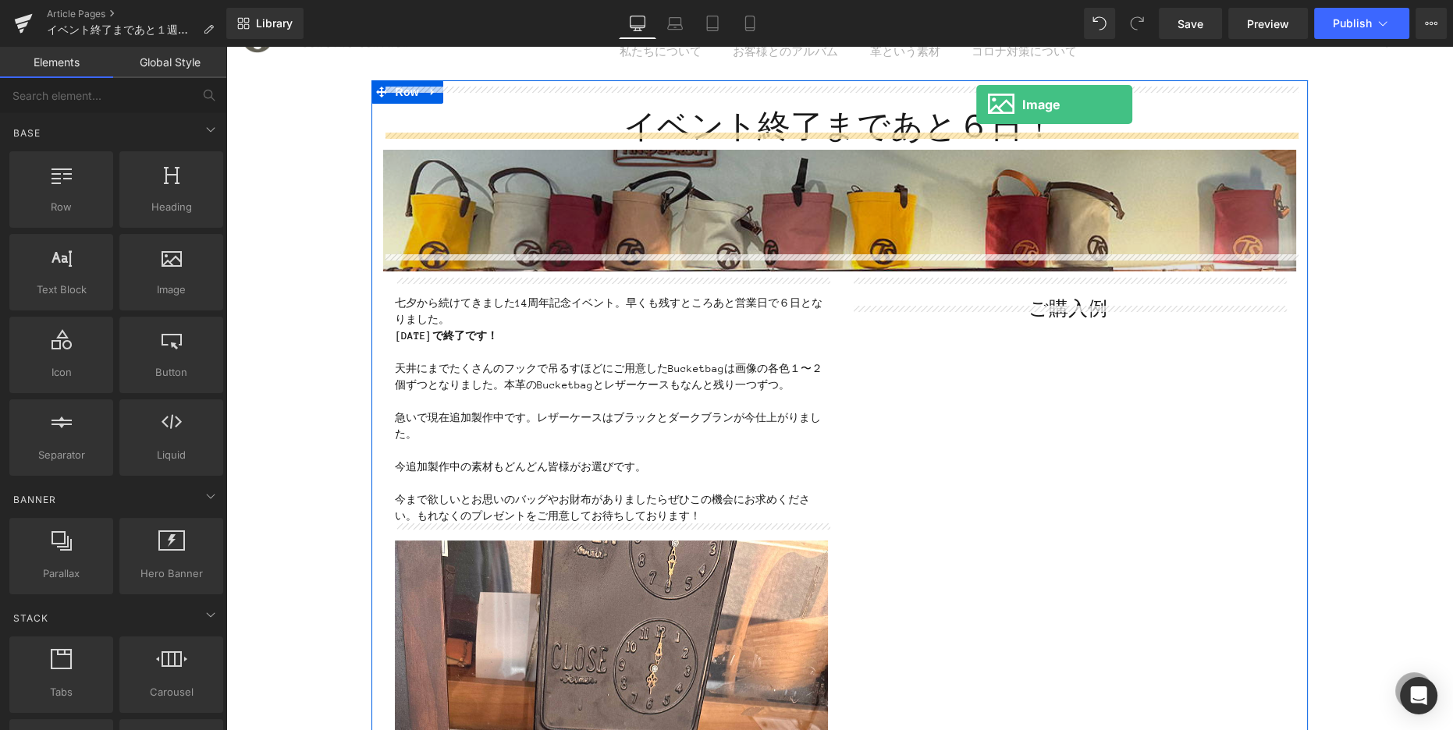
scroll to position [39, 0]
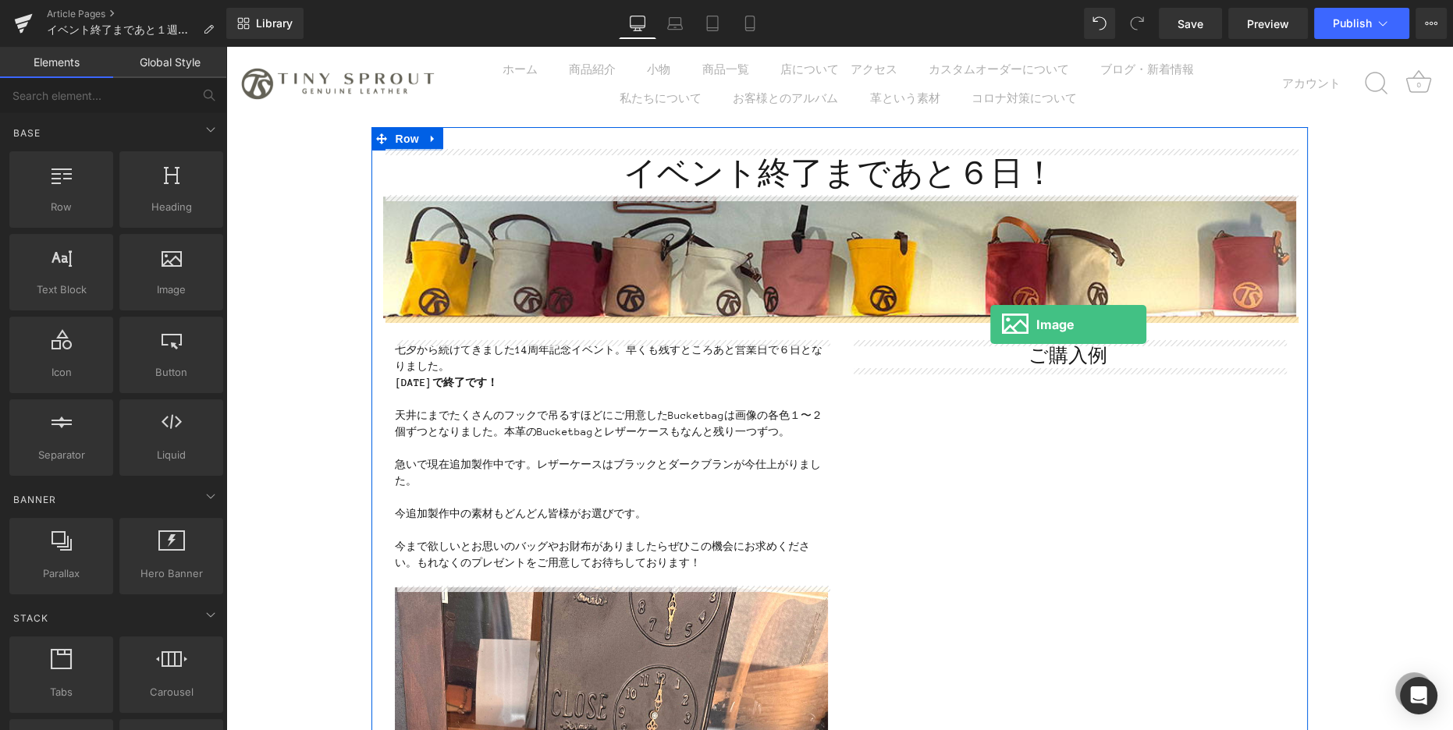
drag, startPoint x: 370, startPoint y: 322, endPoint x: 990, endPoint y: 325, distance: 620.4
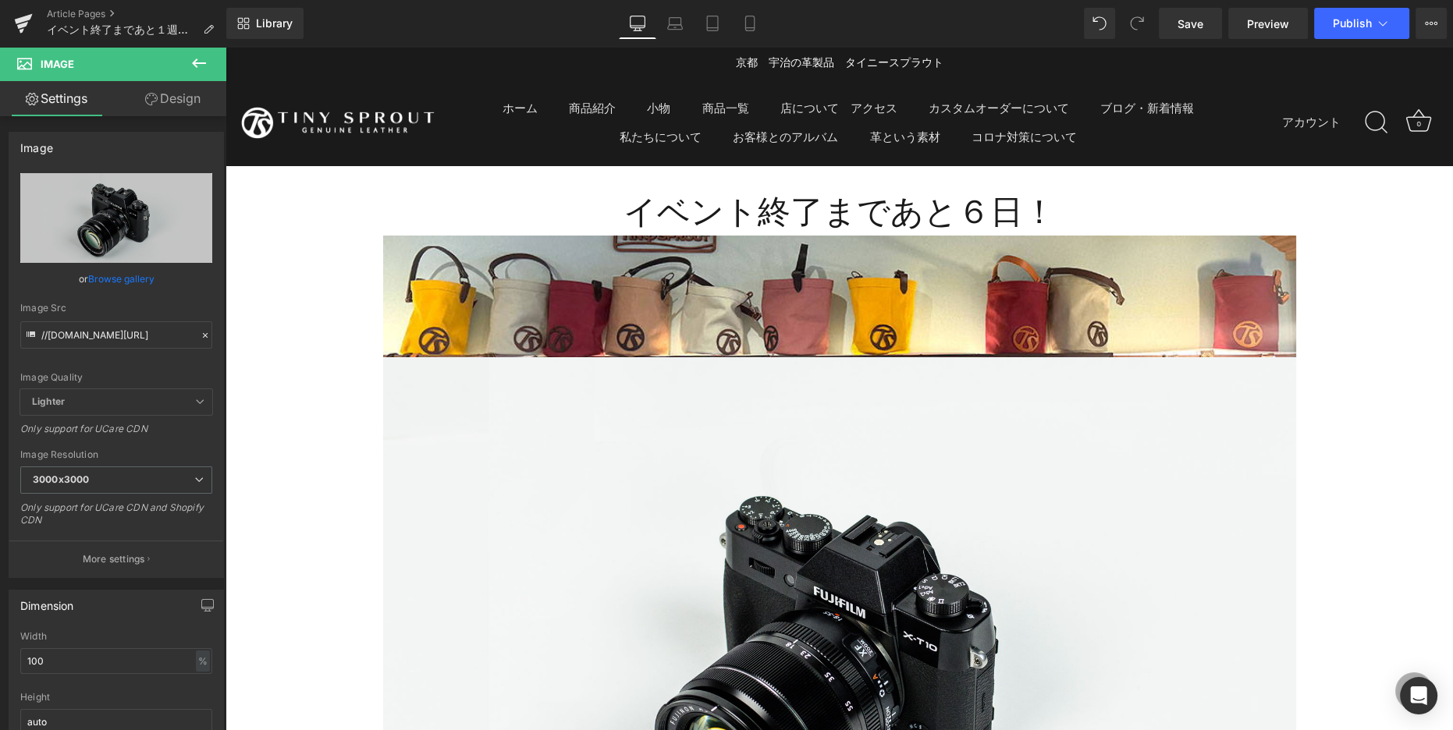
scroll to position [5, 0]
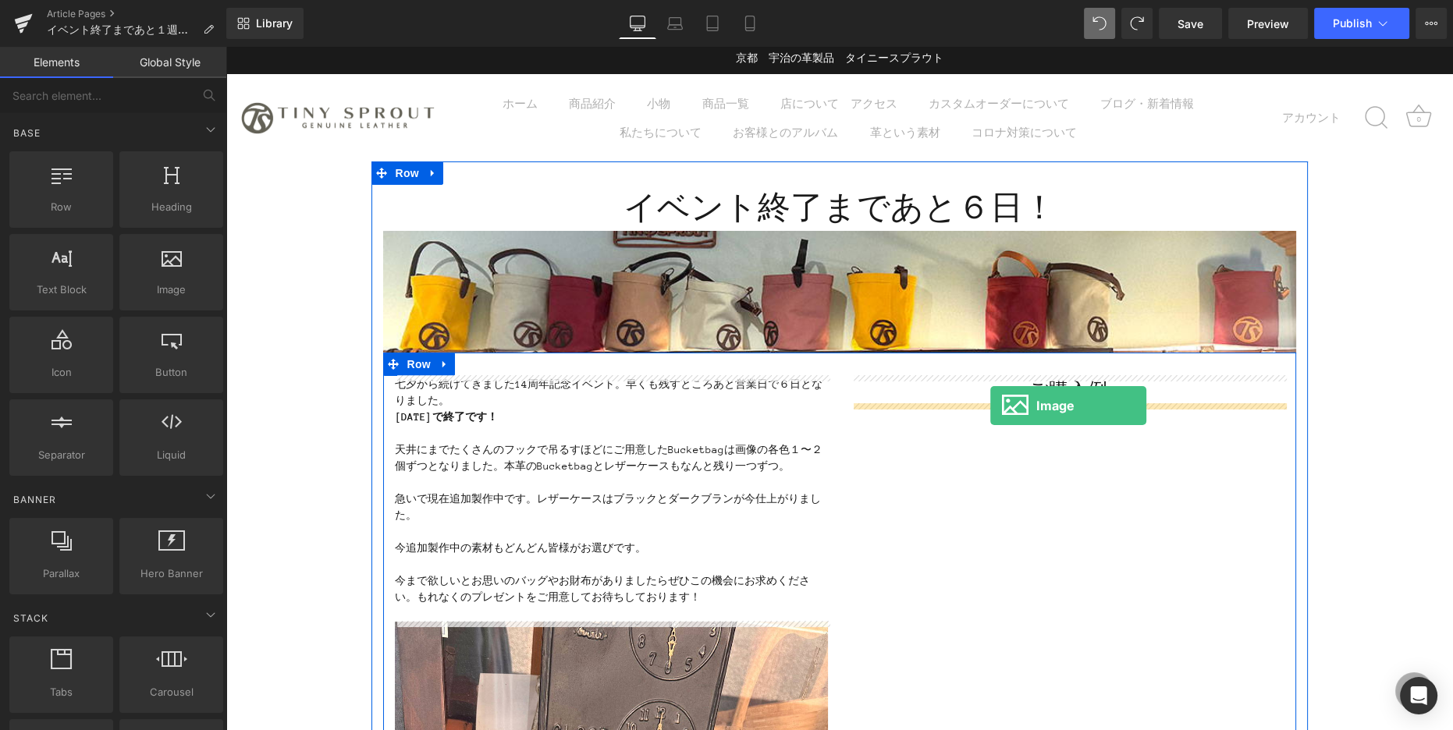
drag, startPoint x: 387, startPoint y: 308, endPoint x: 990, endPoint y: 405, distance: 610.9
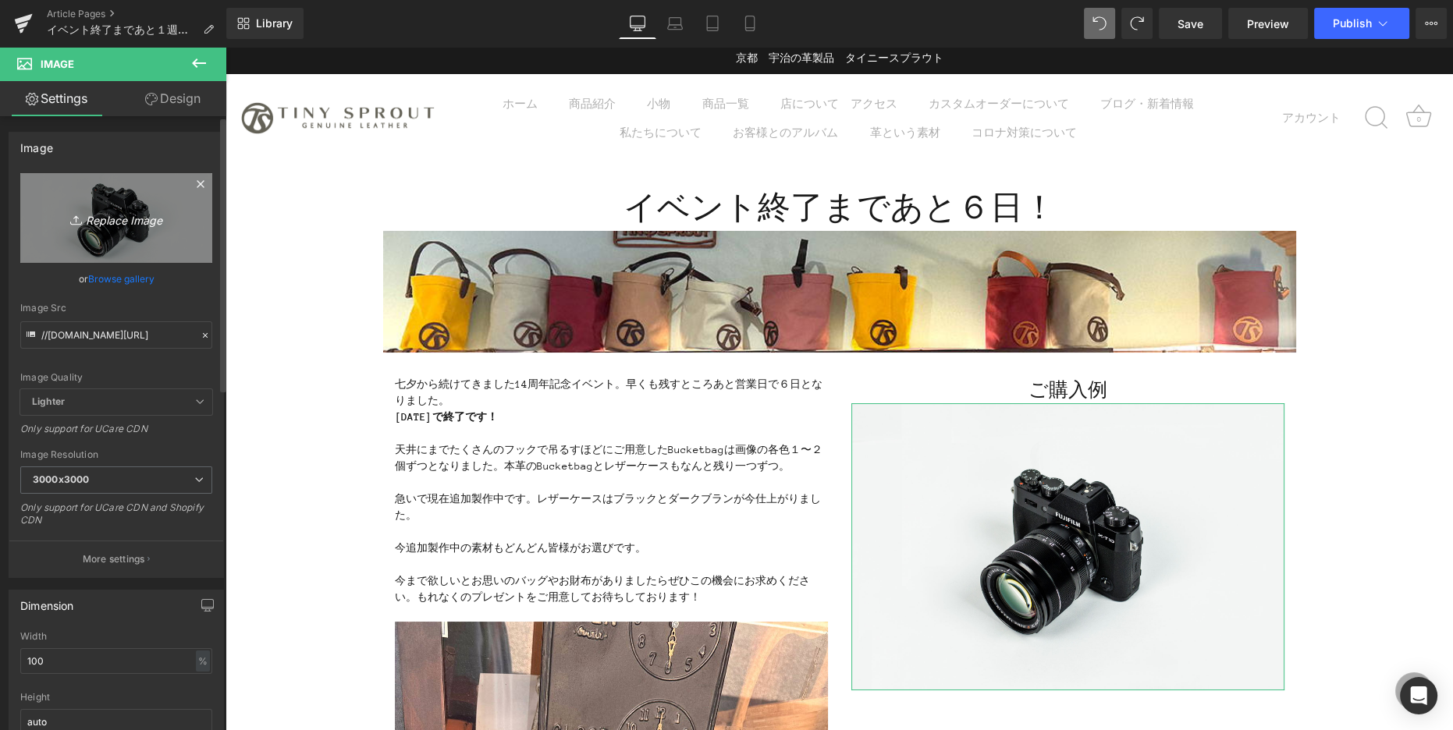
click at [87, 226] on icon "Replace Image" at bounding box center [116, 218] width 125 height 20
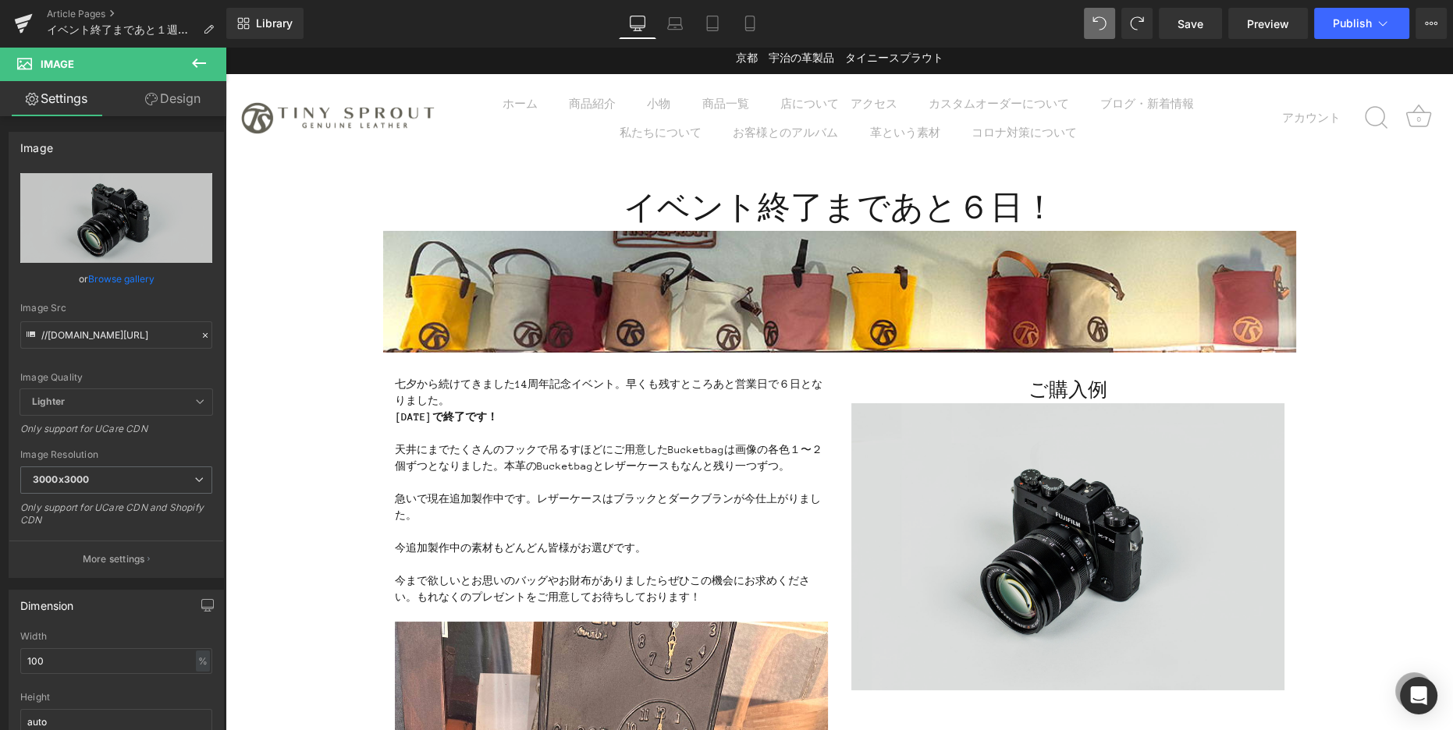
type input "C:\fakepath\IMG_0782.jpg"
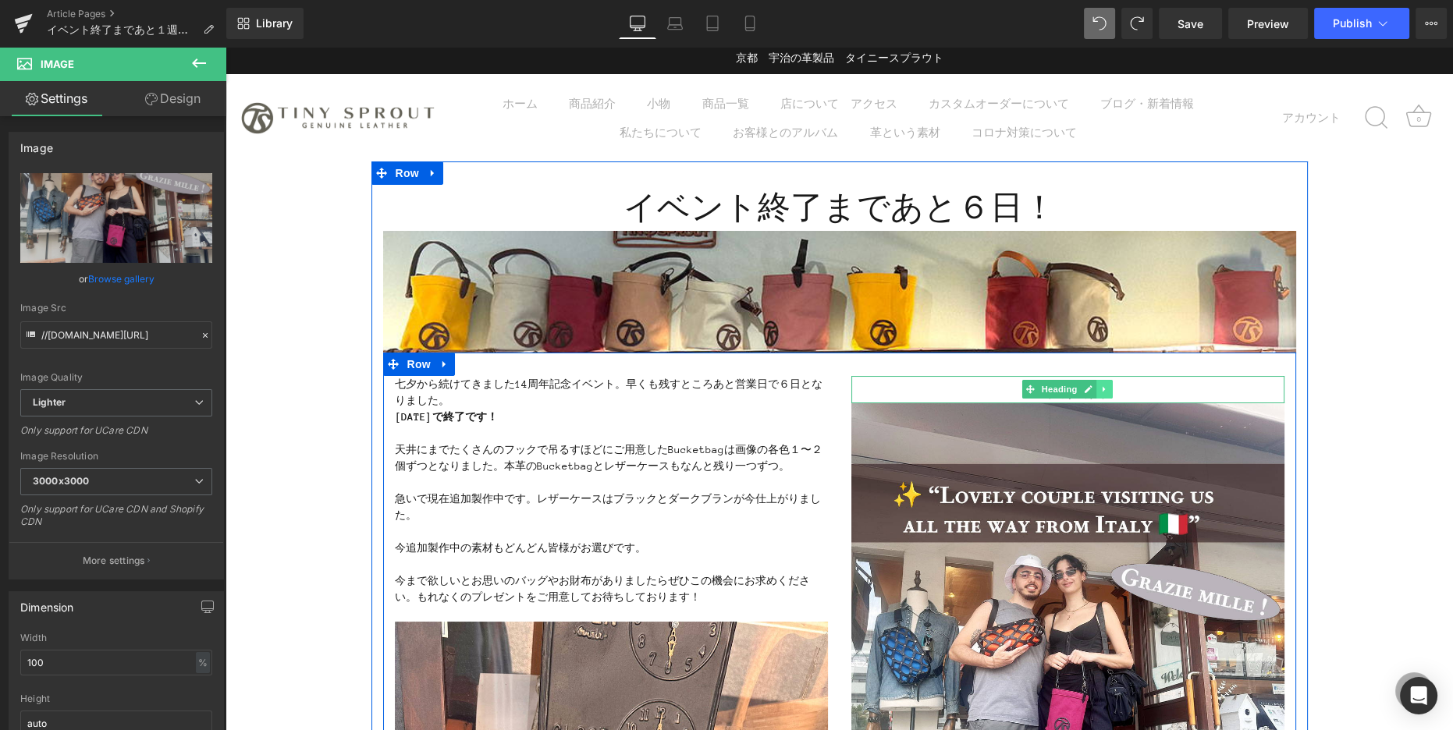
click at [1103, 392] on icon at bounding box center [1104, 389] width 2 height 5
click at [1107, 389] on link at bounding box center [1113, 389] width 16 height 19
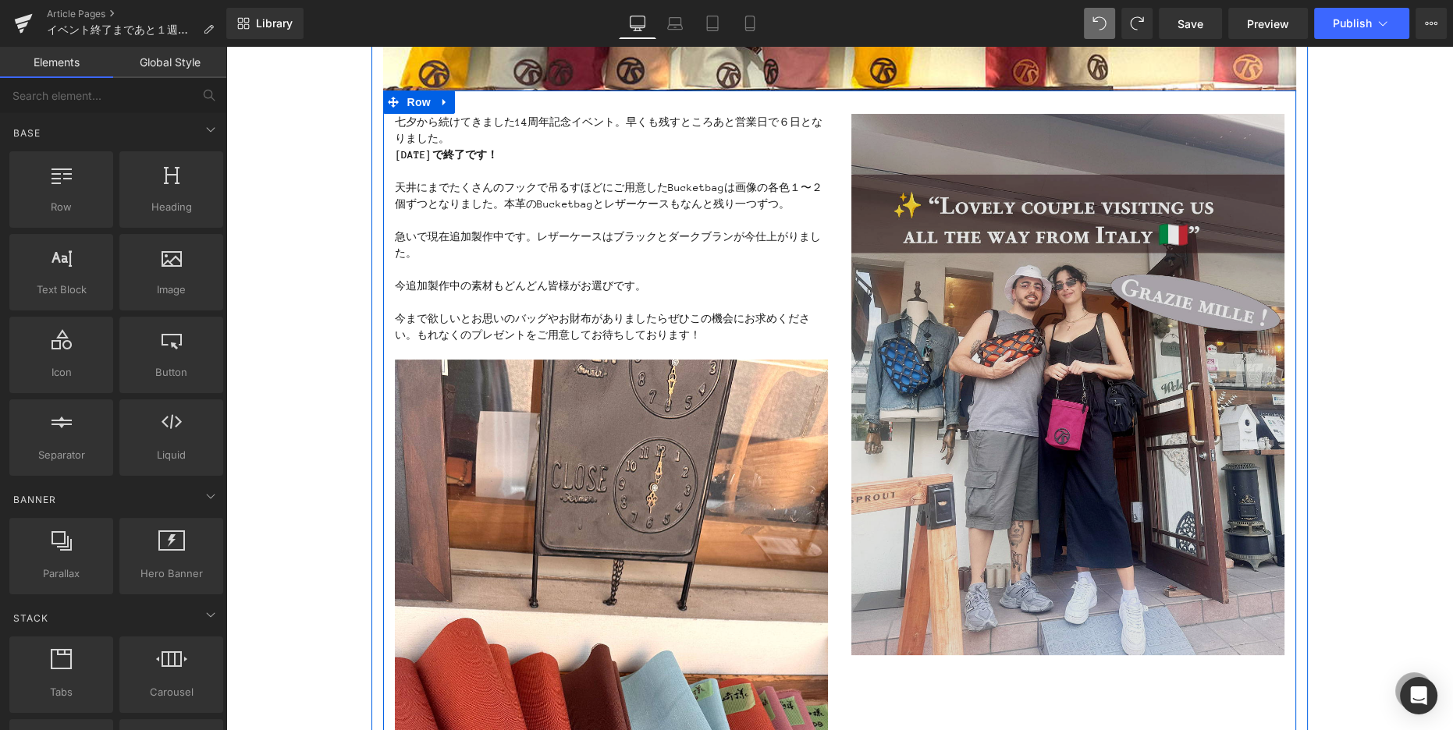
scroll to position [266, 0]
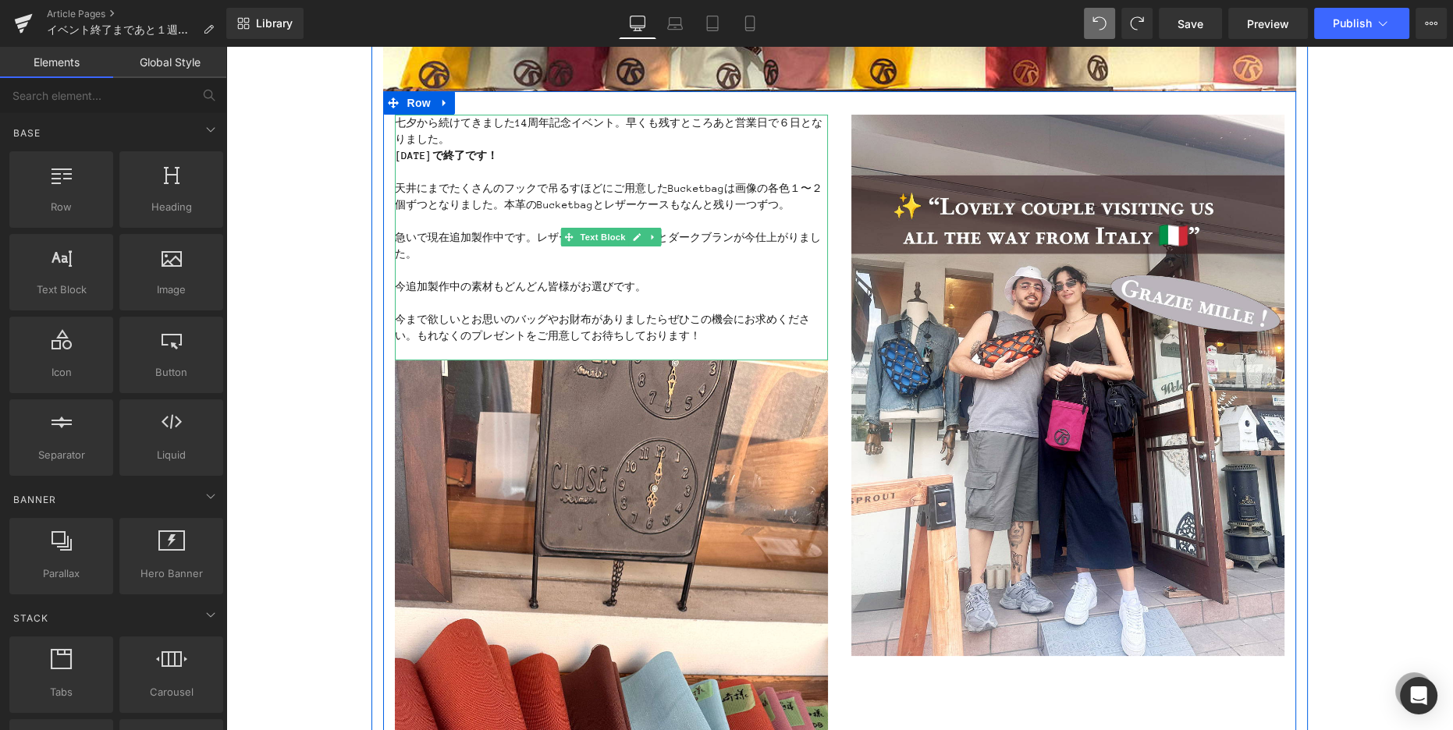
click at [773, 206] on p "天井にまでたくさんのフックで吊るすほどにご用意したBucketbagは画像の各色１〜２個ずつとなりました。本革のBucketbagとレザーケースもなんと残り一…" at bounding box center [611, 196] width 433 height 33
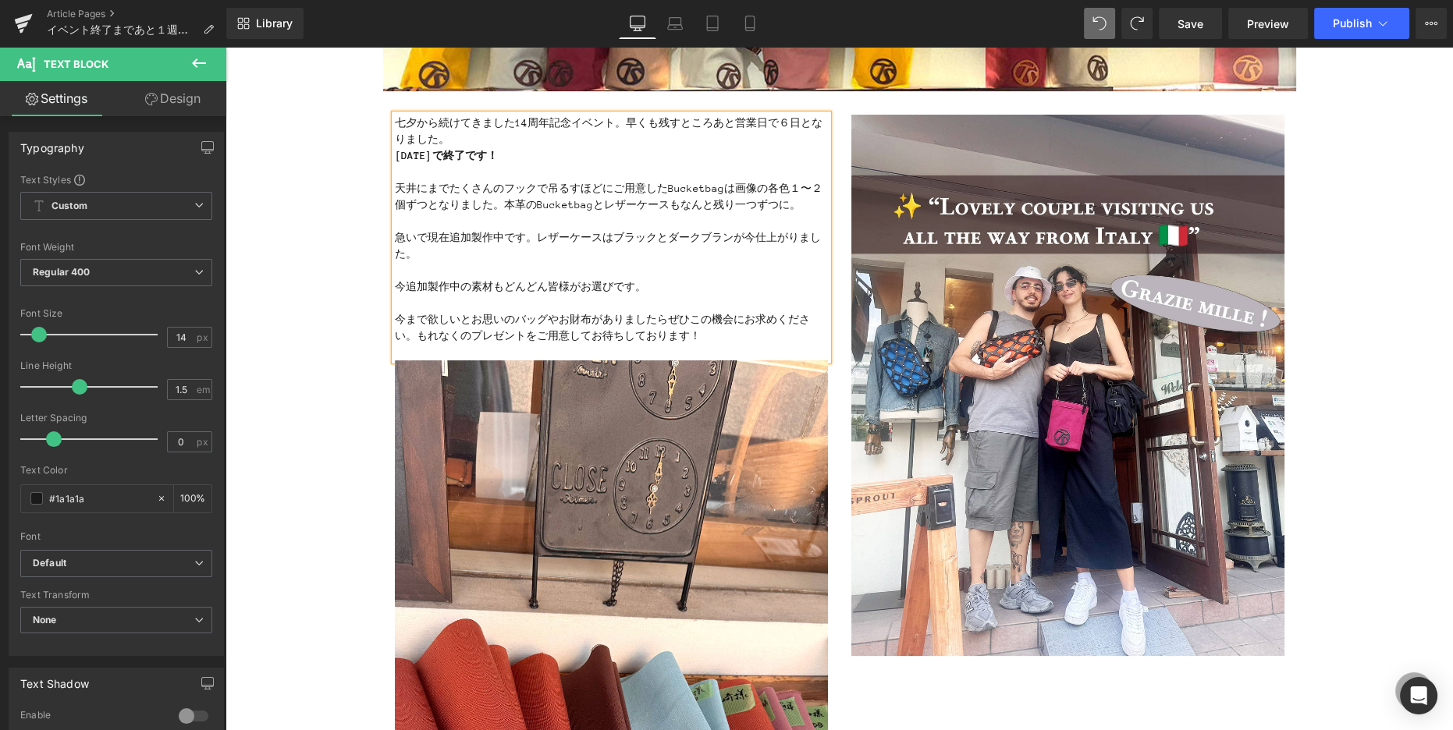
click at [396, 233] on p "急いで現在追加製作中です。レザーケースはブラックとダークブランが今仕上がりました。" at bounding box center [611, 245] width 433 height 33
click at [460, 249] on p "そこで急いで現在追加製作中です。レザーケースはブラックとダークブランが今仕上がりました。" at bounding box center [611, 245] width 433 height 33
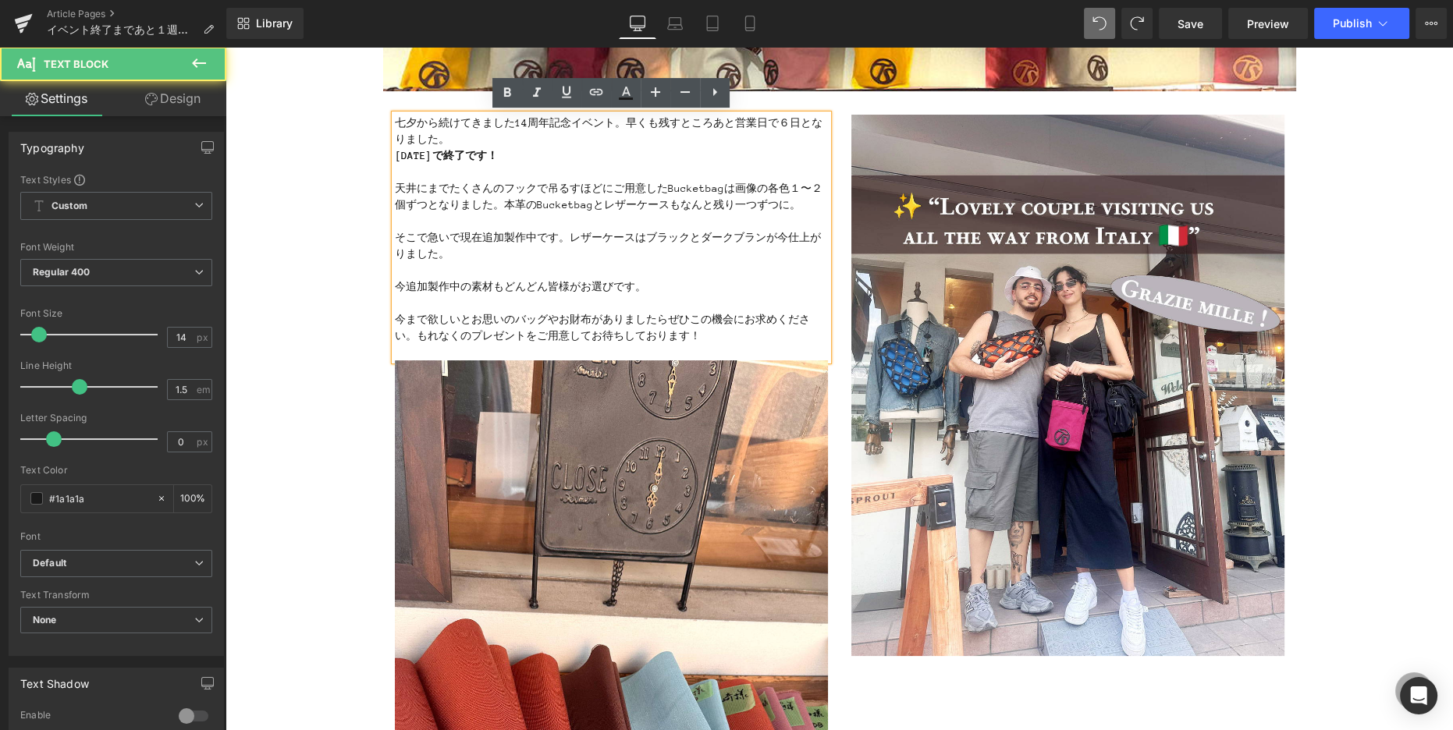
drag, startPoint x: 396, startPoint y: 285, endPoint x: 404, endPoint y: 284, distance: 7.8
click at [396, 285] on span "今追加製作中の素材もどんどん皆様がお選びです。" at bounding box center [520, 287] width 251 height 12
click at [395, 154] on div "七夕から続けてきました14周年記念イベント。早くも残すところあと営業日で６日となりました。 [DATE]で終了です！ 天井にまでたくさんのフックで吊るすほどに…" at bounding box center [611, 238] width 433 height 246
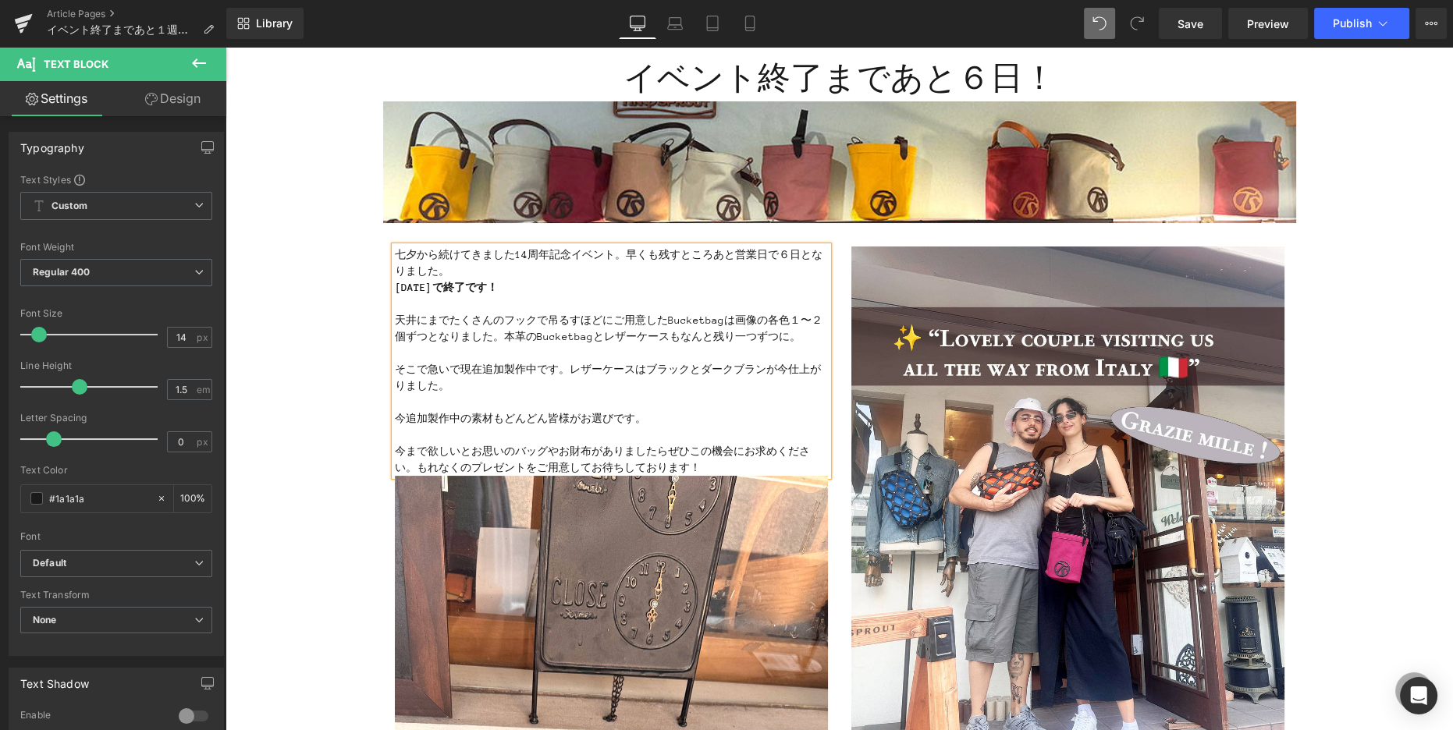
scroll to position [124, 0]
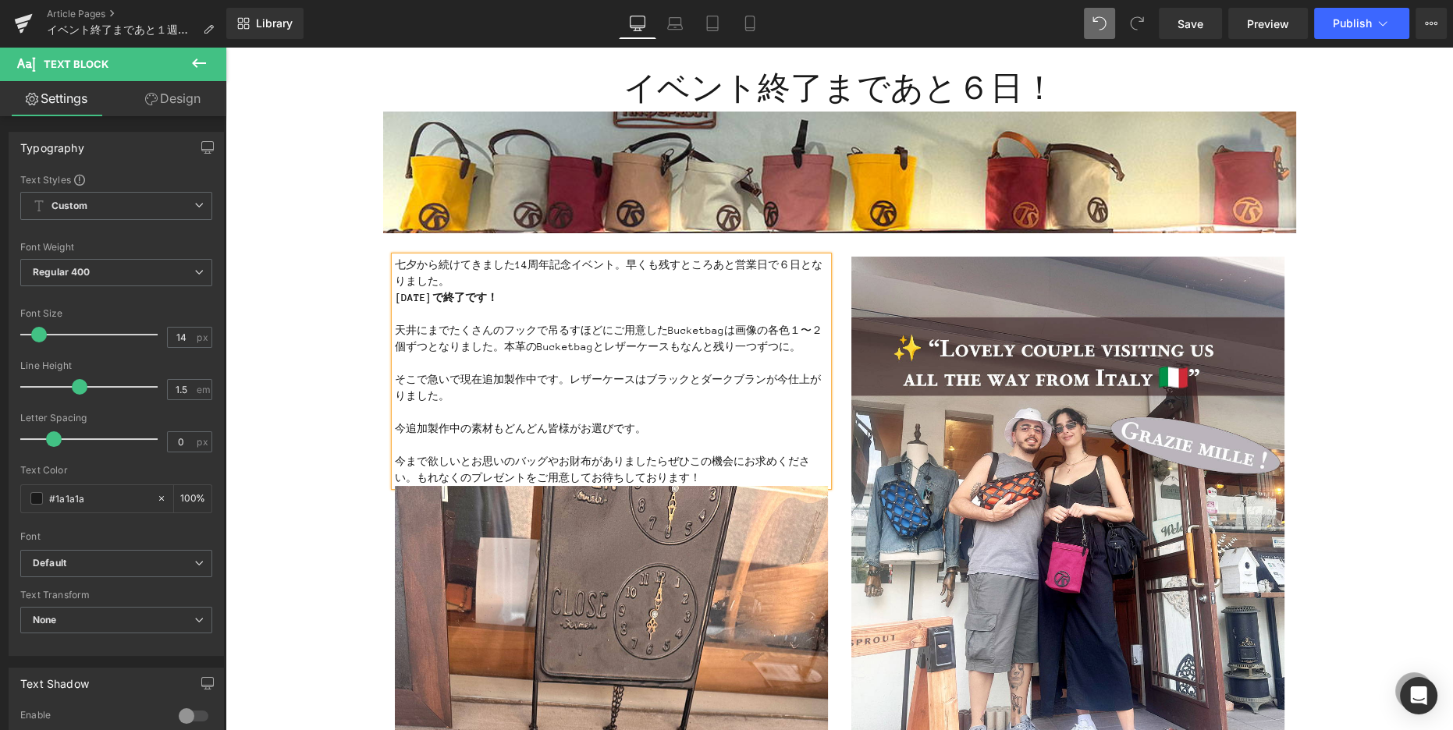
click at [395, 299] on div "七夕から続けてきました14周年記念イベント。早くも残すところあと営業日で６日となりました。 [DATE]で終了です！ 天井にまでたくさんのフックで吊るすほどに…" at bounding box center [611, 371] width 433 height 229
click at [402, 298] on strong "[DATE]で終了です！" at bounding box center [446, 298] width 103 height 12
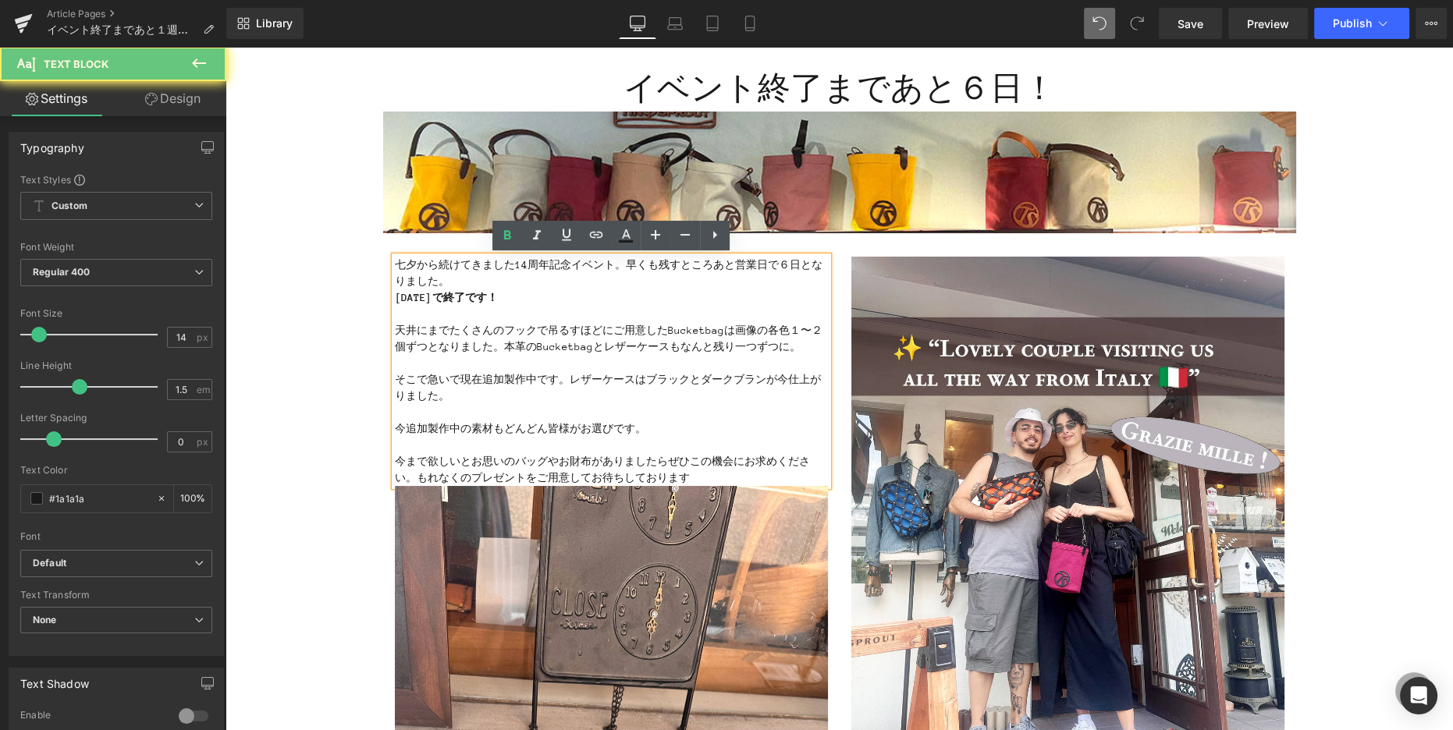
click at [396, 299] on strong "[DATE]で終了です！" at bounding box center [446, 298] width 103 height 12
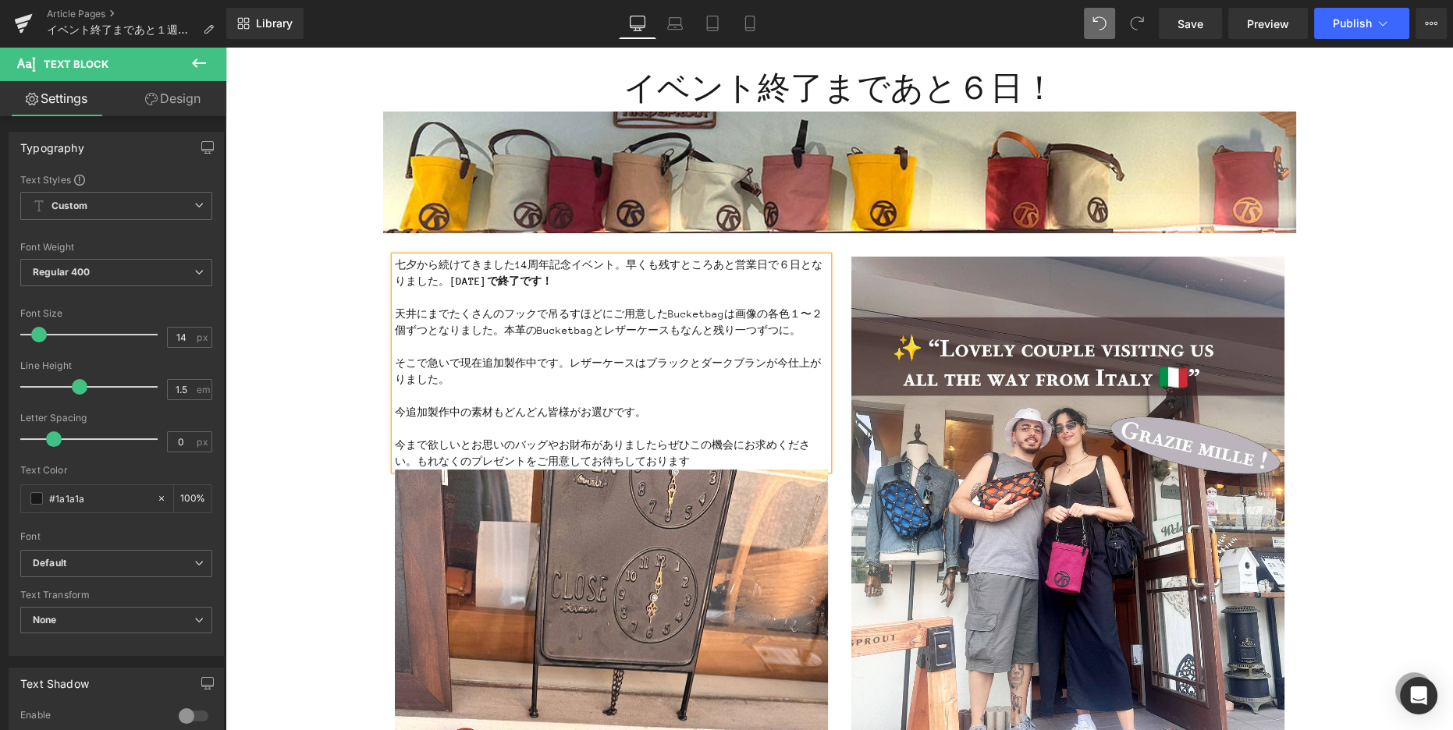
scroll to position [121, 0]
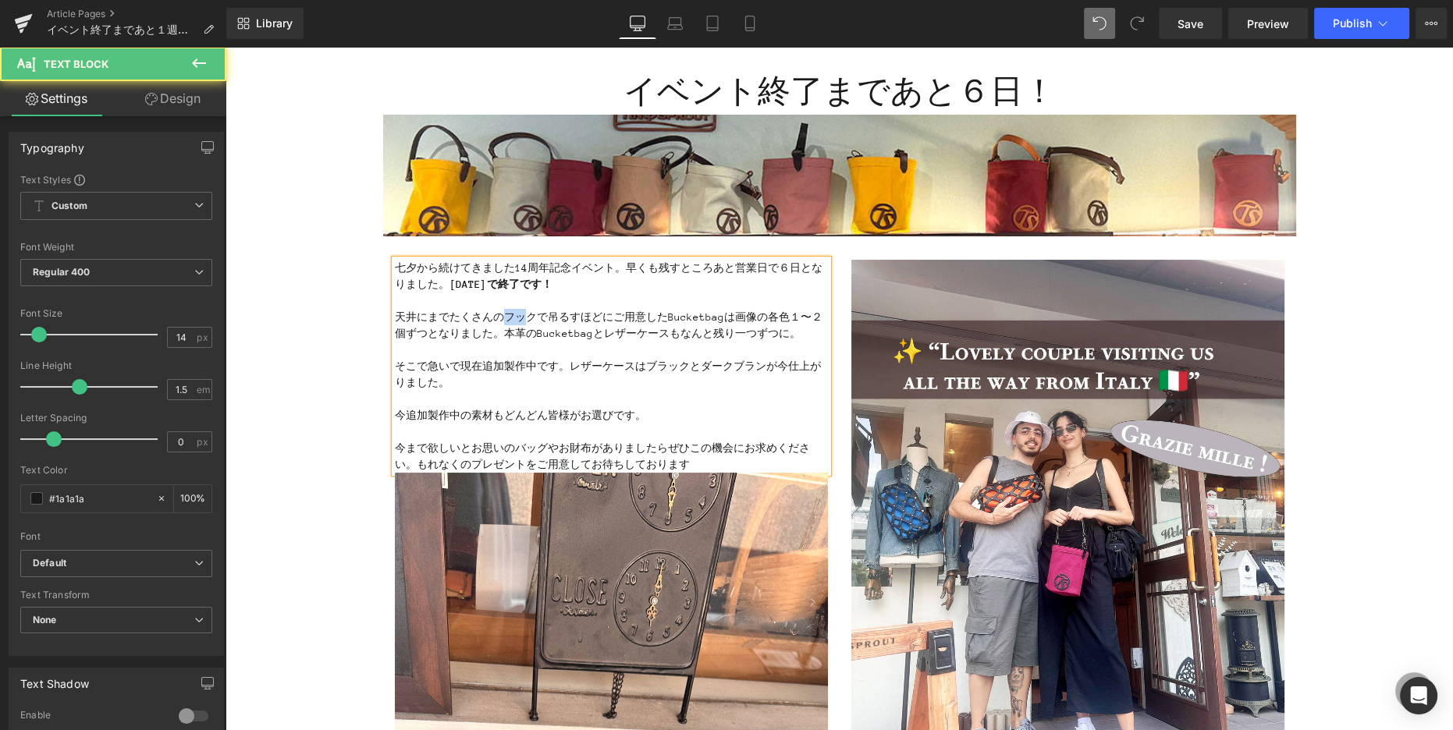
drag, startPoint x: 502, startPoint y: 318, endPoint x: 492, endPoint y: 319, distance: 9.5
click at [526, 316] on p "天井にまでたくさんのフックで吊るすほどにご用意したBucketbagは画像の各色１〜２個ずつとなりました。本革のBucketbagとレザーケースもなんと残り一…" at bounding box center [611, 325] width 433 height 33
click at [460, 317] on p "天井にまでたくさんのフックで吊るすほどにご用意したBucketbagは画像の各色１〜２個ずつとなりました。本革のBucketbagとレザーケースもなんと残り一…" at bounding box center [611, 325] width 433 height 33
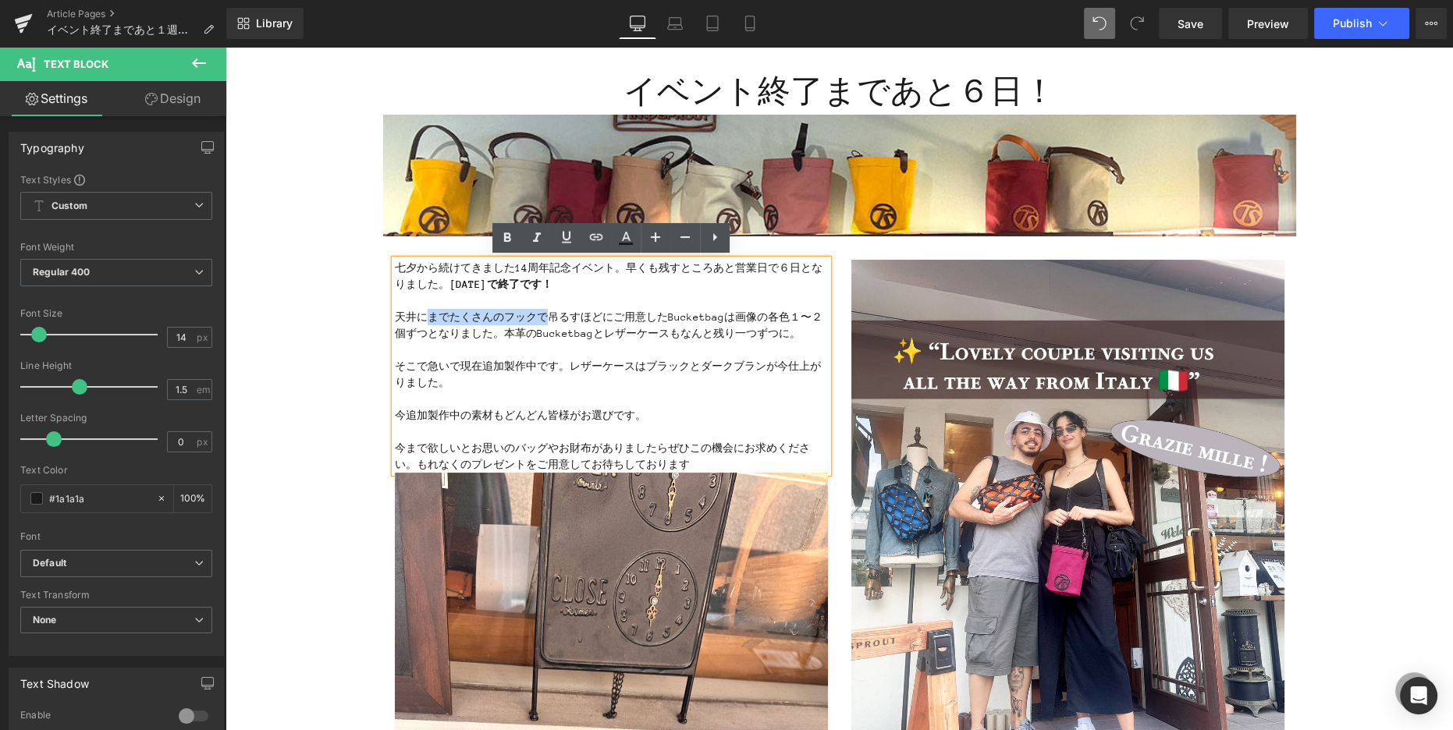
drag, startPoint x: 425, startPoint y: 317, endPoint x: 547, endPoint y: 318, distance: 121.7
click at [547, 318] on p "天井にまでたくさんのフックで吊るすほどにご用意したBucketbagは画像の各色１〜２個ずつとなりました。本革のBucketbagとレザーケースもなんと残り一…" at bounding box center [611, 325] width 433 height 33
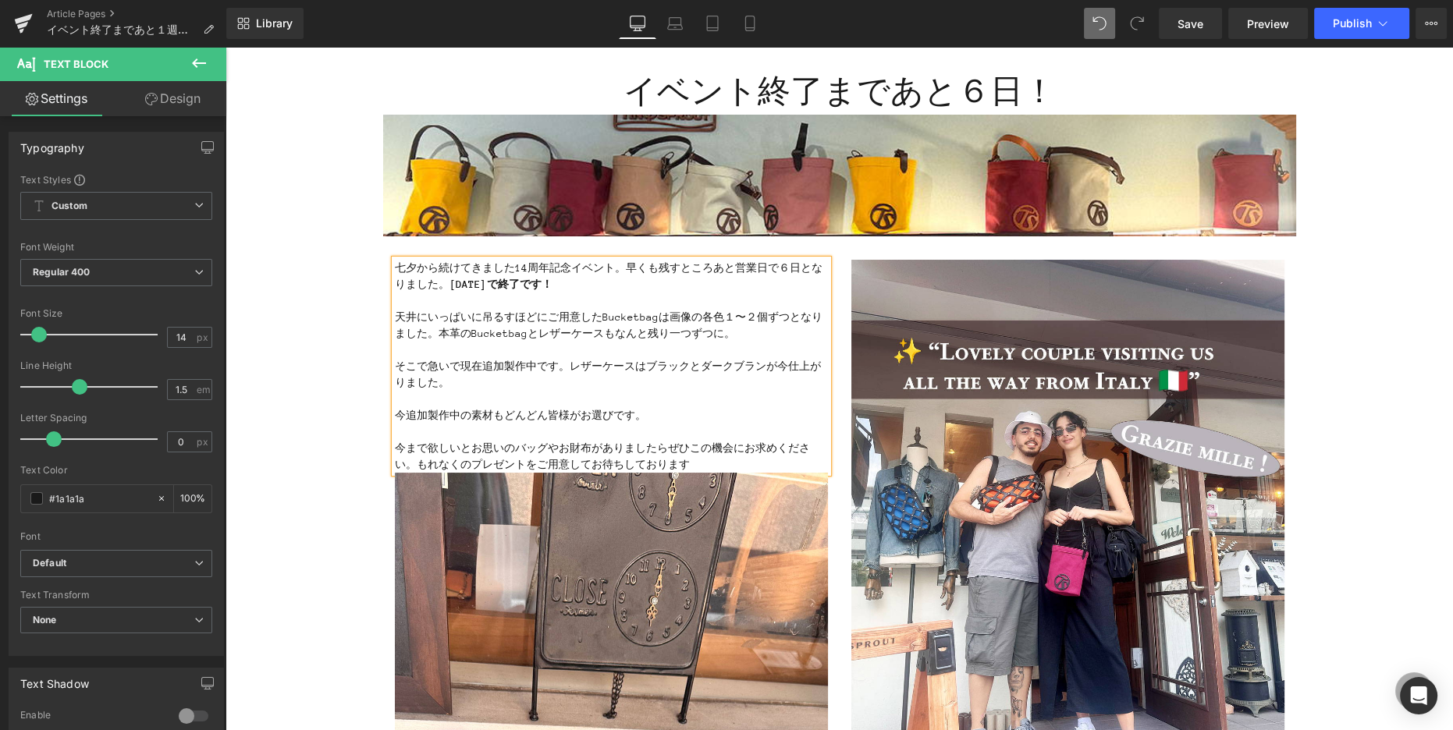
click at [504, 316] on p "天井にいっぱいに吊るすほどにご用意したBucketbagは画像の各色１〜２個ずつとなりました。本革のBucketbagとレザーケースもなんと残り一つずつに。" at bounding box center [611, 325] width 433 height 33
click at [570, 318] on p "天井にいっぱいに吊るしてすほどにご用意したBucketbagは画像の各色１〜２個ずつとなりました。本革のBucketbagとレザーケースもなんと残り一つずつに。" at bounding box center [611, 325] width 433 height 33
click at [575, 316] on p "天井にいっぱいに吊るしてご用意したBucketbagは画像の各色１〜２個ずつとなりました。本革のBucketbagとレザーケースもなんと残り一つずつに。" at bounding box center [611, 325] width 433 height 33
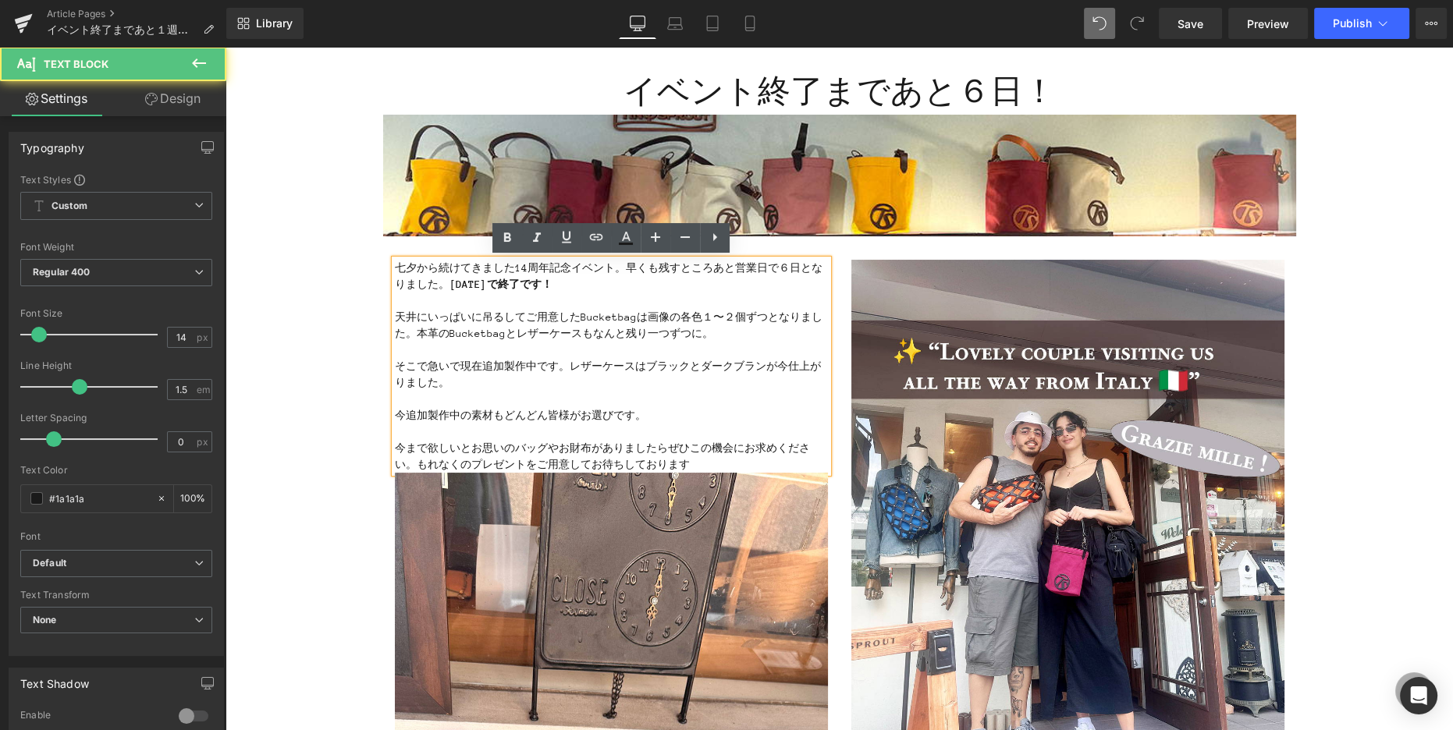
click at [397, 317] on p "天井にいっぱいに吊るしてご用意したBucketbagは画像の各色１〜２個ずつとなりました。本革のBucketbagとレザーケースもなんと残り一つずつに。" at bounding box center [611, 325] width 433 height 33
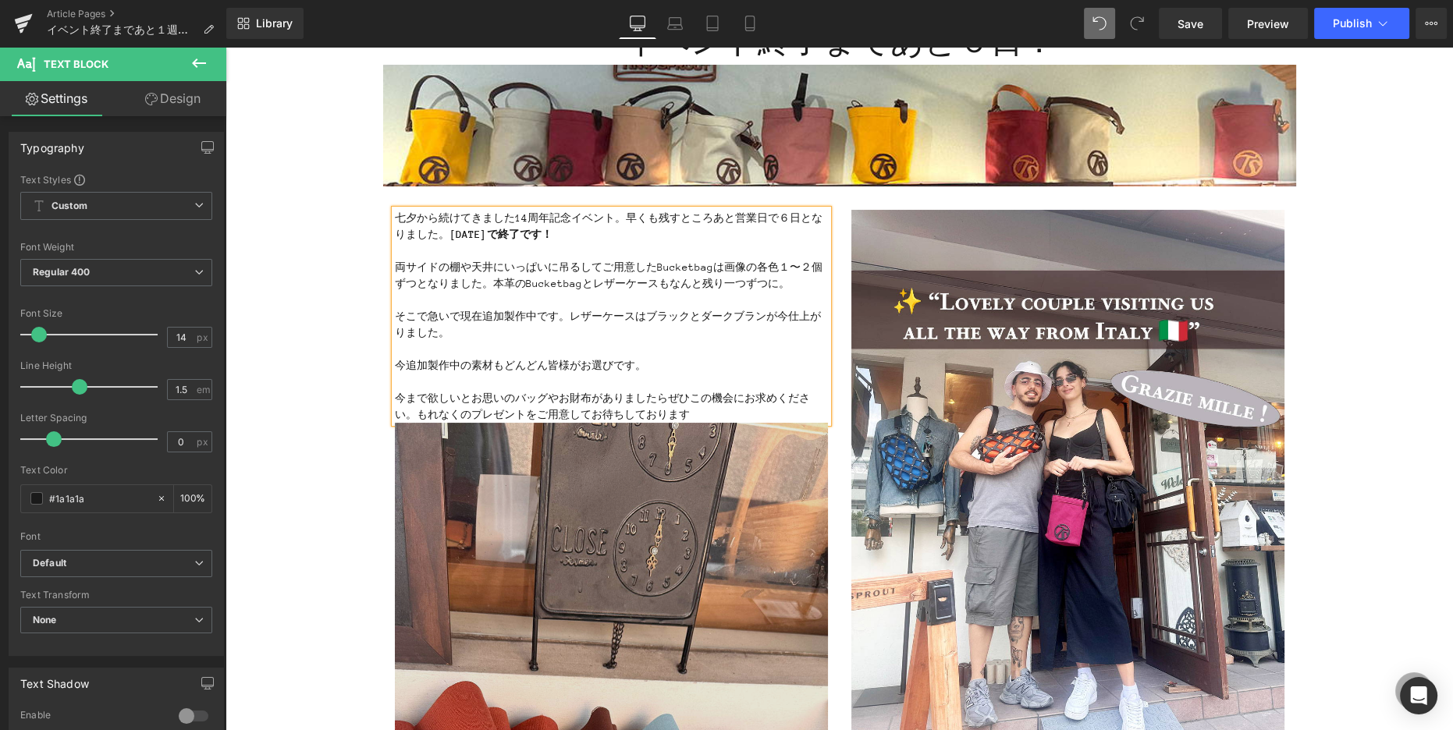
scroll to position [165, 0]
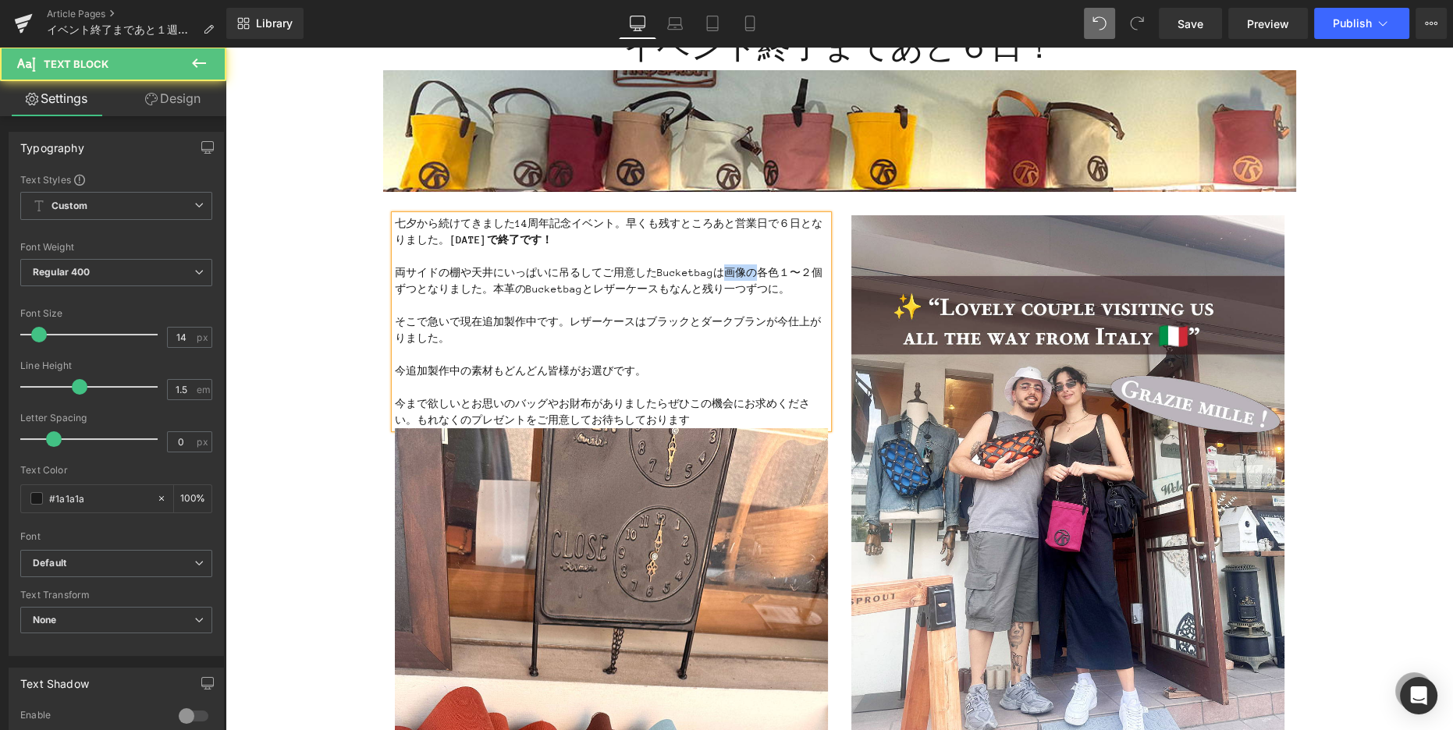
drag, startPoint x: 722, startPoint y: 272, endPoint x: 751, endPoint y: 270, distance: 28.9
click at [751, 270] on p "両サイドの棚や天井にいっぱいに吊るしてご用意したBucketbagは画像の各色１〜２個ずつとなりました。本革のBucketbagとレザーケースもなんと残り一つ…" at bounding box center [611, 281] width 433 height 33
drag, startPoint x: 787, startPoint y: 321, endPoint x: 798, endPoint y: 363, distance: 43.7
click at [798, 363] on div "七夕から続けてきました14周年記念イベント。早くも残すところあと営業日で６日となりました。 [DATE]で終了です！ 両サイドの棚や天井にいっぱいに吊るしてご…" at bounding box center [611, 321] width 433 height 213
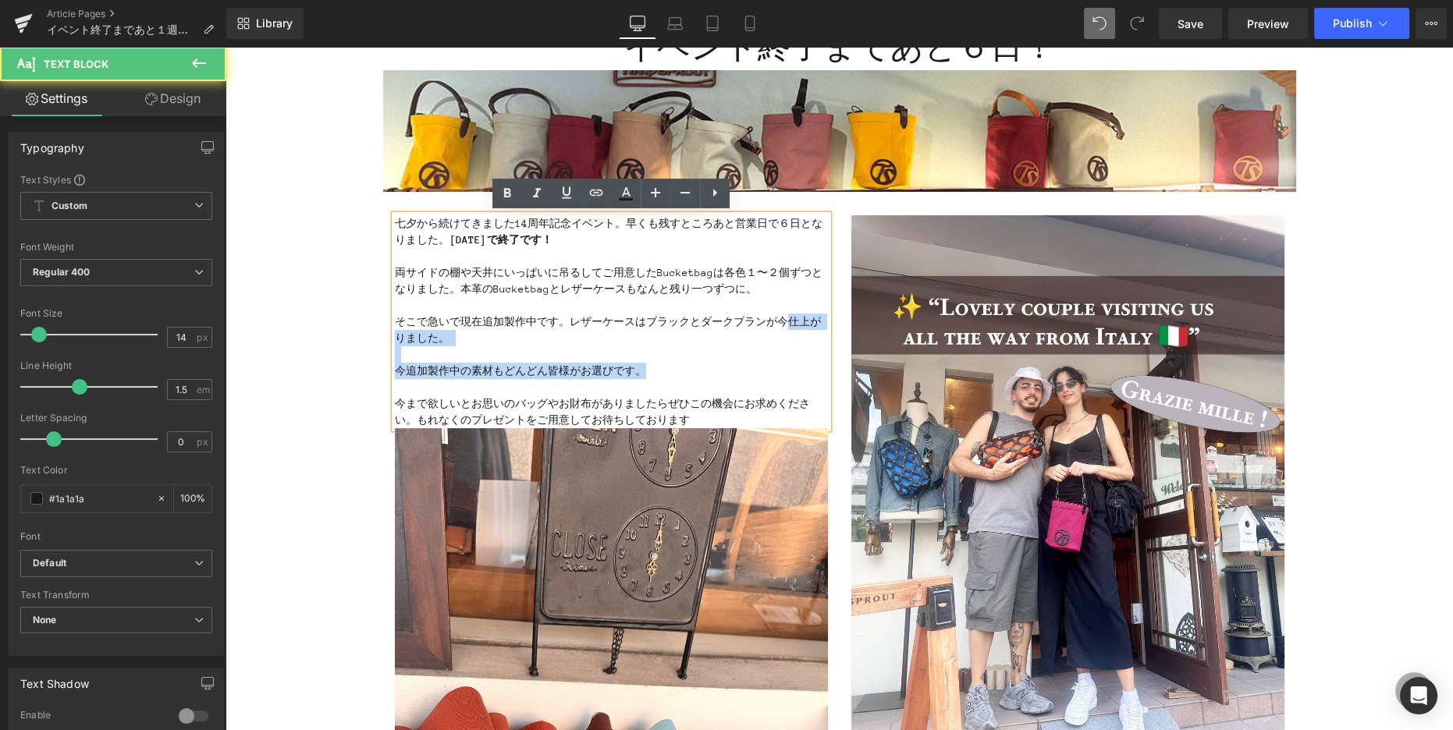
drag, startPoint x: 783, startPoint y: 361, endPoint x: 792, endPoint y: 337, distance: 25.7
click at [784, 361] on div "七夕から続けてきました14周年記念イベント。早くも残すところあと営業日で６日となりました。 [DATE]で終了です！ 両サイドの棚や天井にいっぱいに吊るしてご…" at bounding box center [611, 321] width 433 height 213
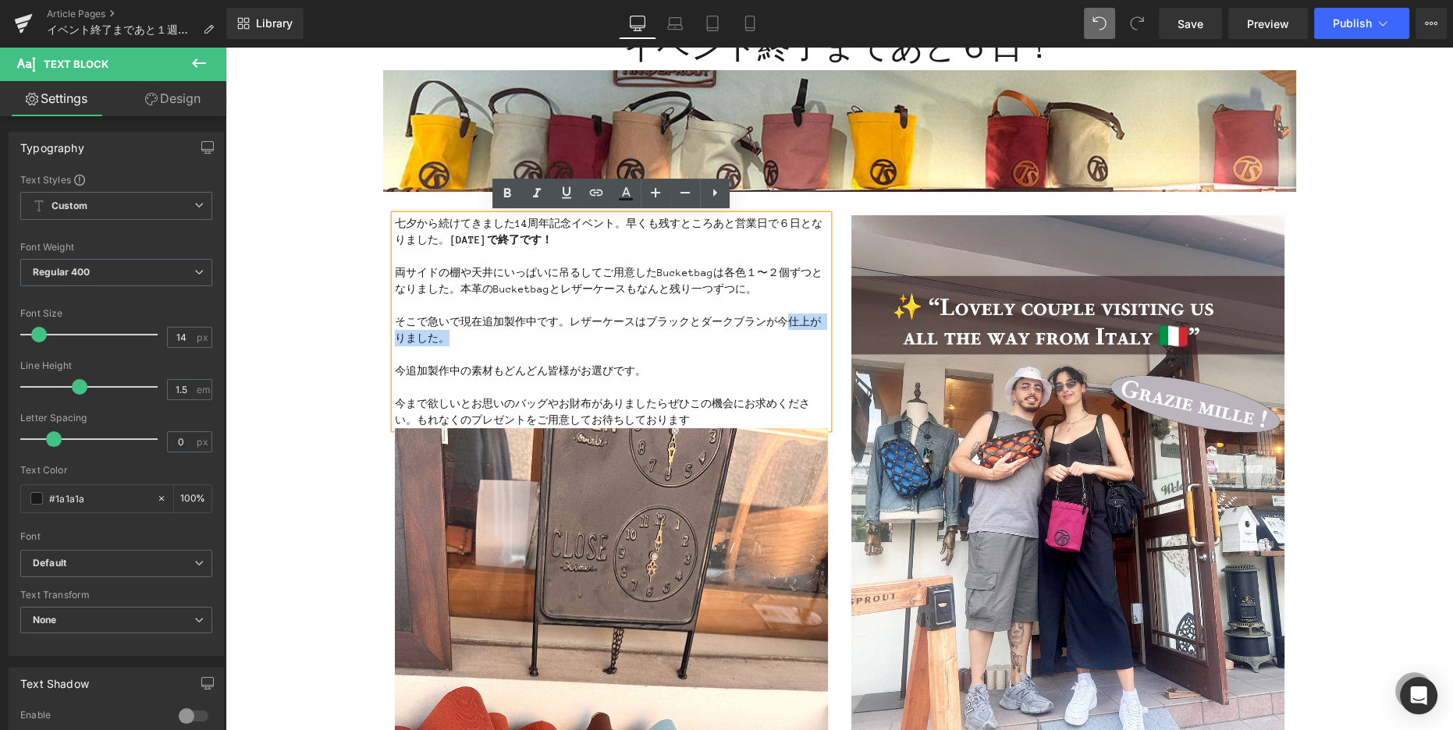
drag, startPoint x: 790, startPoint y: 318, endPoint x: 790, endPoint y: 332, distance: 14.0
click at [790, 332] on p "そこで急いで現在追加製作中です。レザーケースはブラックとダークブランが今仕上がりました。" at bounding box center [611, 330] width 433 height 33
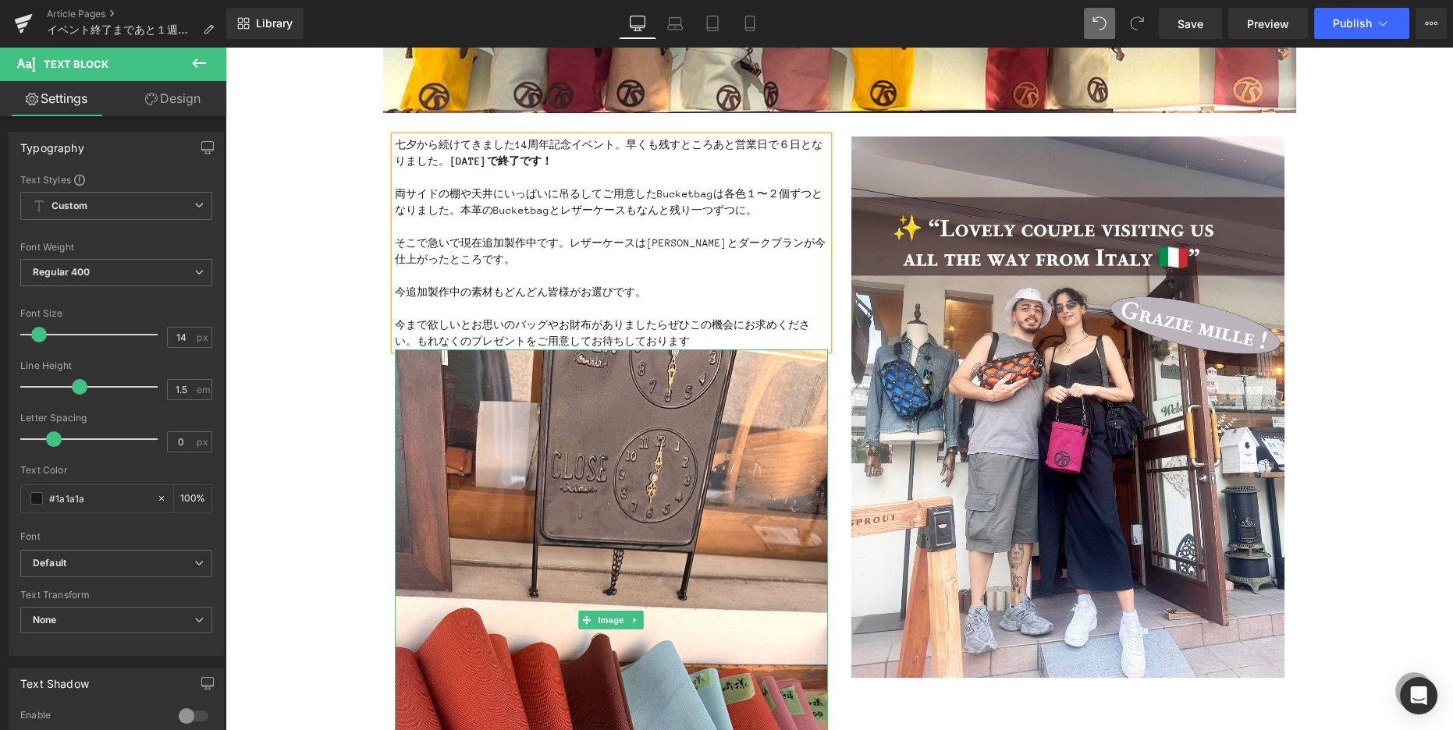
scroll to position [247, 0]
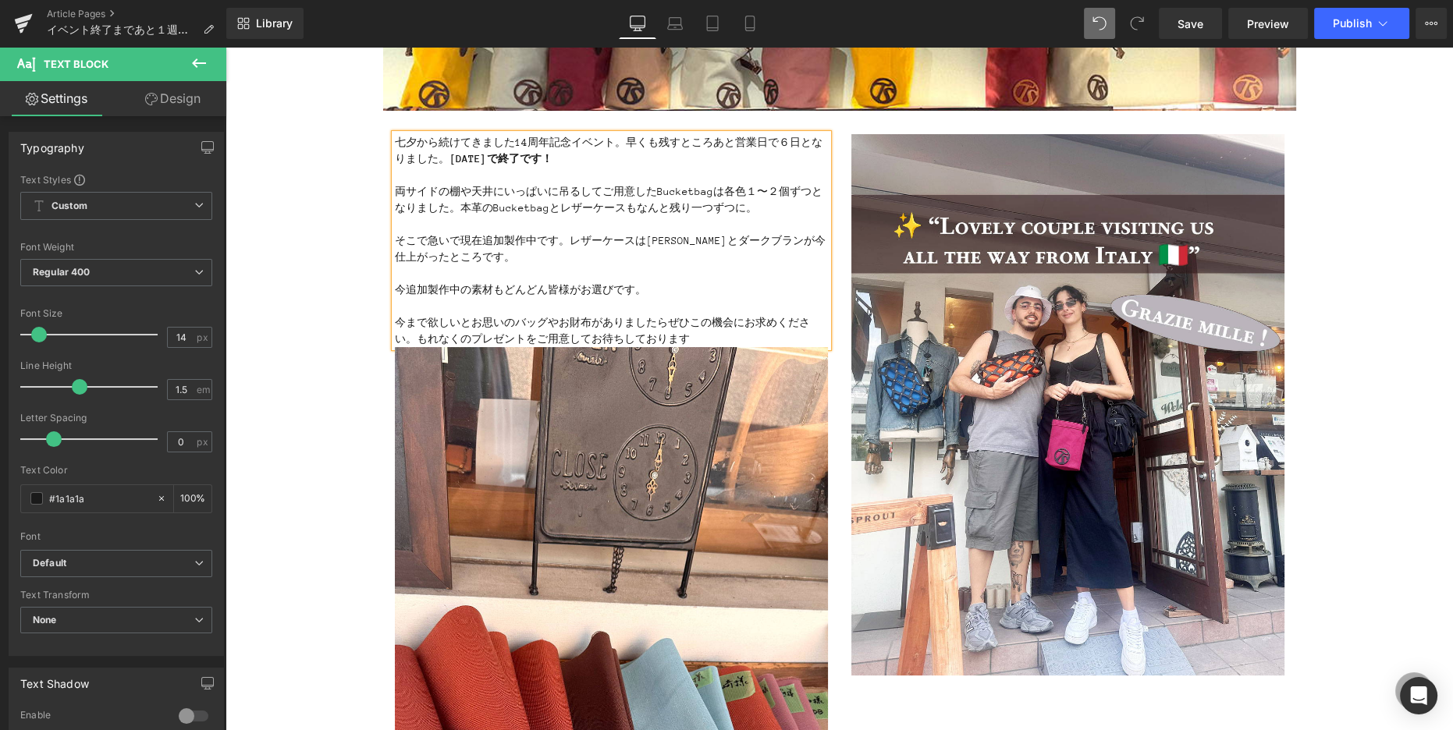
click at [658, 293] on p "今追加製作中の素材もどんどん皆様がお選びです。" at bounding box center [611, 290] width 433 height 16
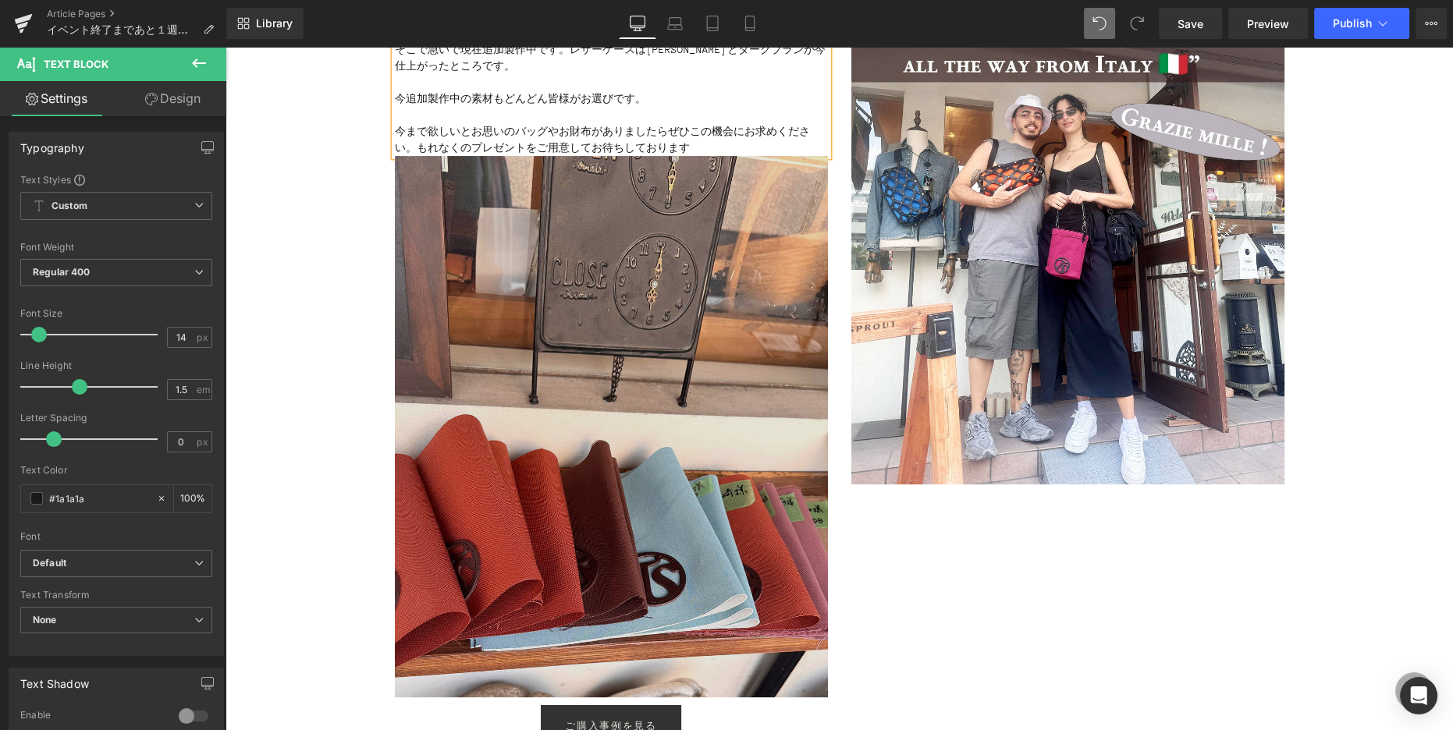
scroll to position [485, 0]
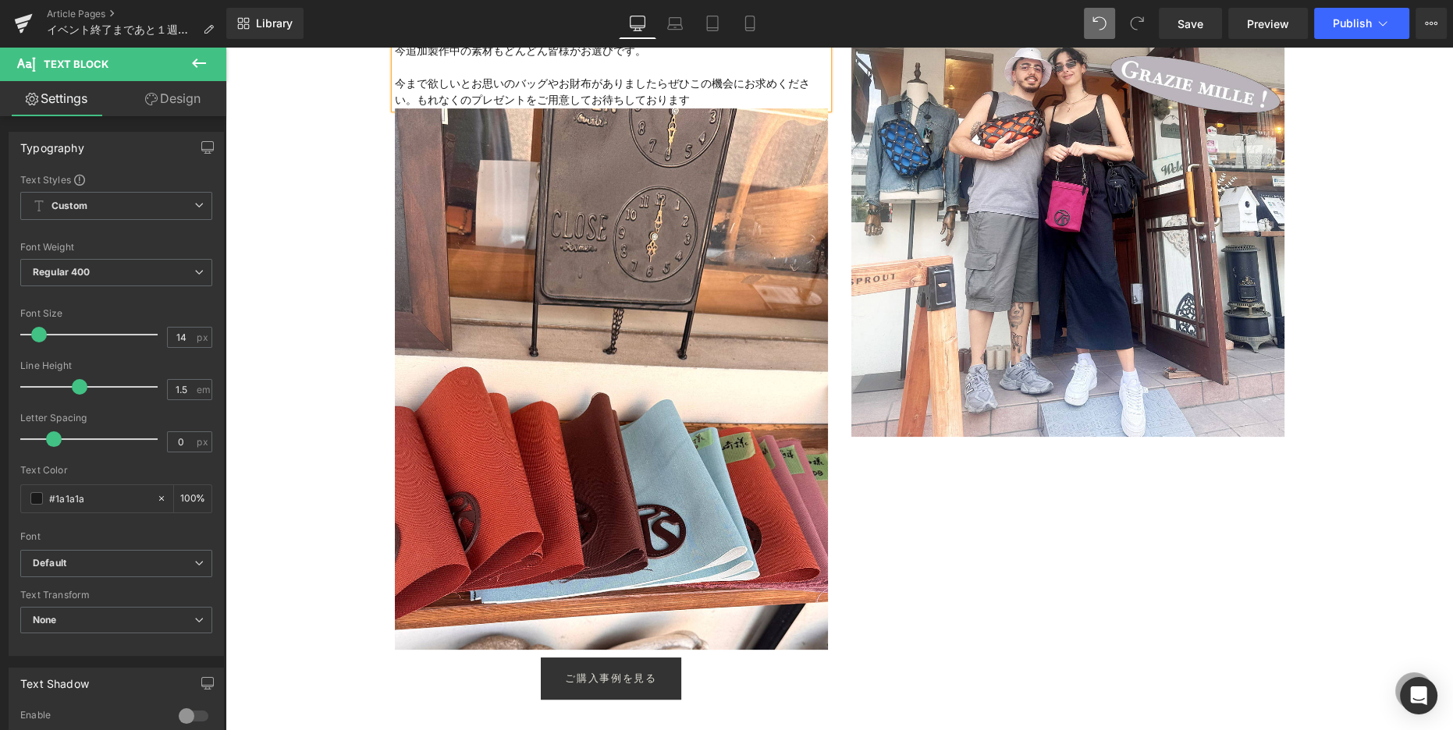
click at [696, 96] on p "今まで欲しいとお思いのバッグやお財布がありましたらぜひこの機会にお求めください。もれなくのプレゼントをご用意してお待ちしております" at bounding box center [611, 92] width 433 height 33
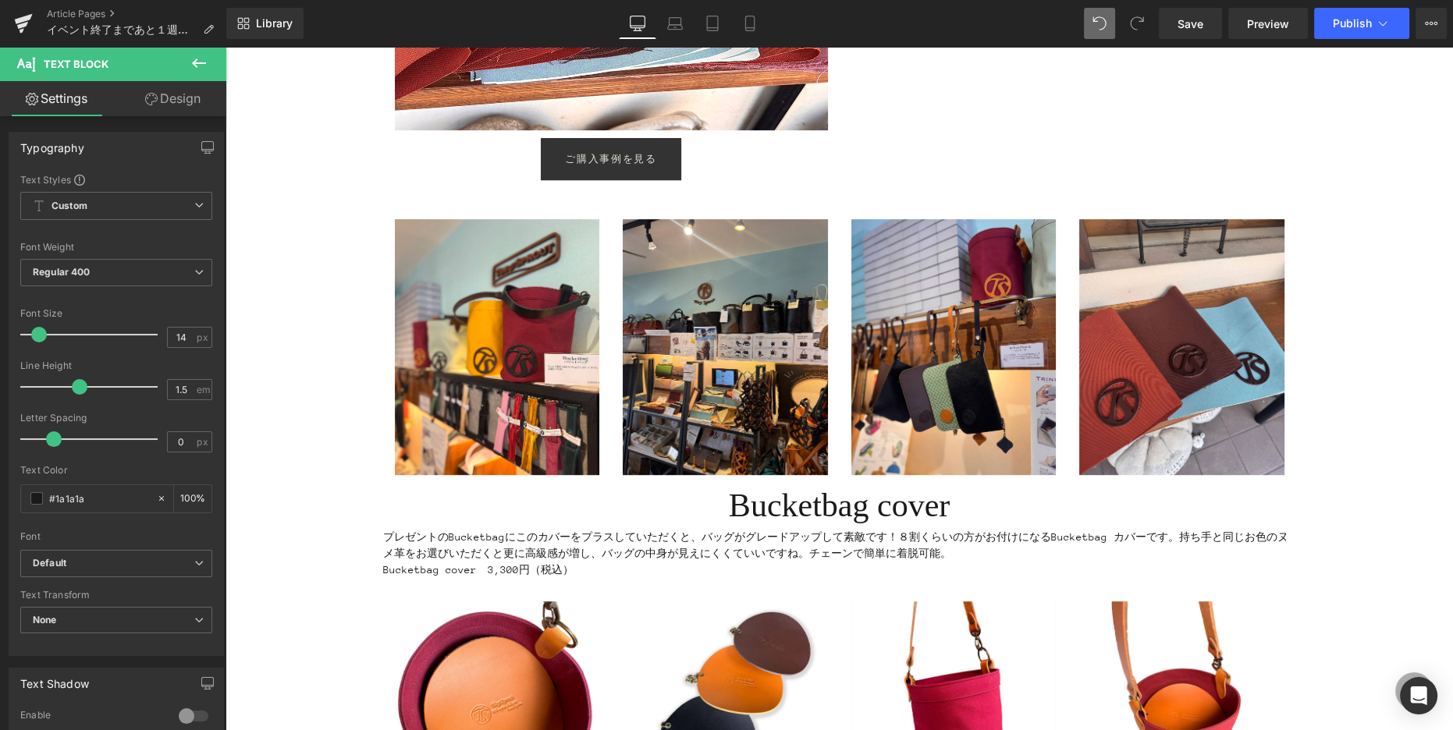
scroll to position [1045, 0]
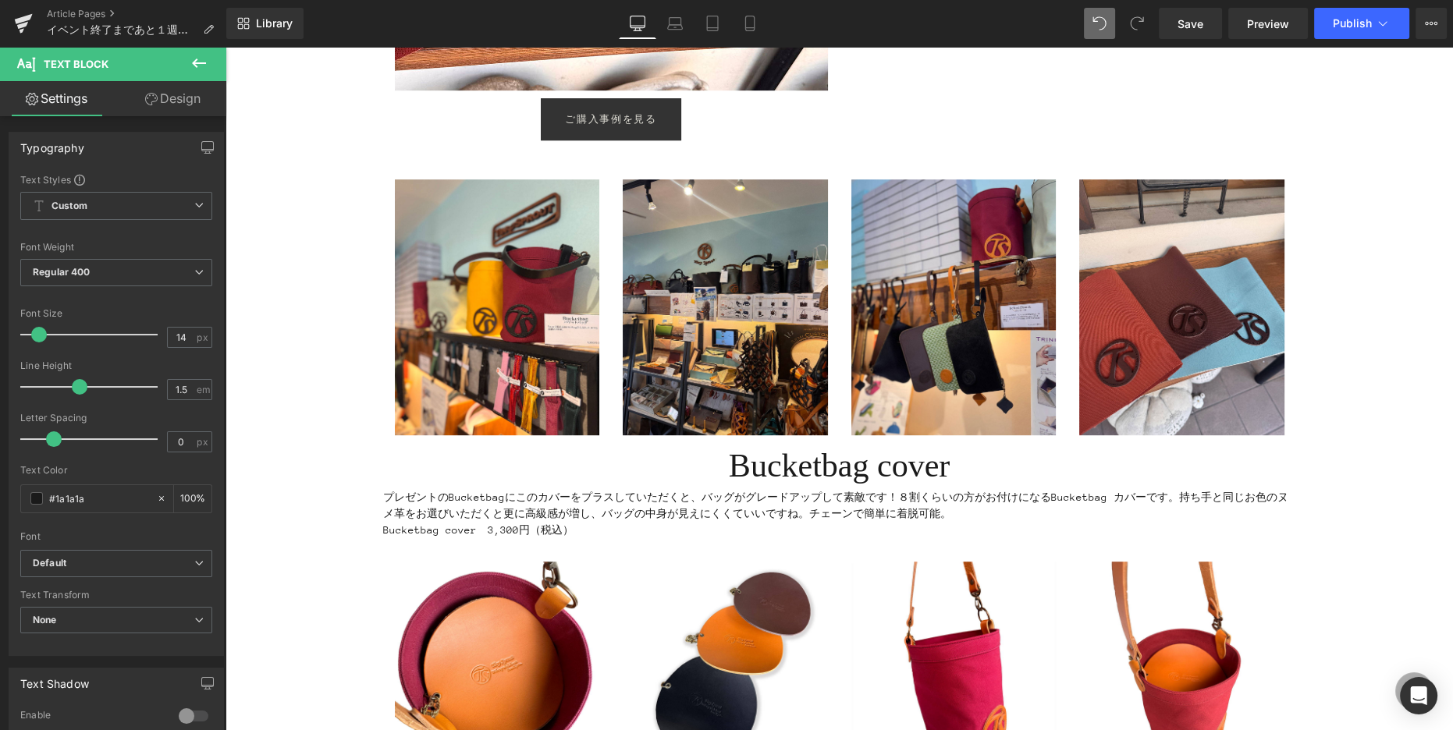
click at [201, 59] on icon at bounding box center [199, 63] width 19 height 19
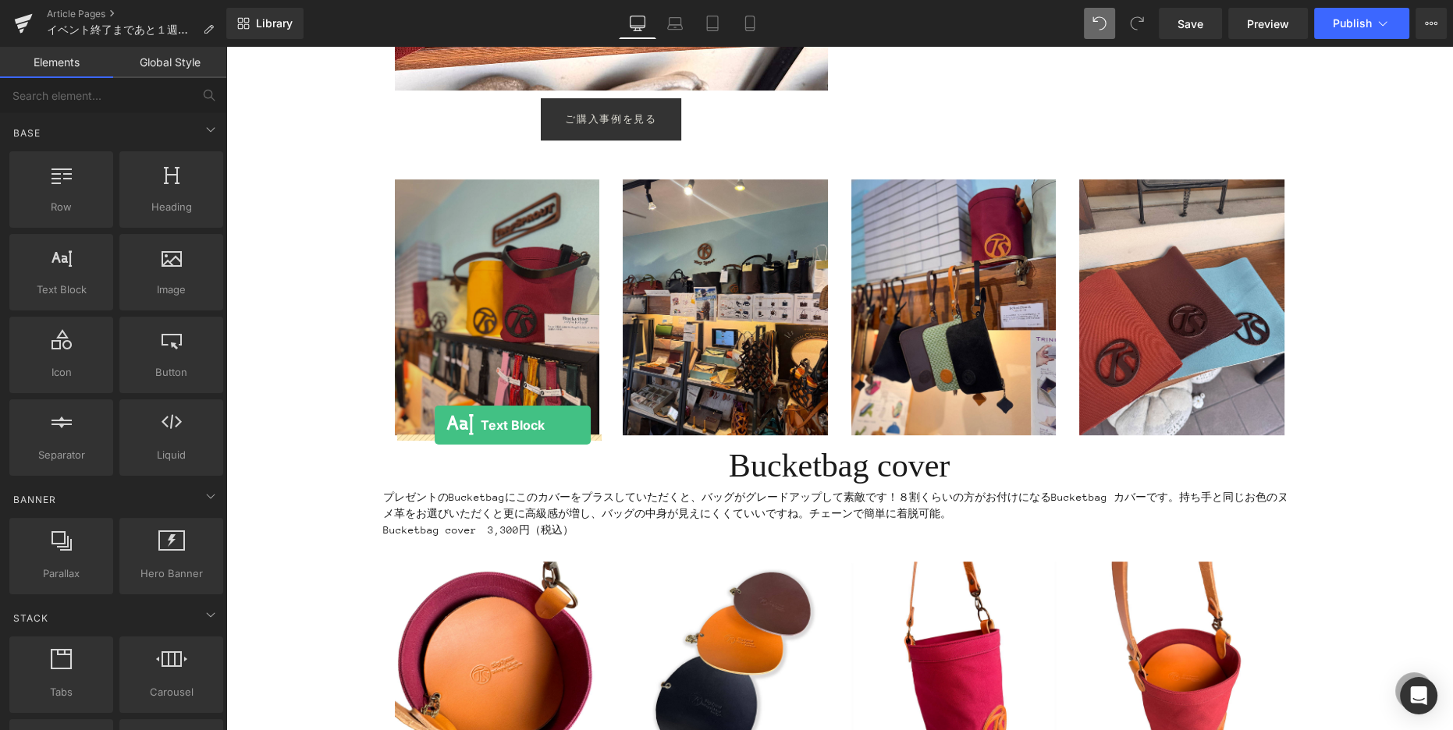
drag, startPoint x: 296, startPoint y: 325, endPoint x: 435, endPoint y: 425, distance: 171.5
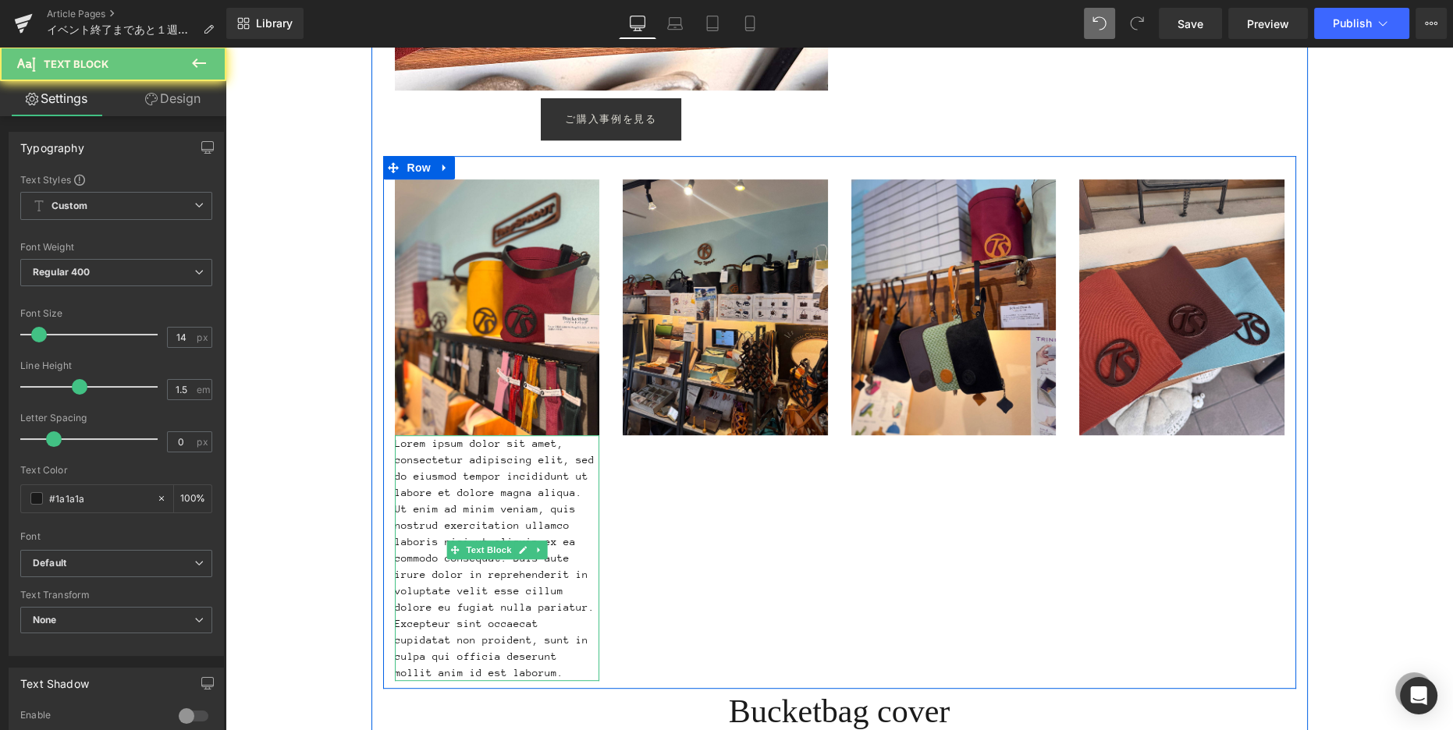
click at [484, 453] on p "Lorem ipsum dolor sit amet, consectetur adipiscing elit, sed do eiusmod tempor …" at bounding box center [497, 558] width 205 height 246
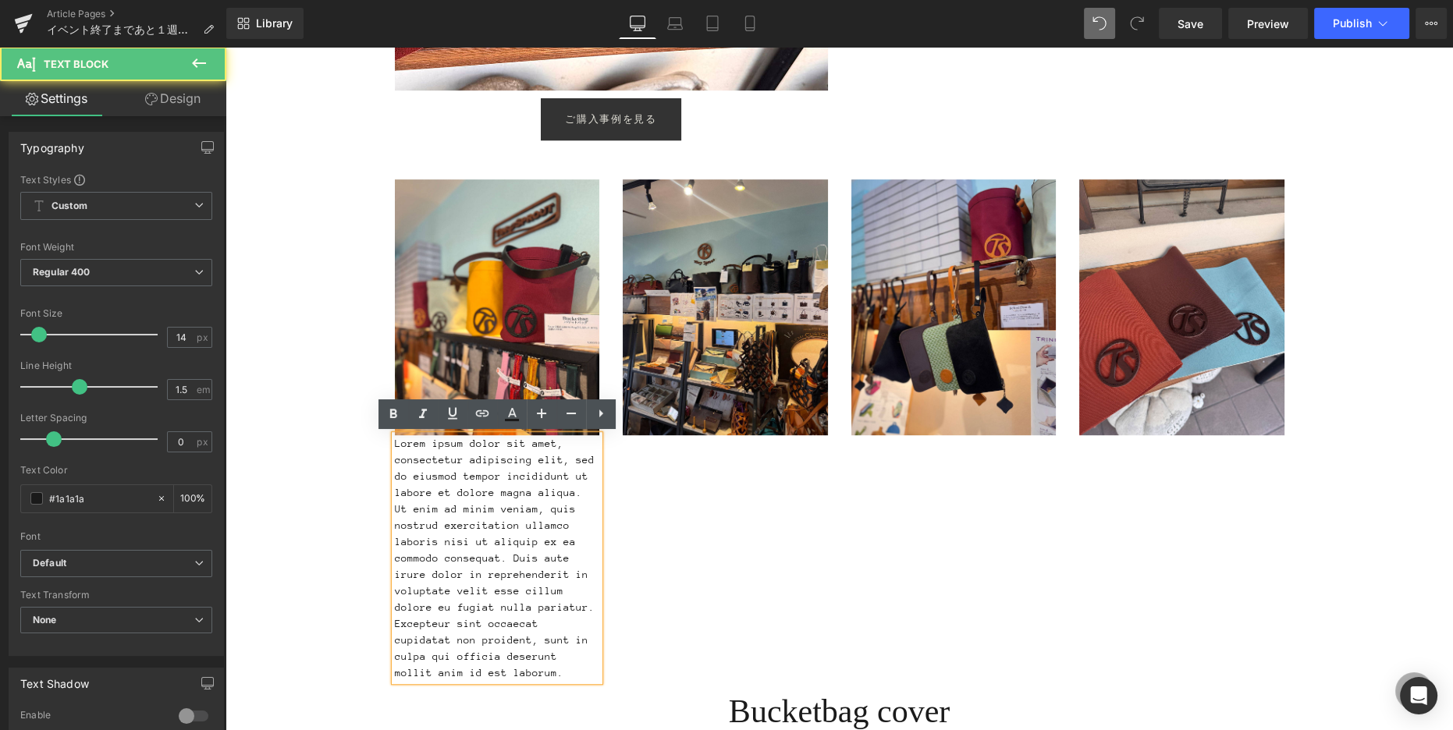
drag, startPoint x: 392, startPoint y: 444, endPoint x: 578, endPoint y: 653, distance: 280.2
click at [583, 655] on div "Lorem ipsum dolor sit amet, consectetur adipiscing elit, sed do eiusmod tempor …" at bounding box center [497, 558] width 205 height 246
click at [566, 651] on p "Lorem ipsum dolor sit amet, consectetur adipiscing elit, sed do eiusmod tempor …" at bounding box center [497, 558] width 205 height 246
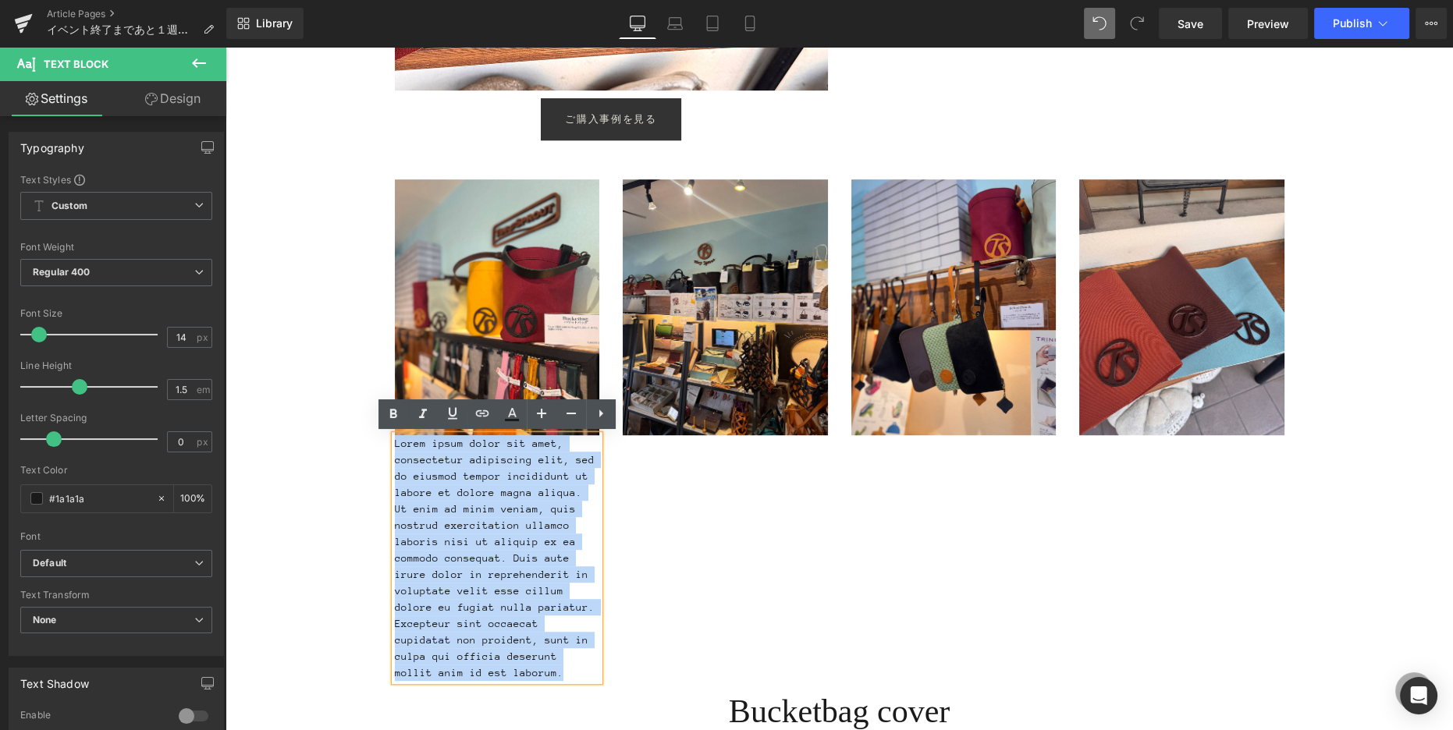
drag, startPoint x: 569, startPoint y: 657, endPoint x: 375, endPoint y: 444, distance: 287.8
click at [375, 444] on div "イベント終了まであと６日！ Heading Image 七夕から続けてきました14周年記念イベント。早くも残すところあと営業日で６日となりました。 [DATE…" at bounding box center [839, 103] width 936 height 1917
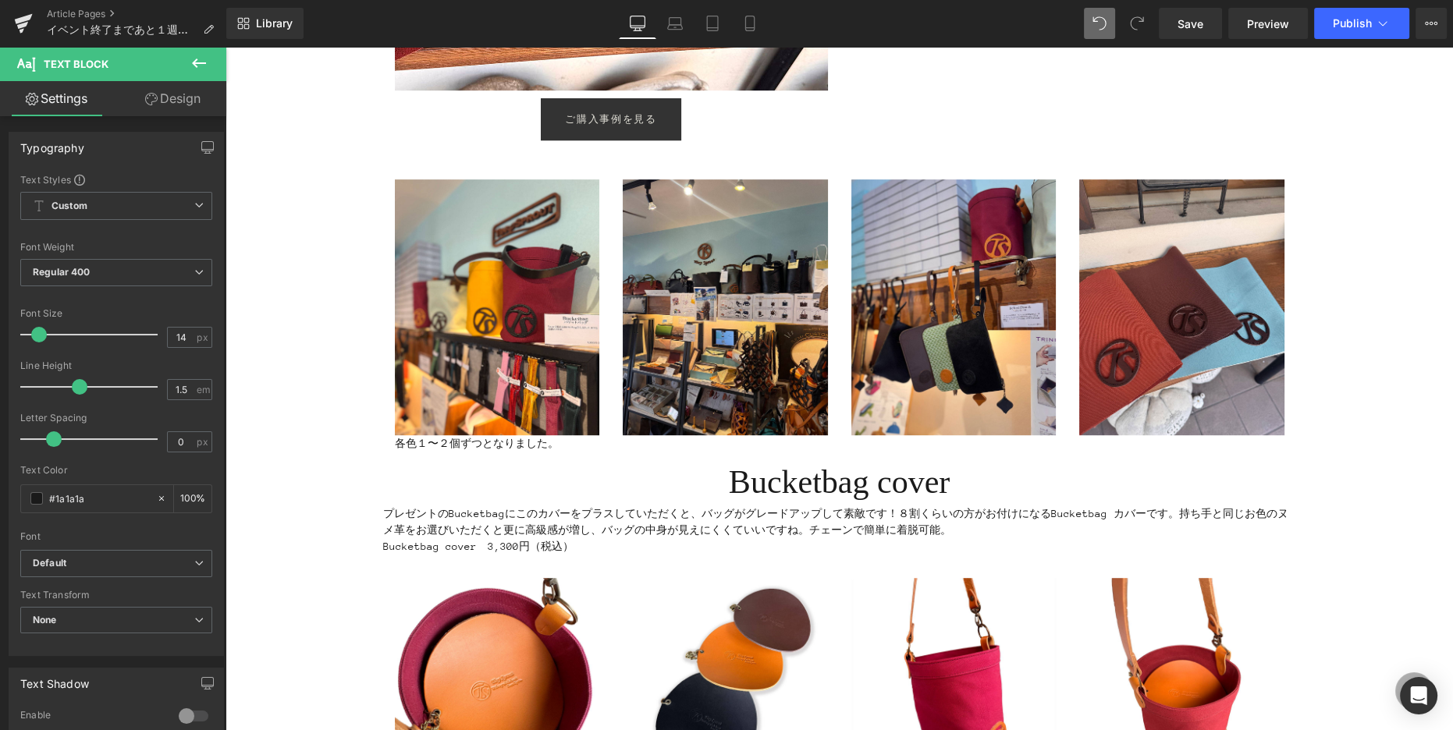
click at [197, 67] on icon at bounding box center [199, 63] width 14 height 9
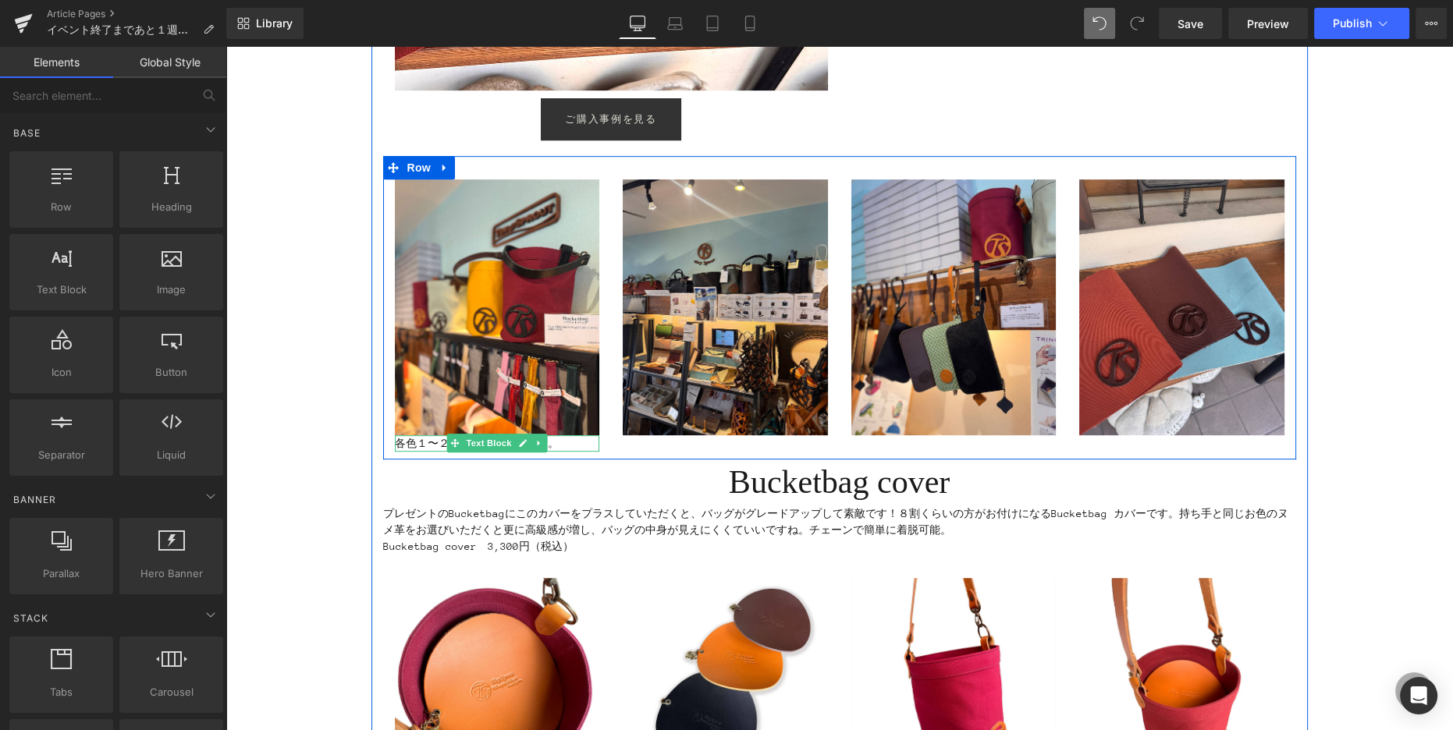
click at [540, 444] on icon at bounding box center [539, 443] width 9 height 9
click at [531, 444] on icon at bounding box center [531, 443] width 9 height 9
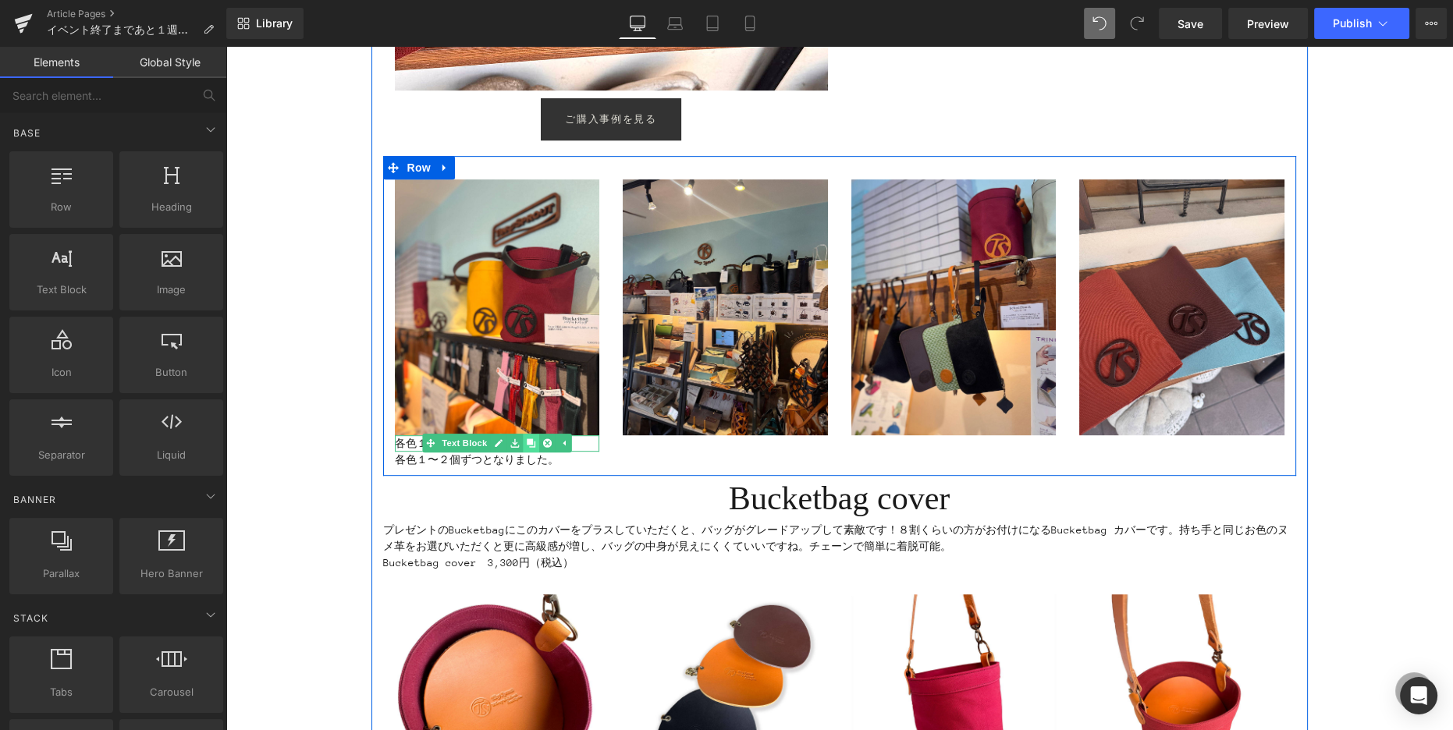
click at [533, 444] on icon at bounding box center [531, 443] width 9 height 9
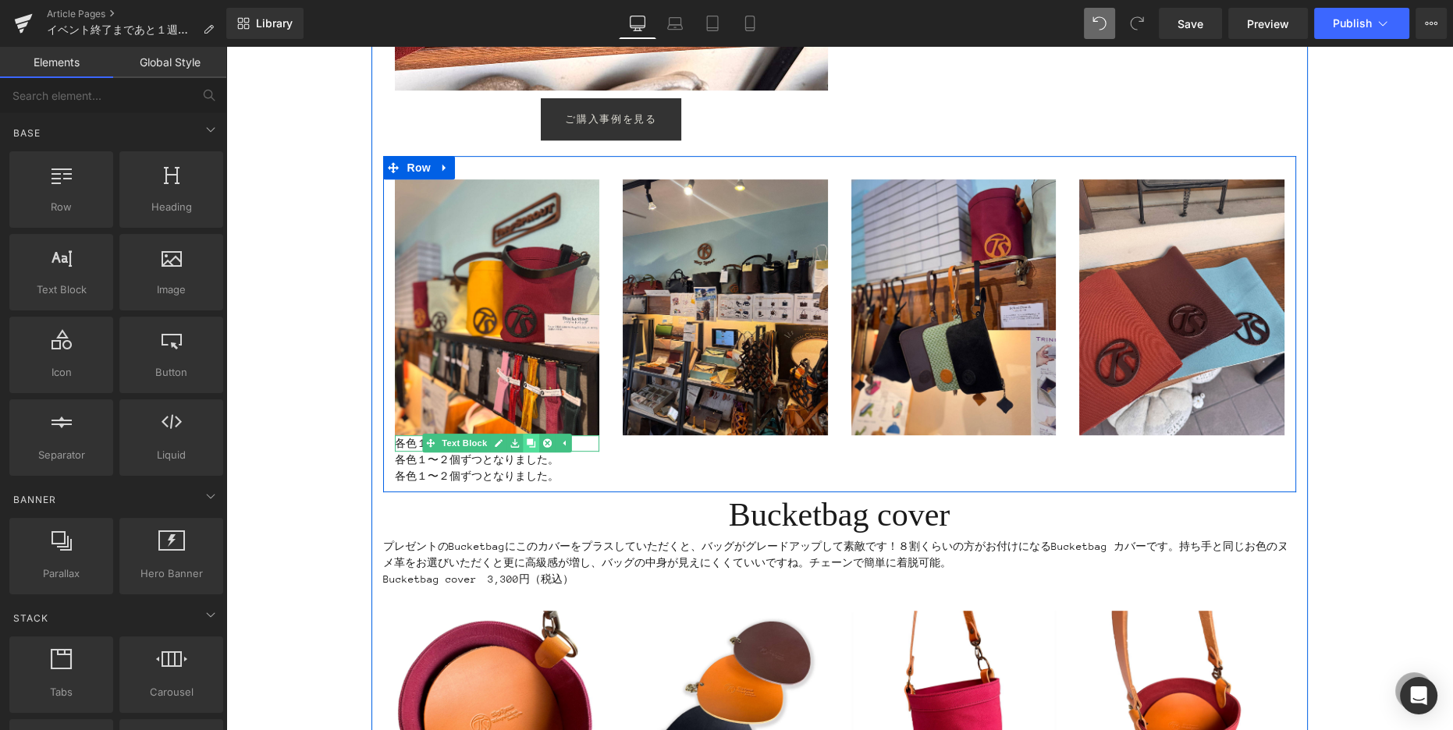
click at [533, 444] on icon at bounding box center [531, 443] width 9 height 9
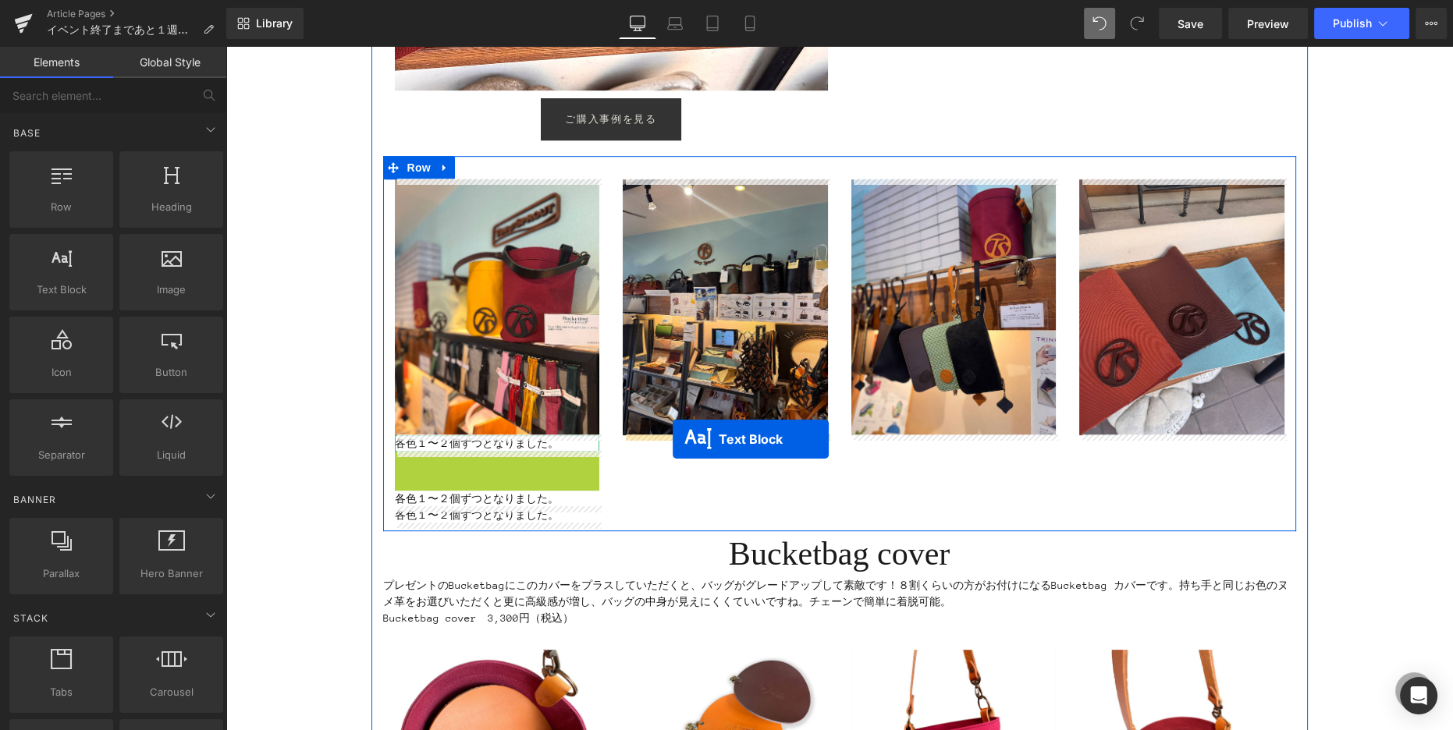
drag, startPoint x: 454, startPoint y: 458, endPoint x: 673, endPoint y: 439, distance: 219.3
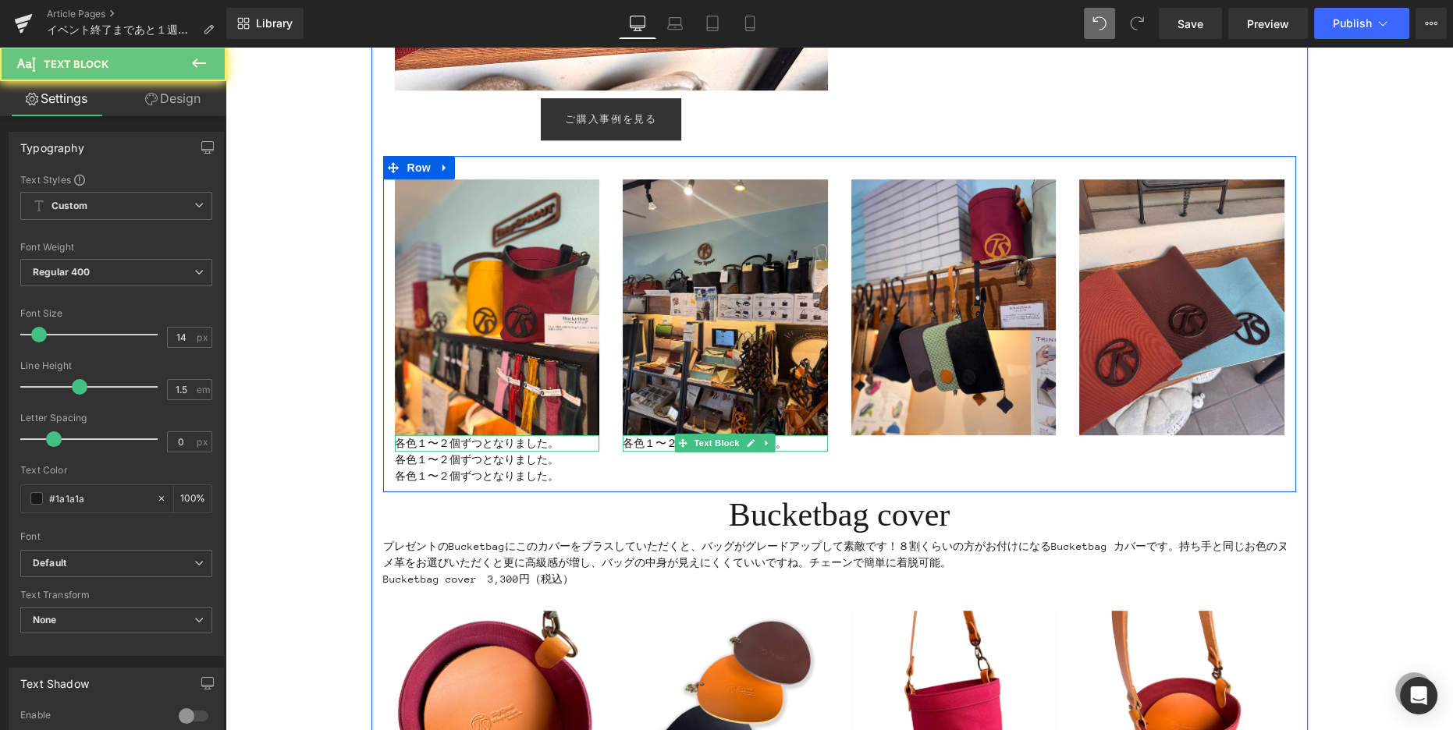
click at [641, 445] on p "各色１〜２個ずつとなりました。" at bounding box center [725, 443] width 205 height 16
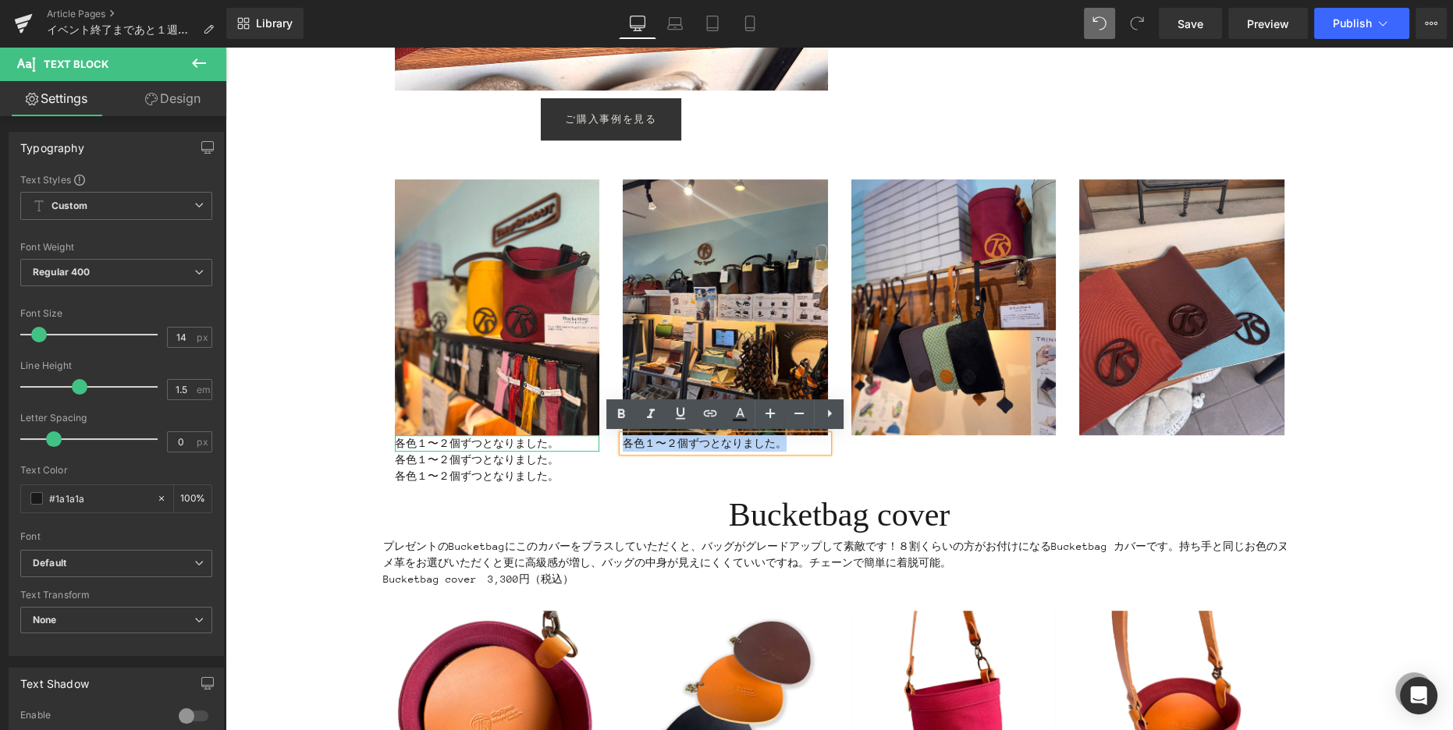
drag, startPoint x: 625, startPoint y: 444, endPoint x: 793, endPoint y: 440, distance: 167.8
click at [793, 440] on p "各色１〜２個ずつとなりました。" at bounding box center [725, 443] width 205 height 16
click at [698, 442] on p "本革のBucket bagも" at bounding box center [725, 443] width 205 height 16
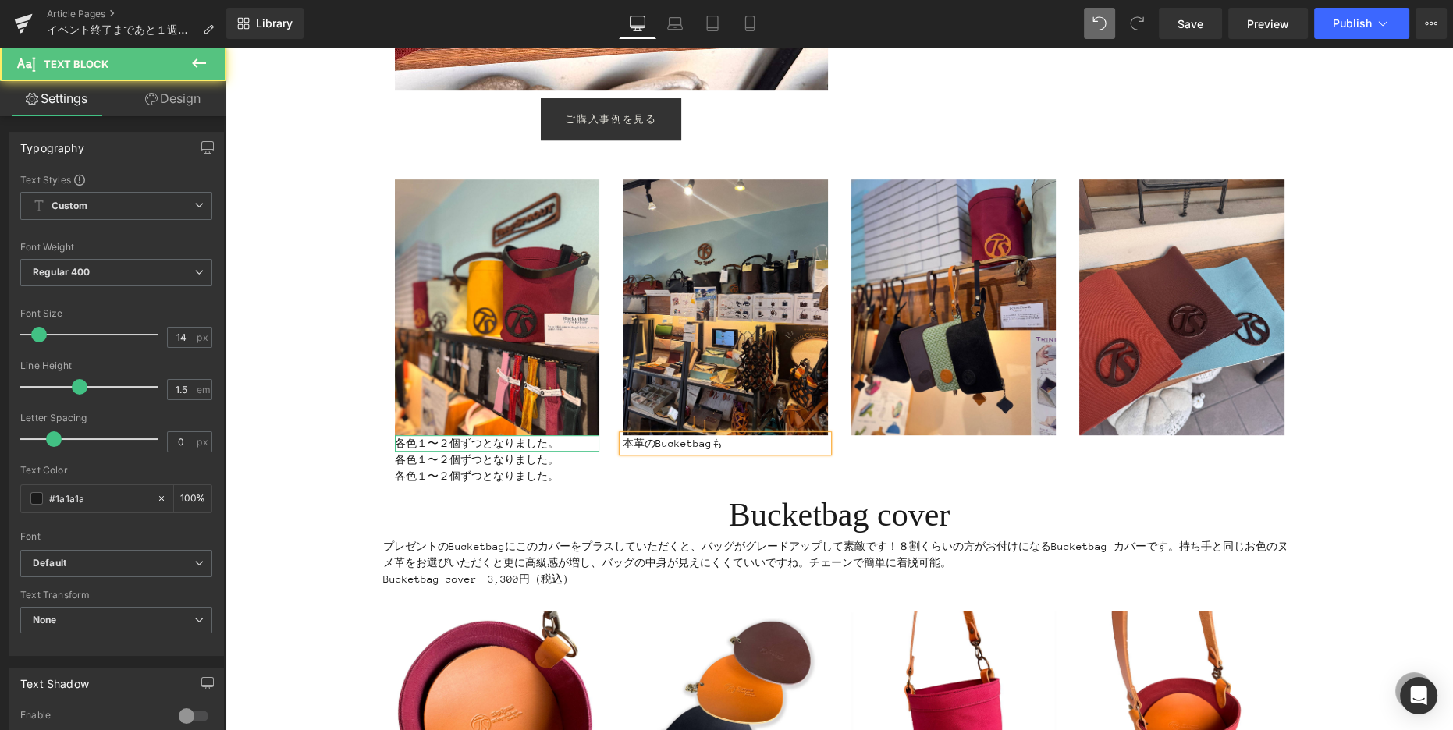
click at [726, 439] on p "本革のBucketbagも" at bounding box center [725, 443] width 205 height 16
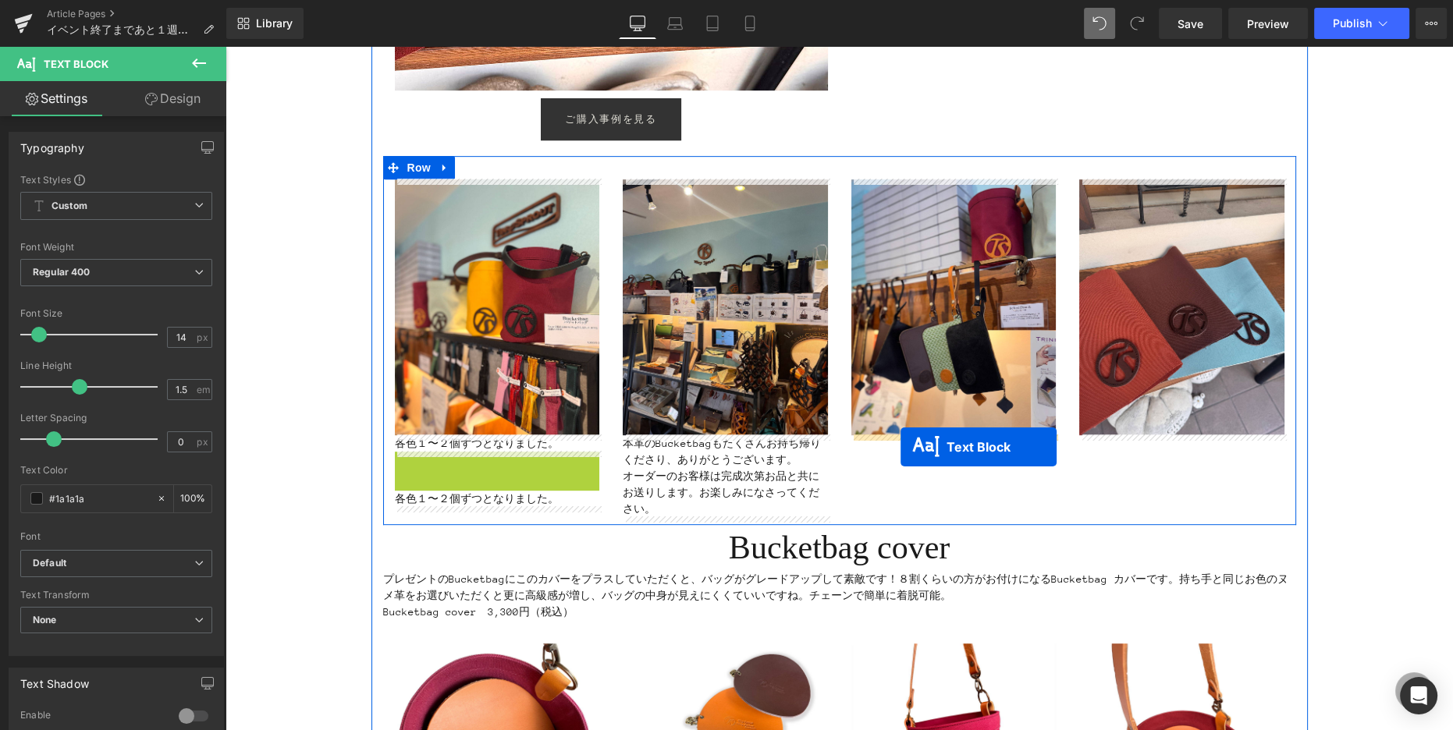
drag, startPoint x: 455, startPoint y: 460, endPoint x: 901, endPoint y: 447, distance: 445.8
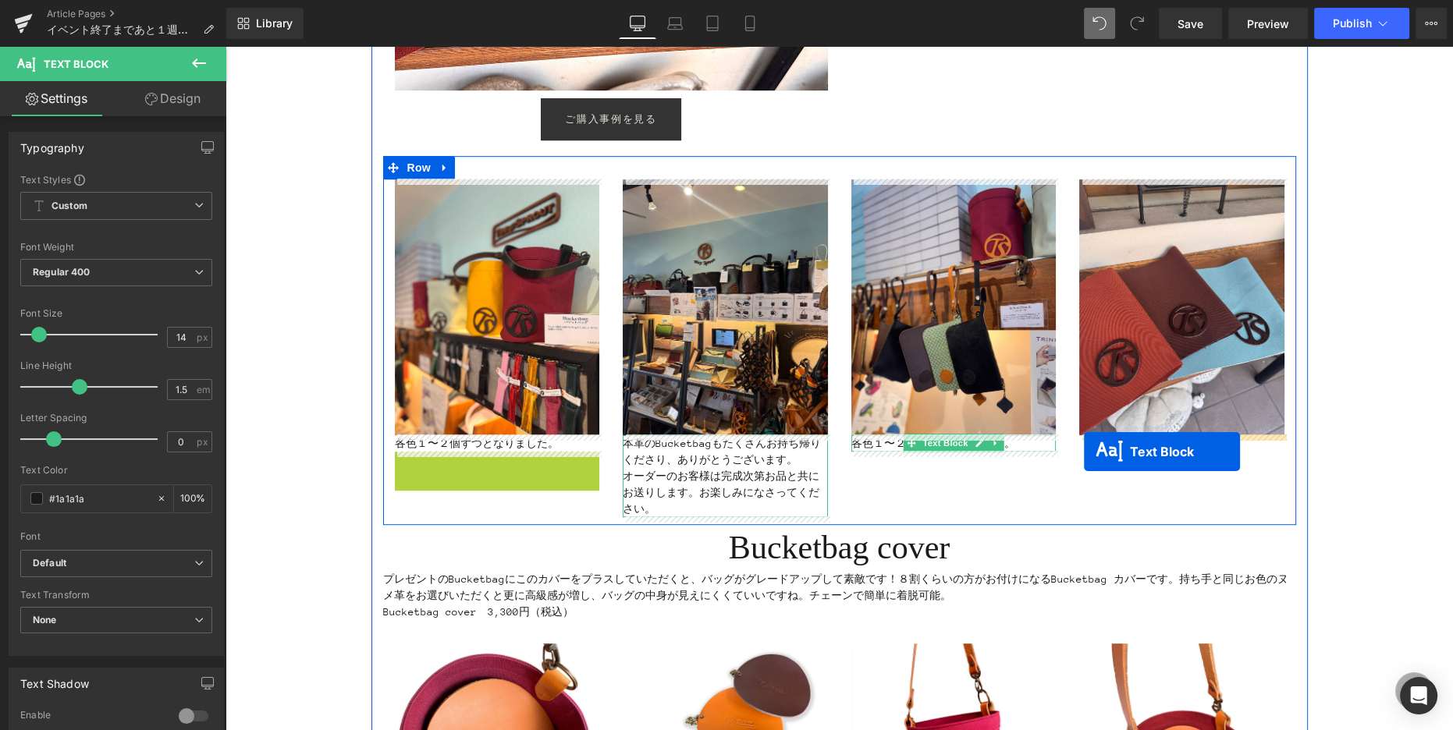
drag, startPoint x: 545, startPoint y: 460, endPoint x: 1084, endPoint y: 452, distance: 538.5
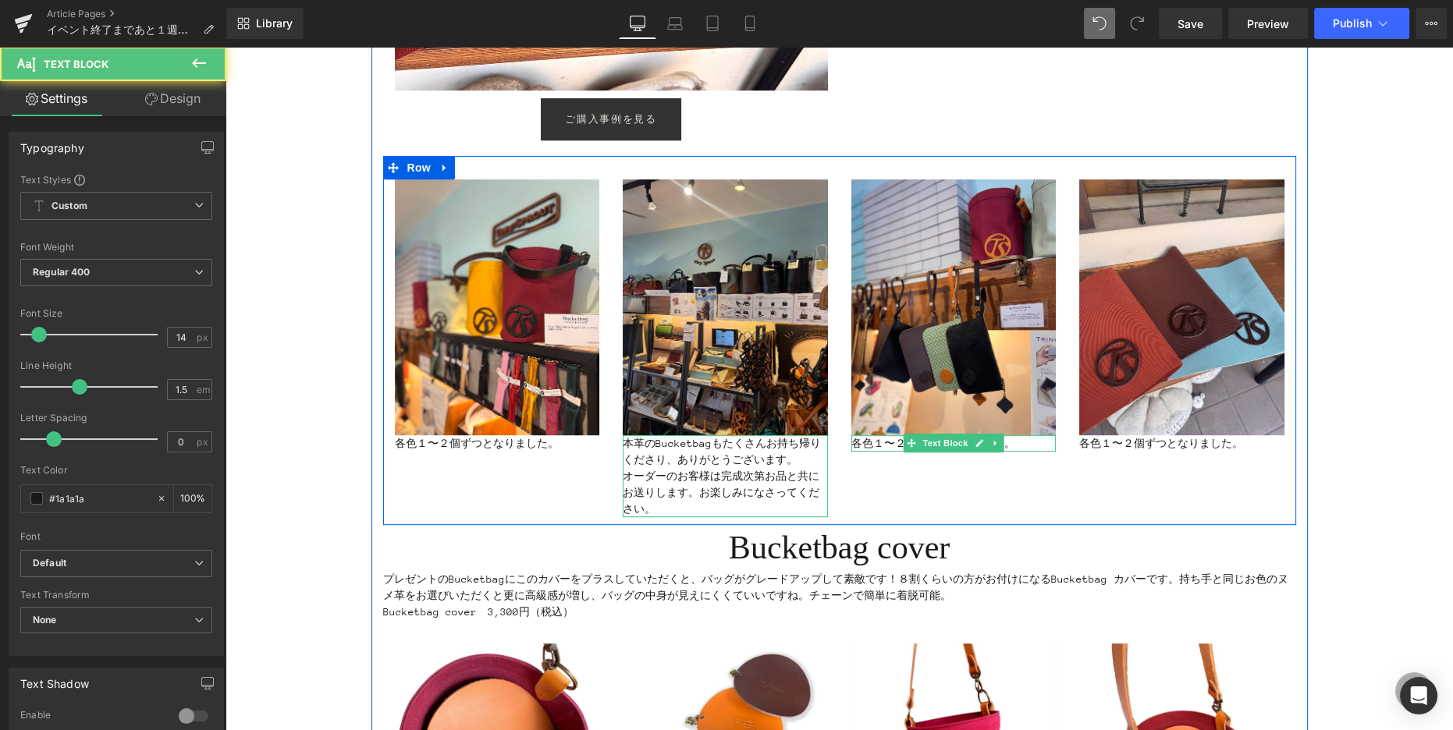
click at [888, 443] on p "各色１〜２個ずつとなりました。" at bounding box center [953, 443] width 205 height 16
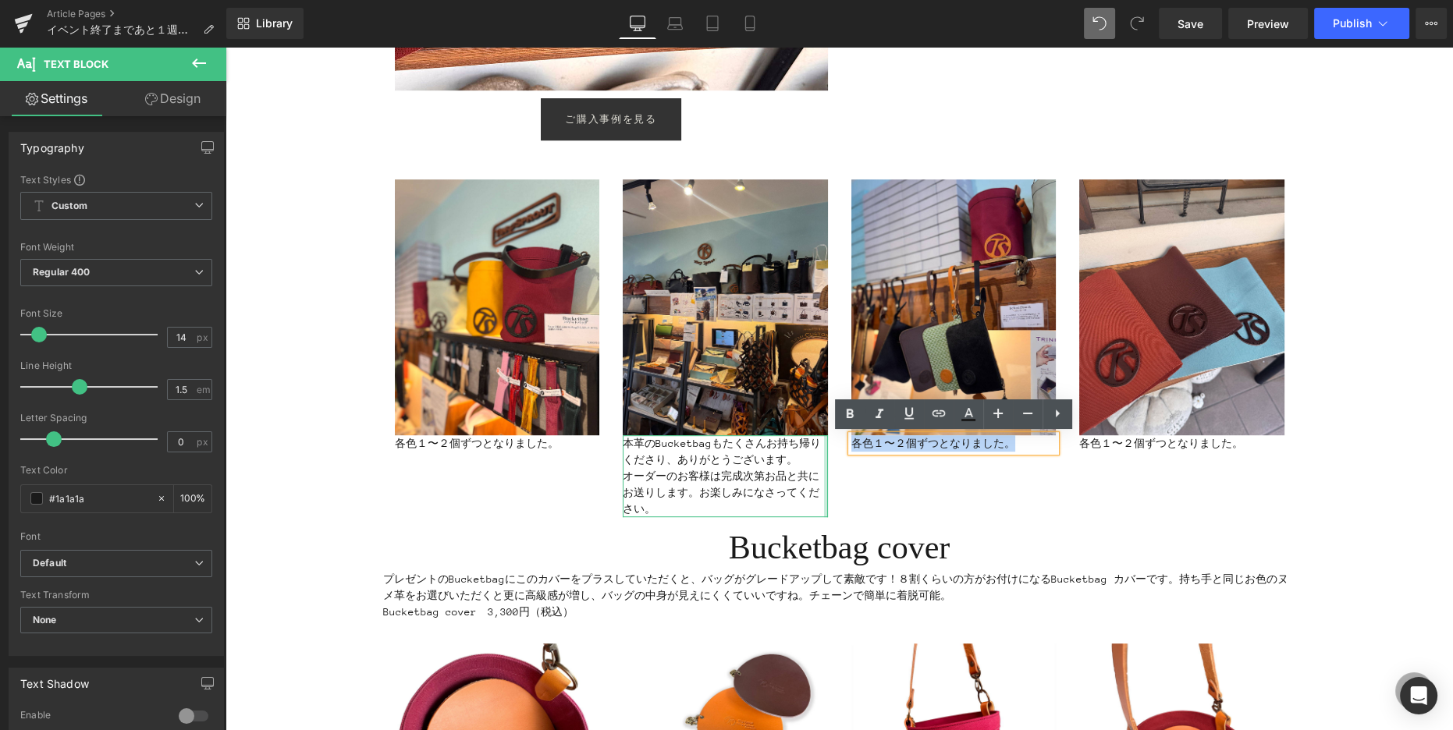
drag, startPoint x: 1029, startPoint y: 444, endPoint x: 826, endPoint y: 435, distance: 203.1
click at [826, 435] on div "Image 各色１〜２個ずつとなりました。 Text Block Image 本革のBucketbagもたくさんお持ち帰りくださり、ありがとうございます。 オ…" at bounding box center [839, 340] width 913 height 369
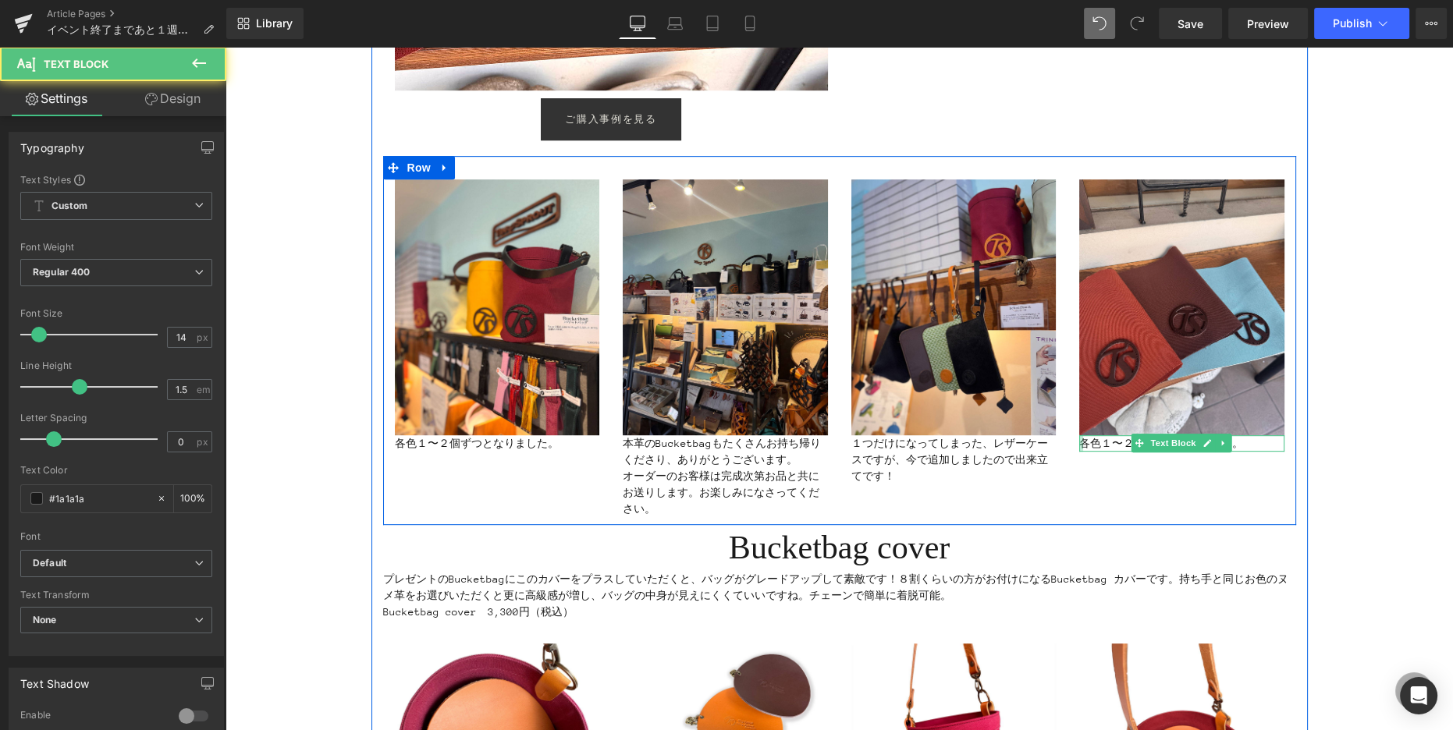
click at [1081, 443] on div at bounding box center [1081, 443] width 4 height 16
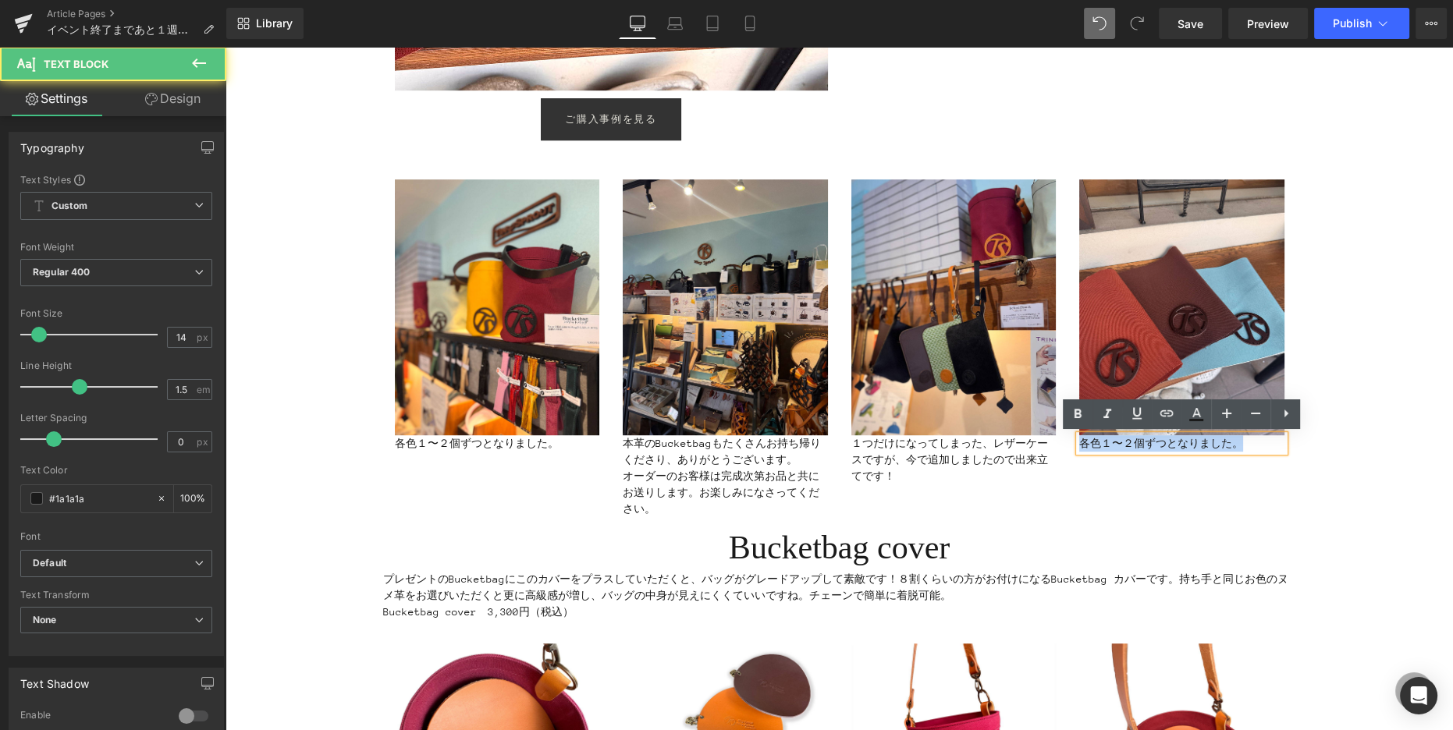
drag, startPoint x: 1252, startPoint y: 442, endPoint x: 1117, endPoint y: 456, distance: 136.4
click at [1059, 424] on div "Image 各色１〜２個ずつとなりました。 Text Block Image 本革のBucketbagもたくさんお持ち帰りくださり、ありがとうございます。 オ…" at bounding box center [839, 340] width 913 height 369
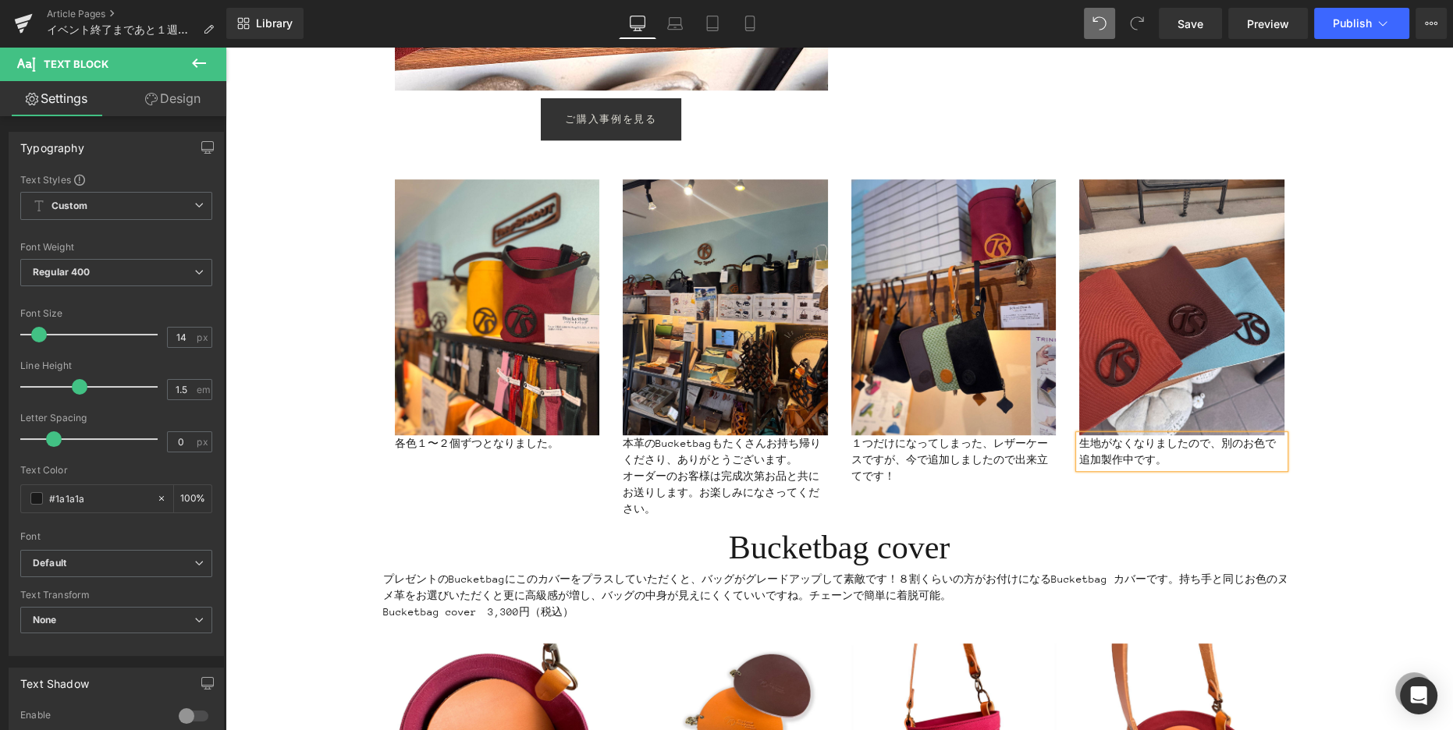
click at [1165, 483] on div "Image 各色１〜２個ずつとなりました。 Text Block Image 本革のBucketbagもたくさんお持ち帰りくださり、ありがとうございます。 オ…" at bounding box center [839, 340] width 913 height 369
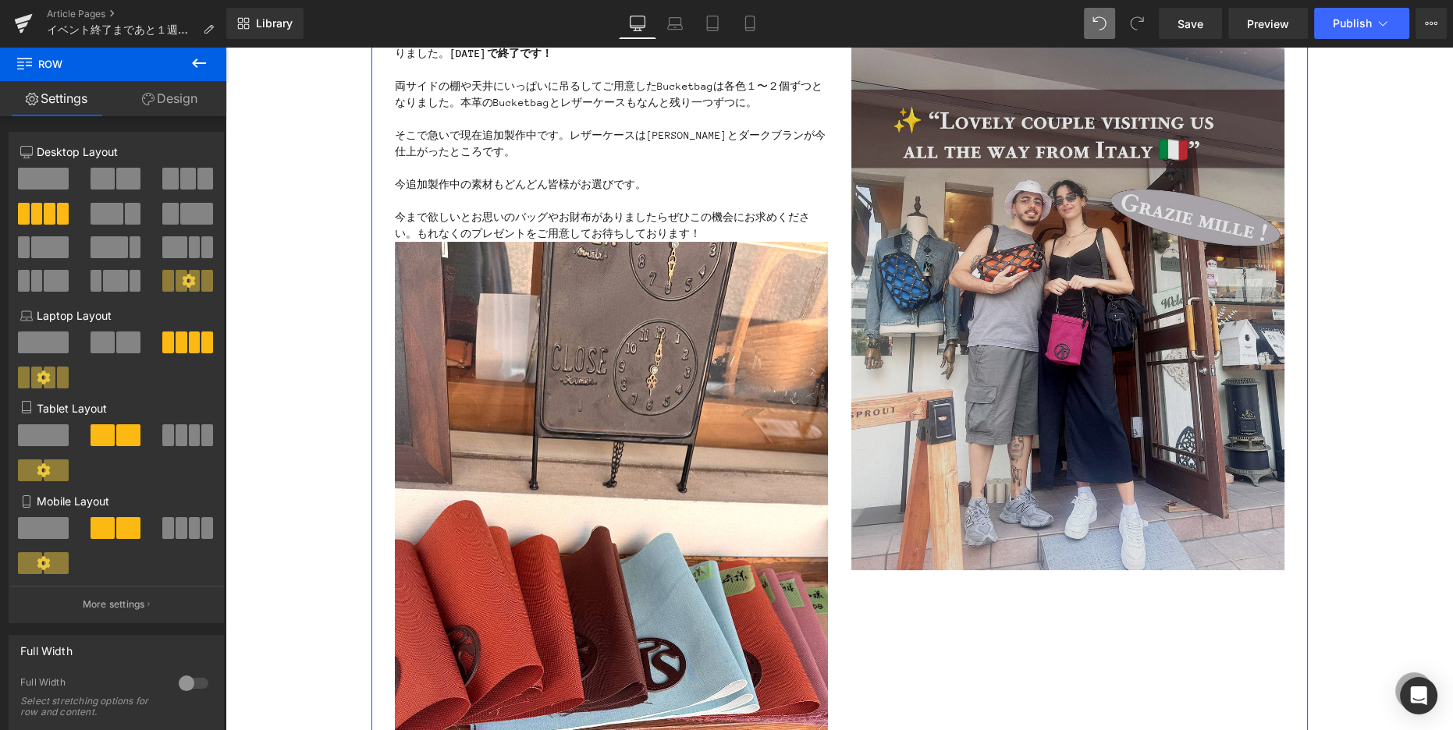
scroll to position [448, 0]
